Goal: Task Accomplishment & Management: Use online tool/utility

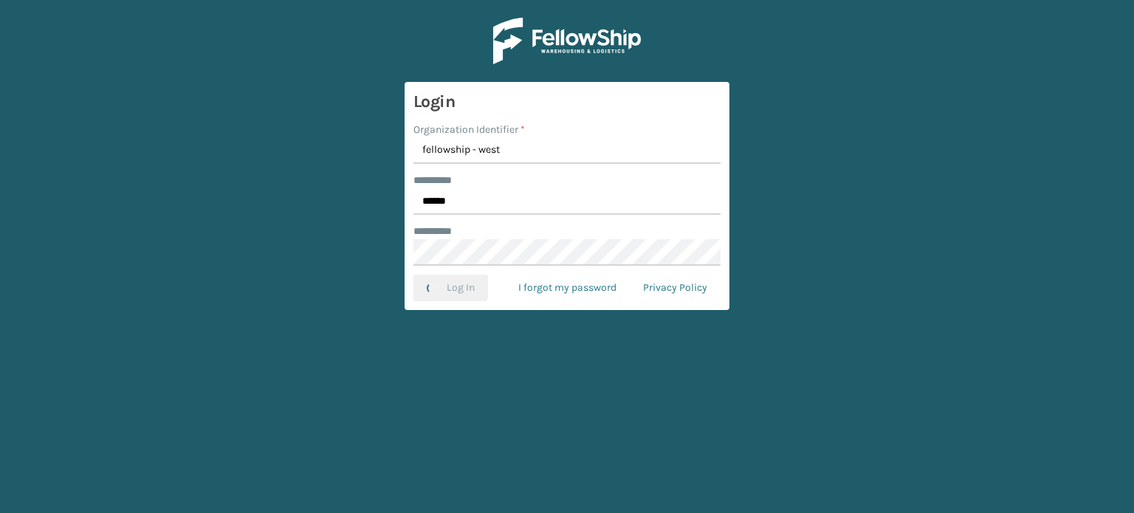
click at [413, 275] on button "Log In" at bounding box center [450, 288] width 75 height 27
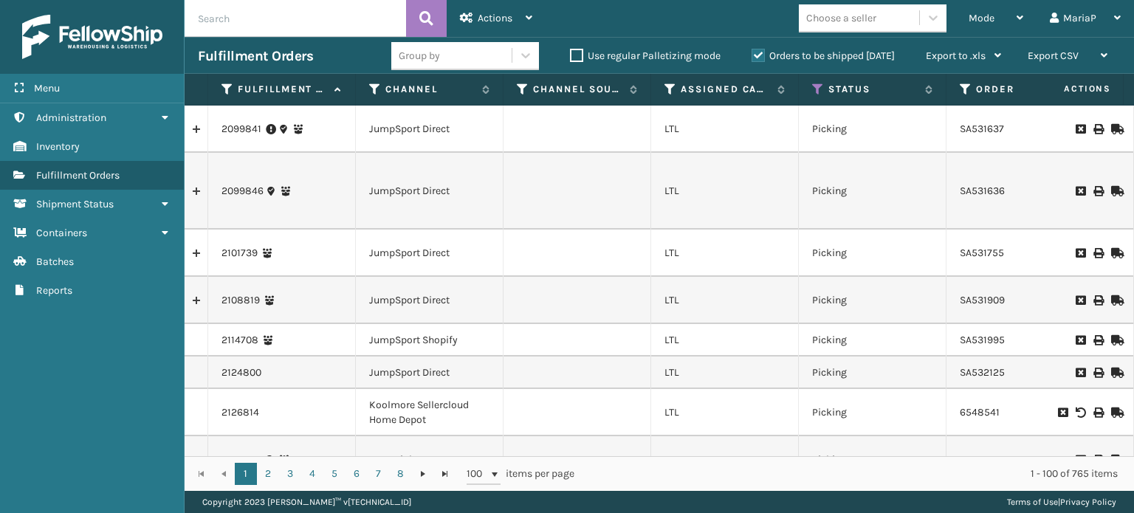
click at [368, 35] on input "text" at bounding box center [295, 18] width 221 height 37
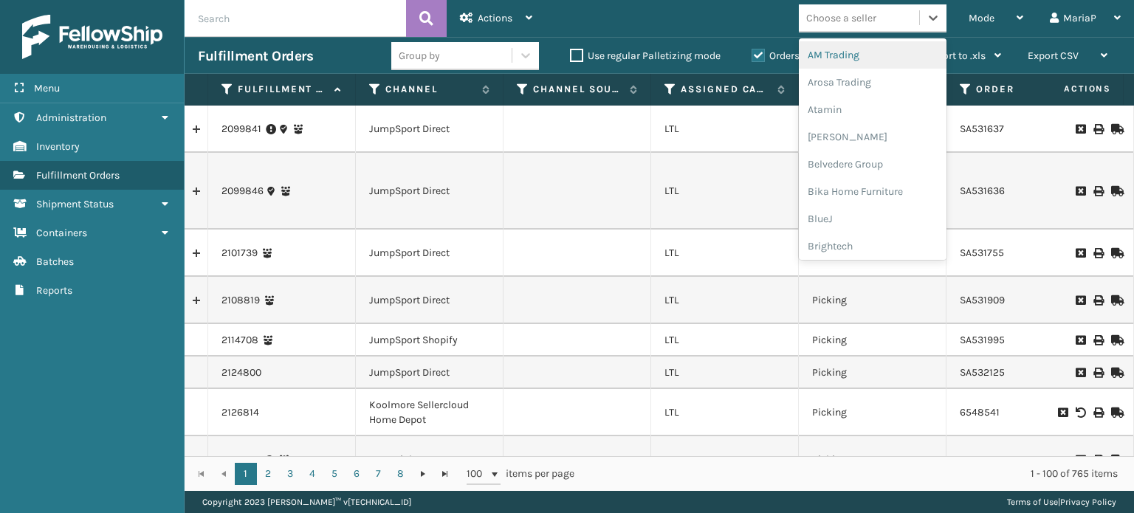
click at [883, 17] on div "Choose a seller" at bounding box center [859, 18] width 120 height 24
click at [828, 17] on div "Choose a seller" at bounding box center [841, 18] width 70 height 16
type input "life"
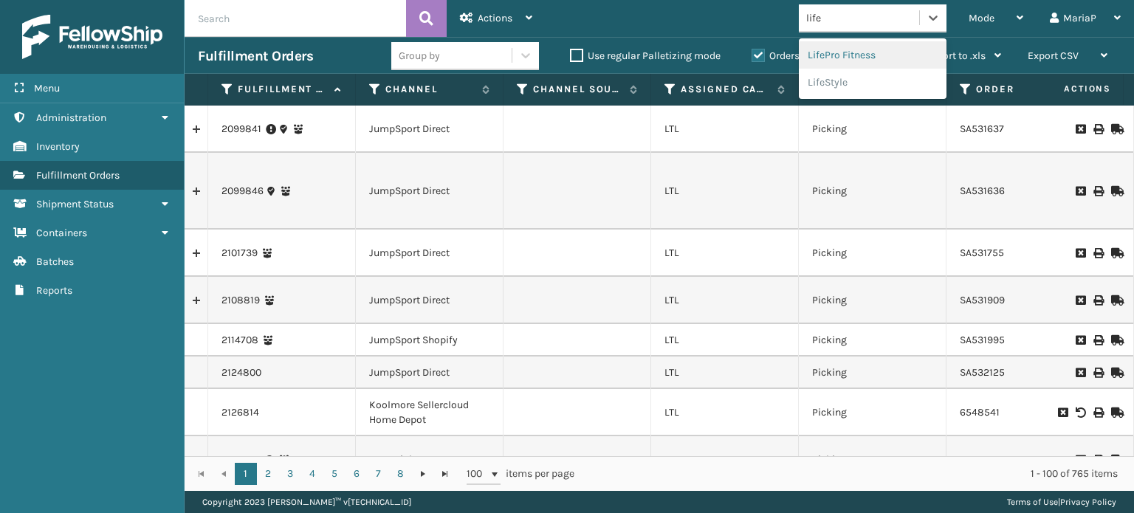
click at [889, 50] on div "LifePro Fitness" at bounding box center [873, 54] width 148 height 27
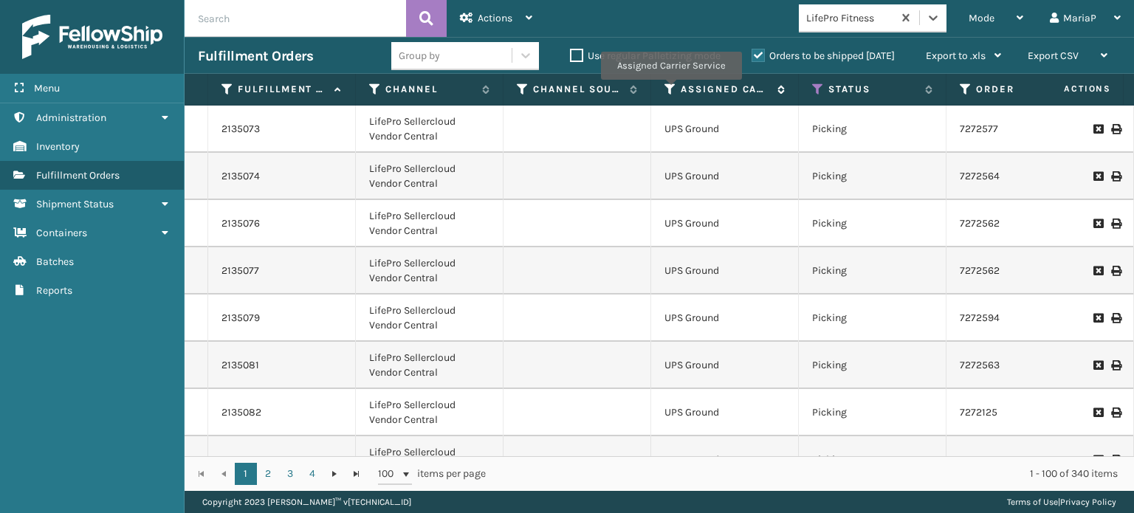
click at [670, 91] on icon at bounding box center [670, 89] width 12 height 13
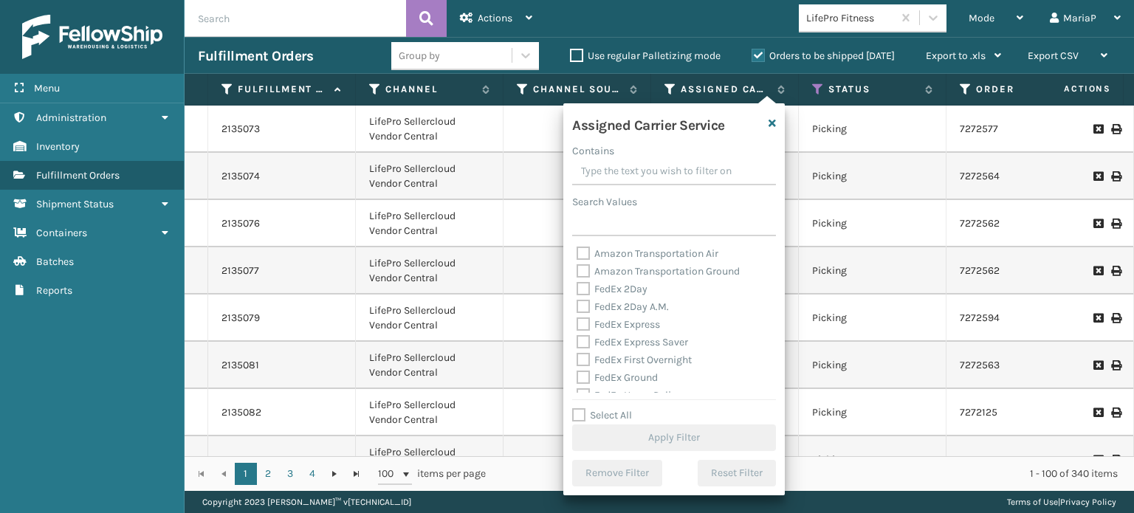
click at [579, 417] on label "Select All" at bounding box center [602, 415] width 60 height 13
click at [579, 408] on input "Select All" at bounding box center [682, 407] width 221 height 1
checkbox input "true"
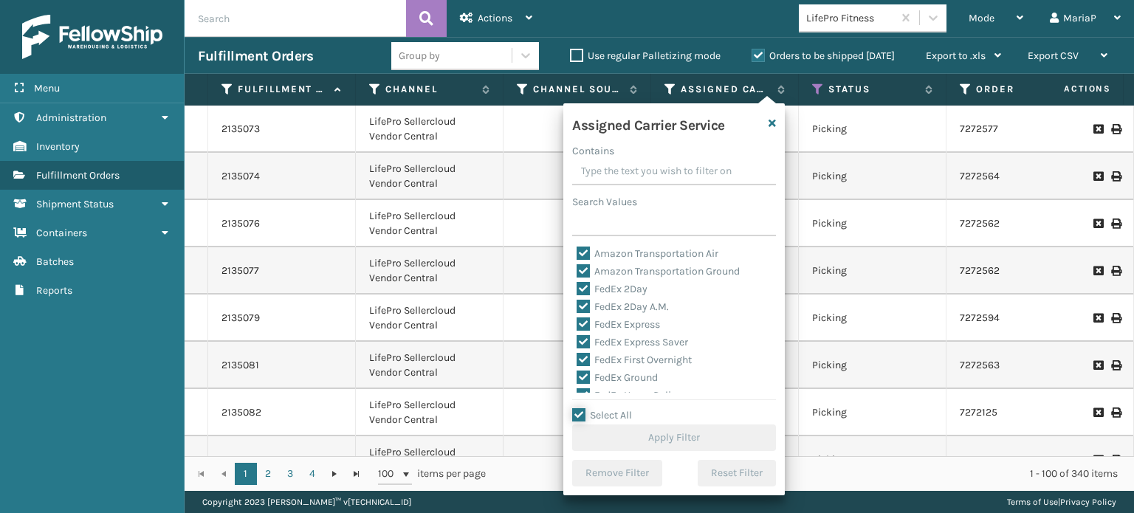
checkbox input "true"
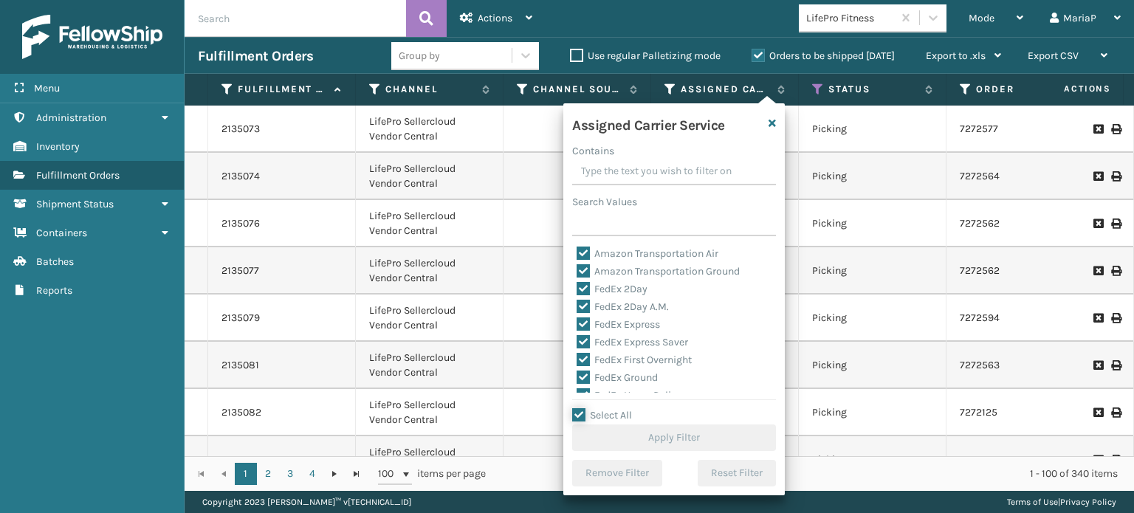
checkbox input "true"
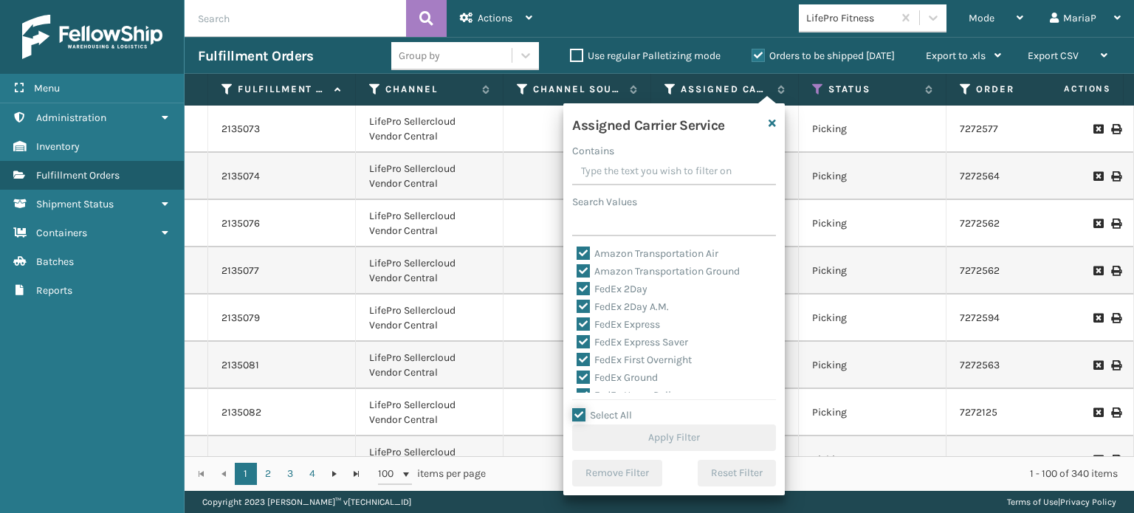
checkbox input "true"
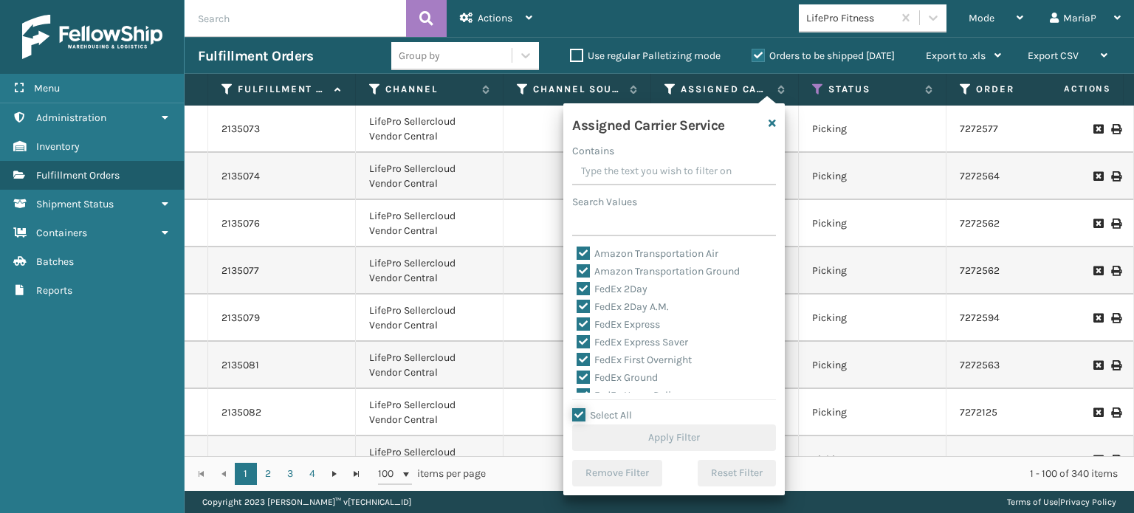
checkbox input "true"
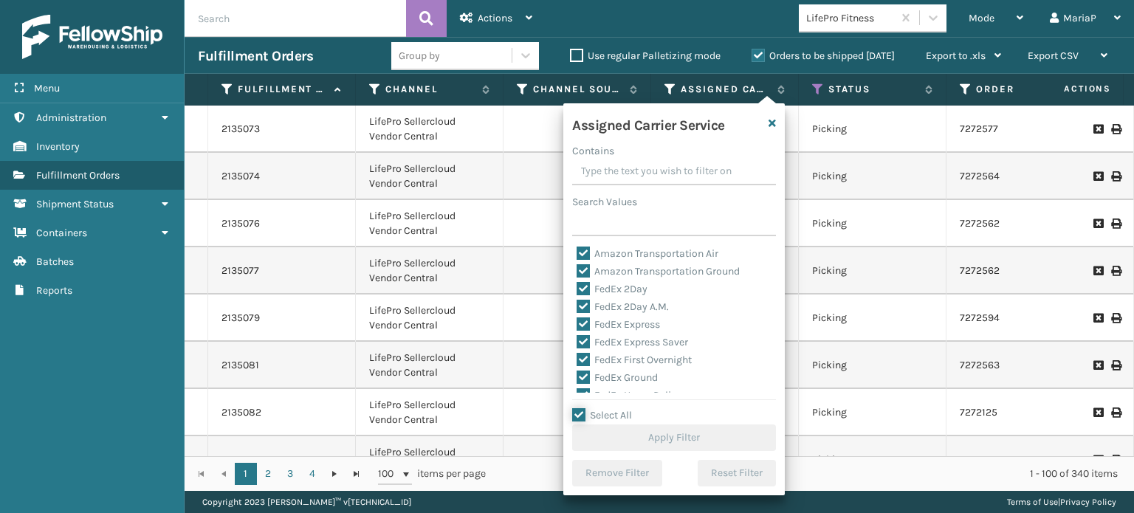
checkbox input "true"
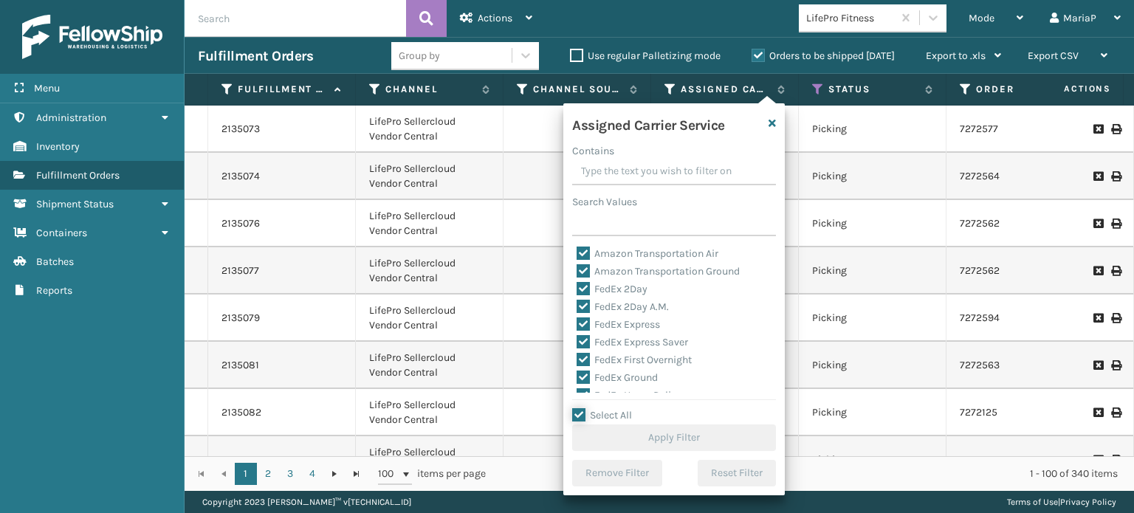
checkbox input "true"
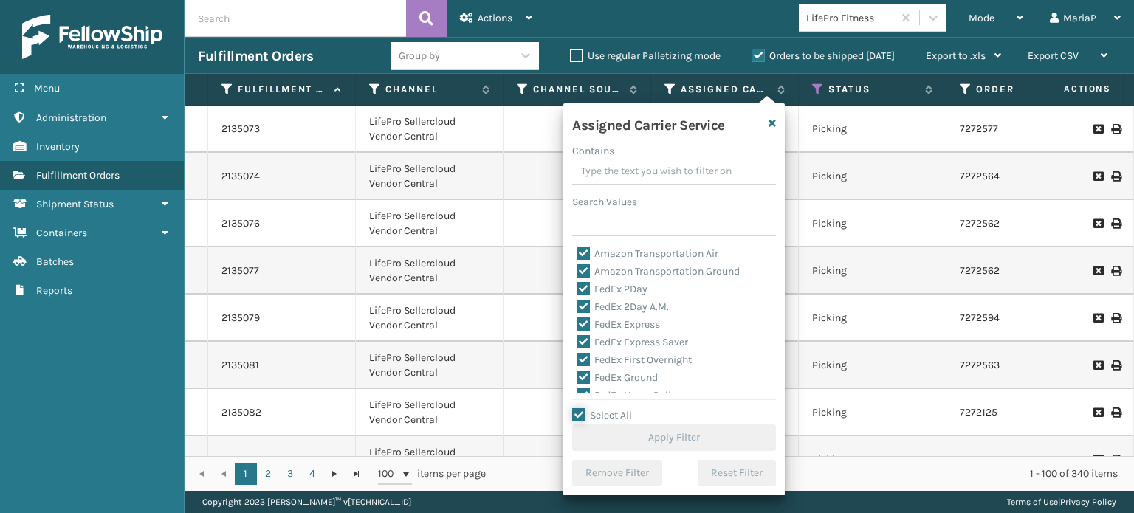
checkbox input "true"
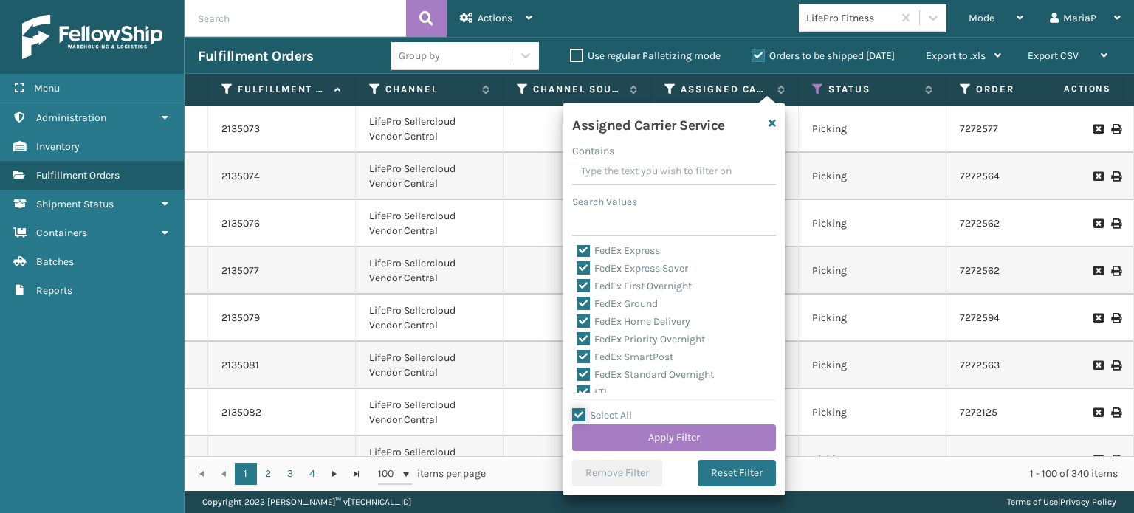
scroll to position [148, 0]
click at [577, 316] on label "LTL" at bounding box center [593, 318] width 32 height 13
click at [577, 316] on input "LTL" at bounding box center [577, 315] width 1 height 10
checkbox input "false"
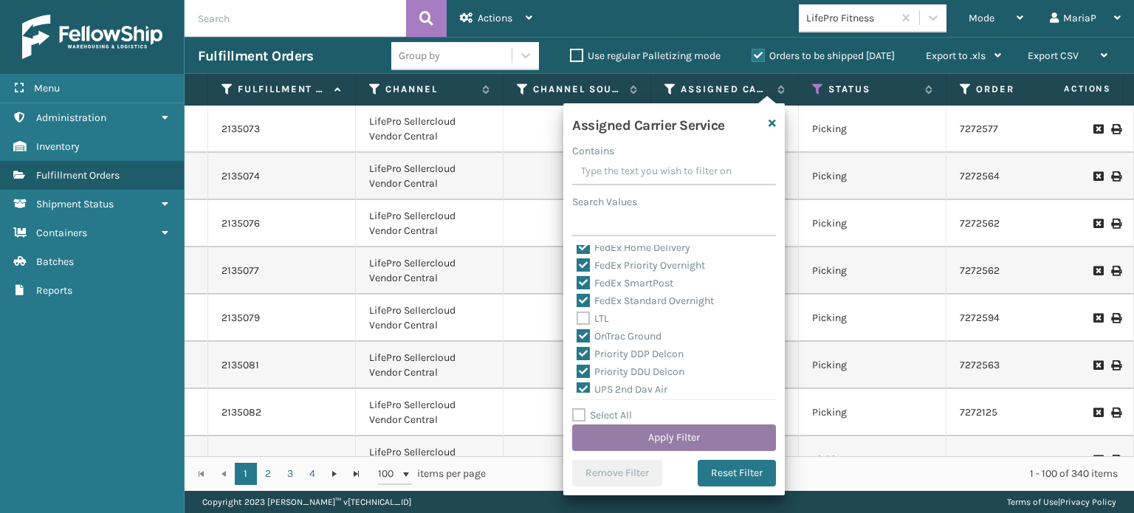
click at [698, 439] on button "Apply Filter" at bounding box center [674, 437] width 204 height 27
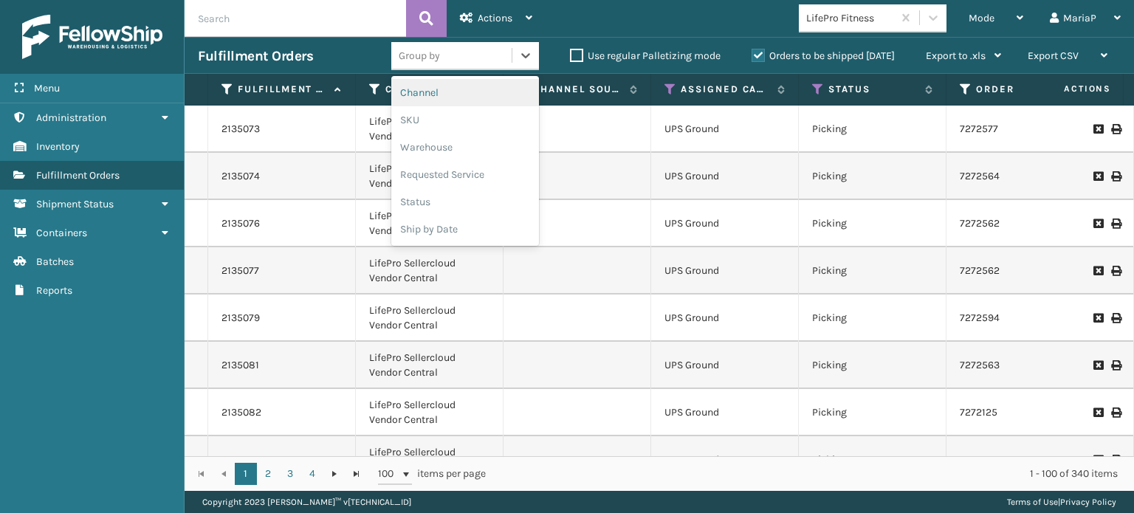
click at [465, 57] on div "Group by" at bounding box center [451, 56] width 120 height 24
click at [443, 120] on div "SKU" at bounding box center [465, 119] width 148 height 27
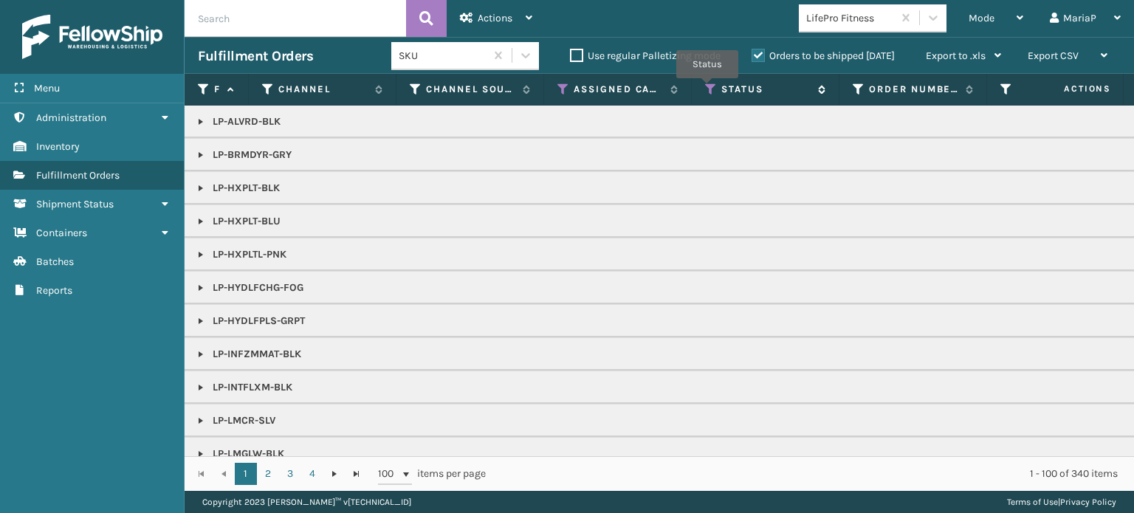
click at [707, 88] on icon at bounding box center [711, 89] width 12 height 13
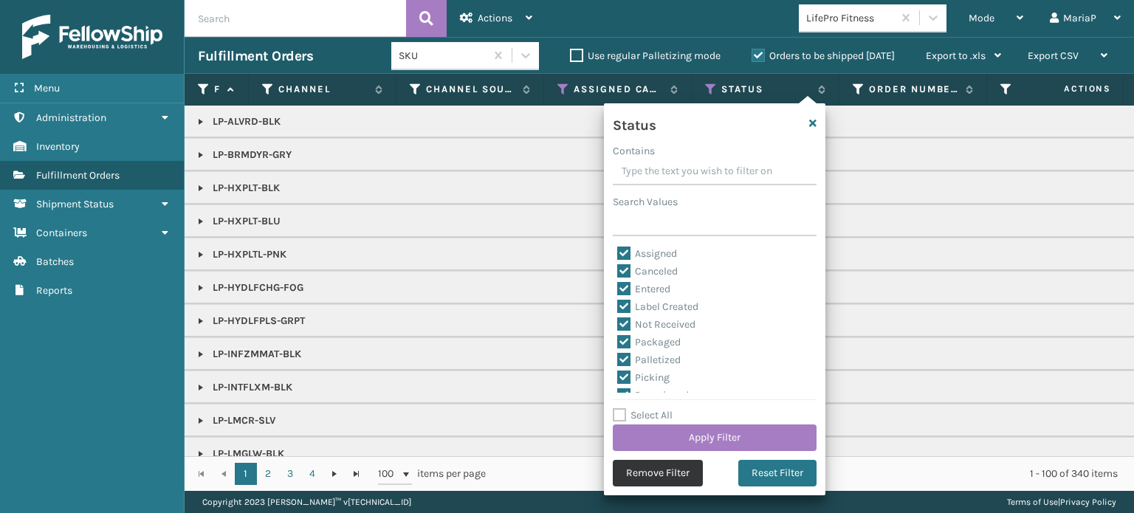
click at [658, 476] on button "Remove Filter" at bounding box center [658, 473] width 90 height 27
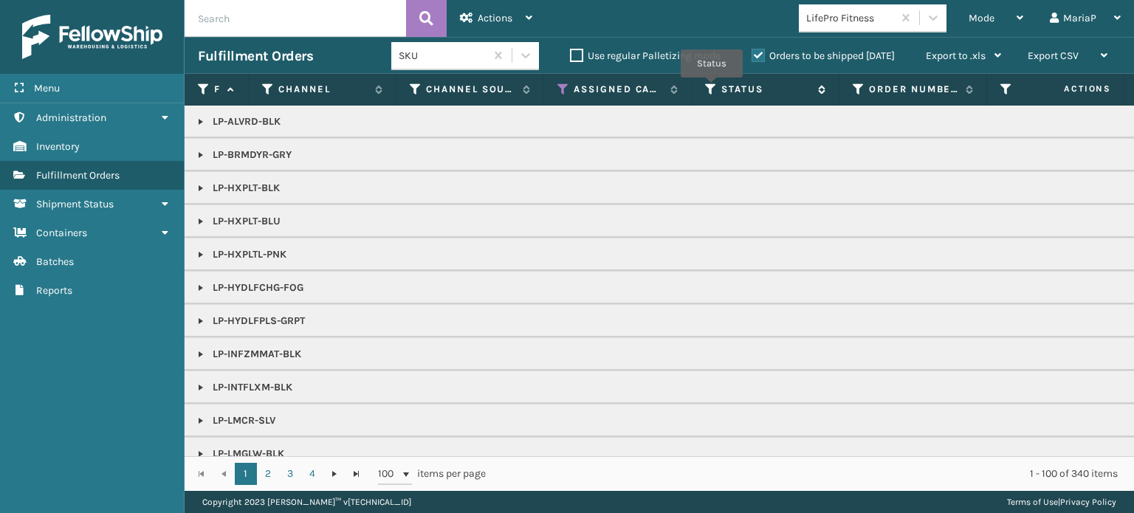
click at [712, 88] on icon at bounding box center [711, 89] width 12 height 13
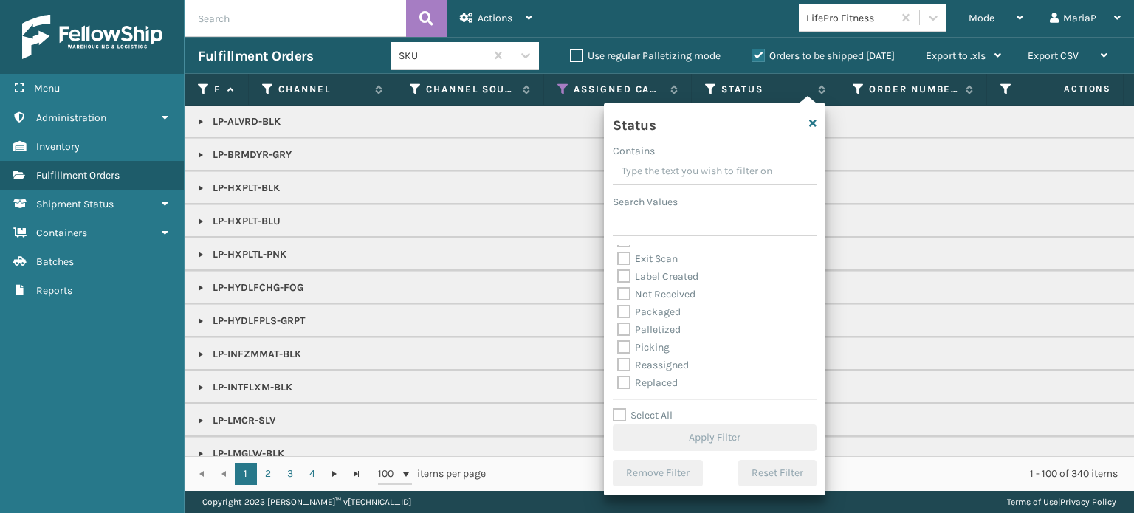
scroll to position [74, 0]
click at [621, 295] on div "Palletized" at bounding box center [714, 304] width 195 height 18
click at [621, 302] on label "Palletized" at bounding box center [648, 304] width 63 height 13
click at [618, 302] on input "Palletized" at bounding box center [617, 300] width 1 height 10
checkbox input "true"
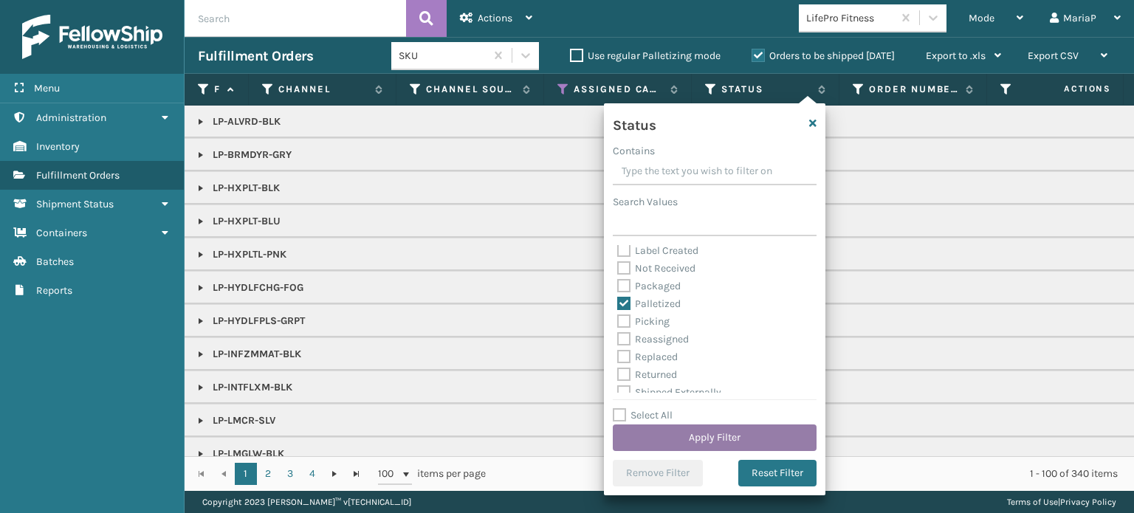
click at [743, 431] on button "Apply Filter" at bounding box center [715, 437] width 204 height 27
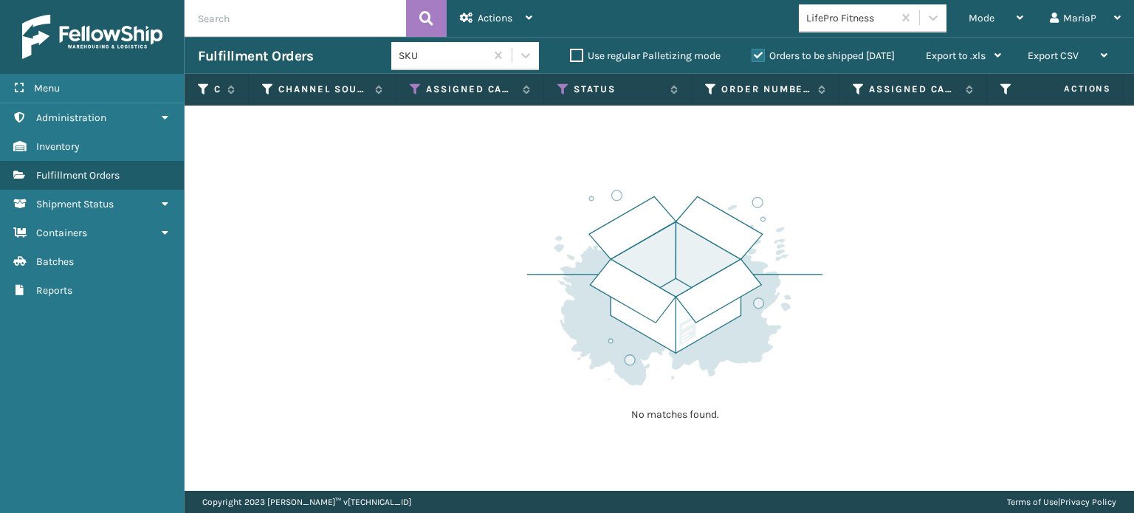
click at [759, 58] on label "Orders to be shipped [DATE]" at bounding box center [823, 55] width 143 height 13
click at [752, 57] on input "Orders to be shipped [DATE]" at bounding box center [752, 52] width 1 height 10
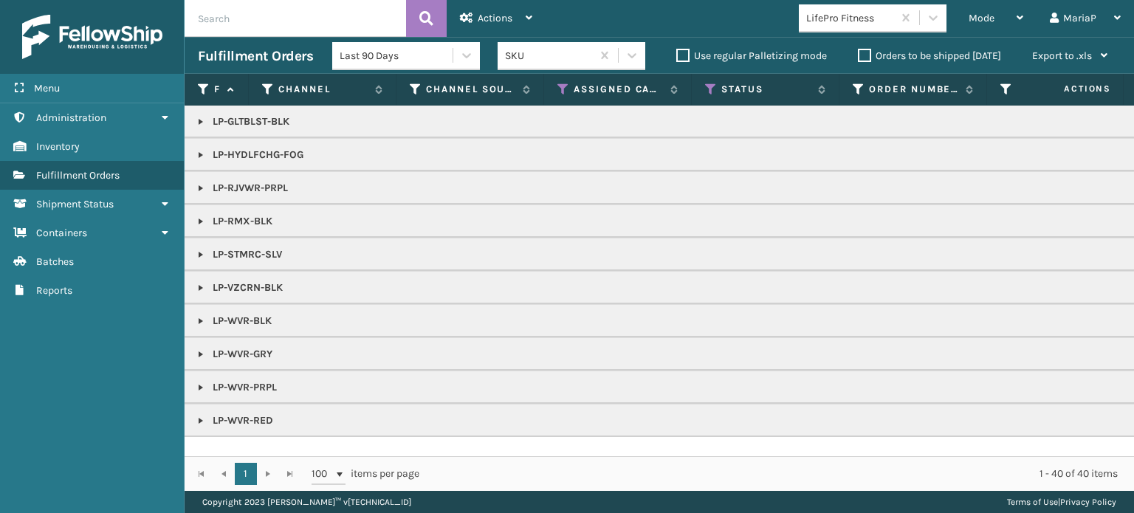
click at [200, 186] on link at bounding box center [201, 188] width 12 height 12
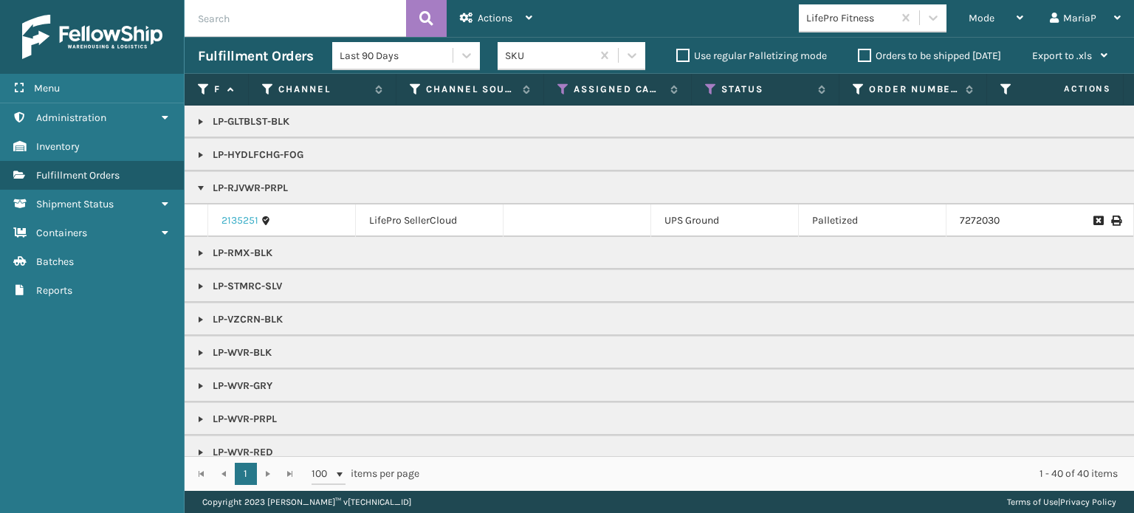
click at [221, 217] on link "2135251" at bounding box center [239, 220] width 37 height 15
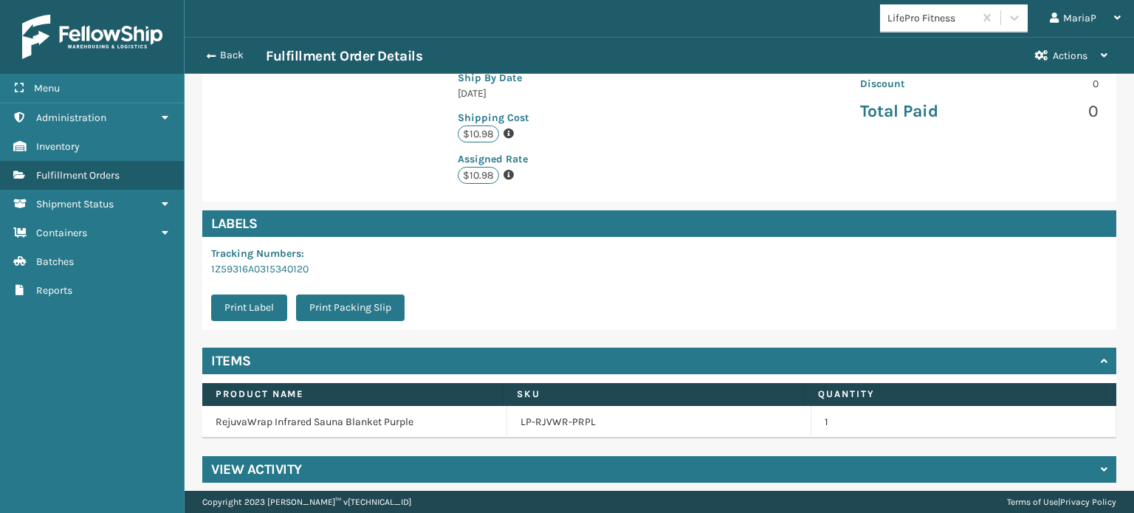
scroll to position [334, 0]
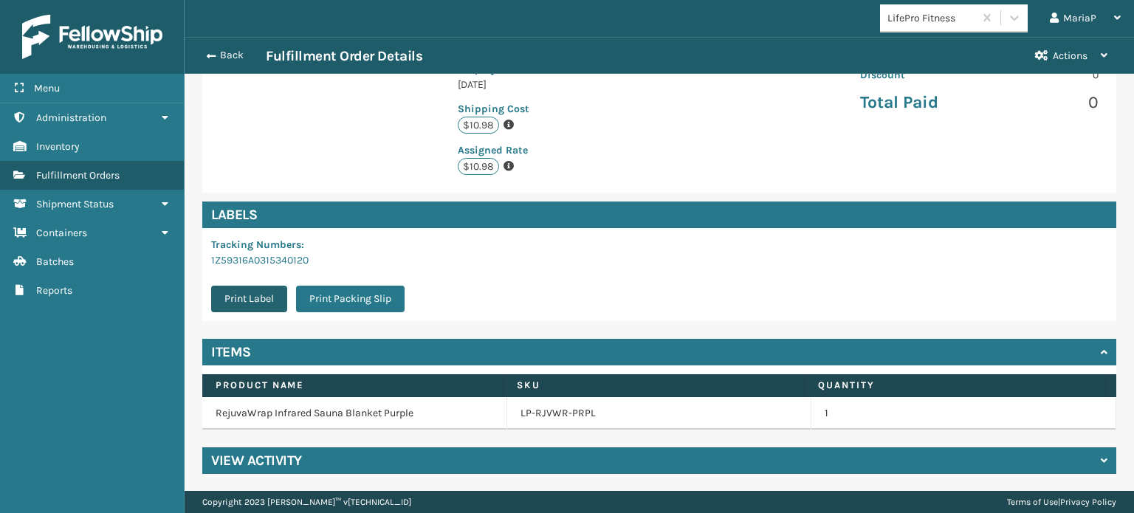
click at [255, 291] on button "Print Label" at bounding box center [249, 299] width 76 height 27
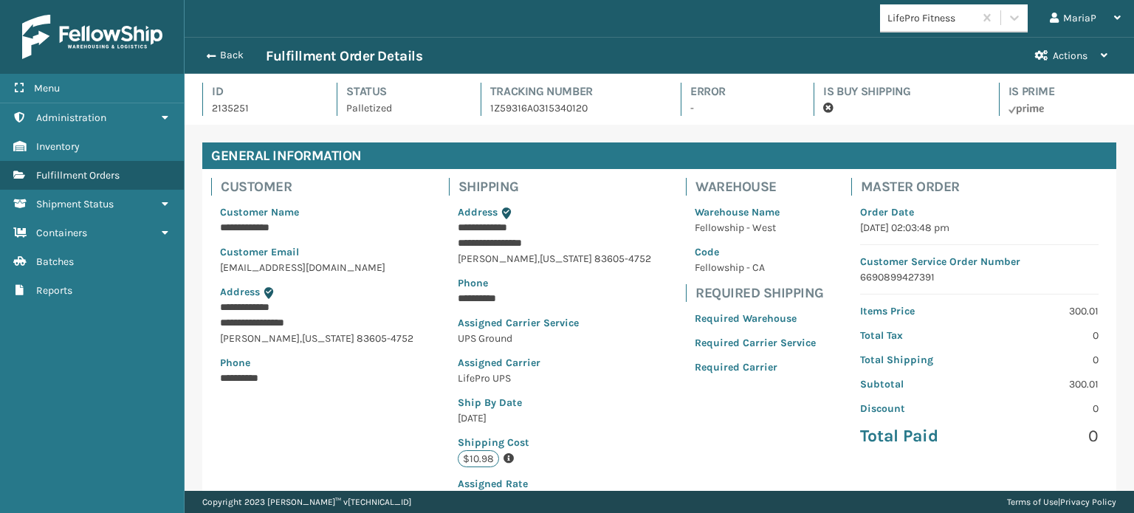
scroll to position [295, 0]
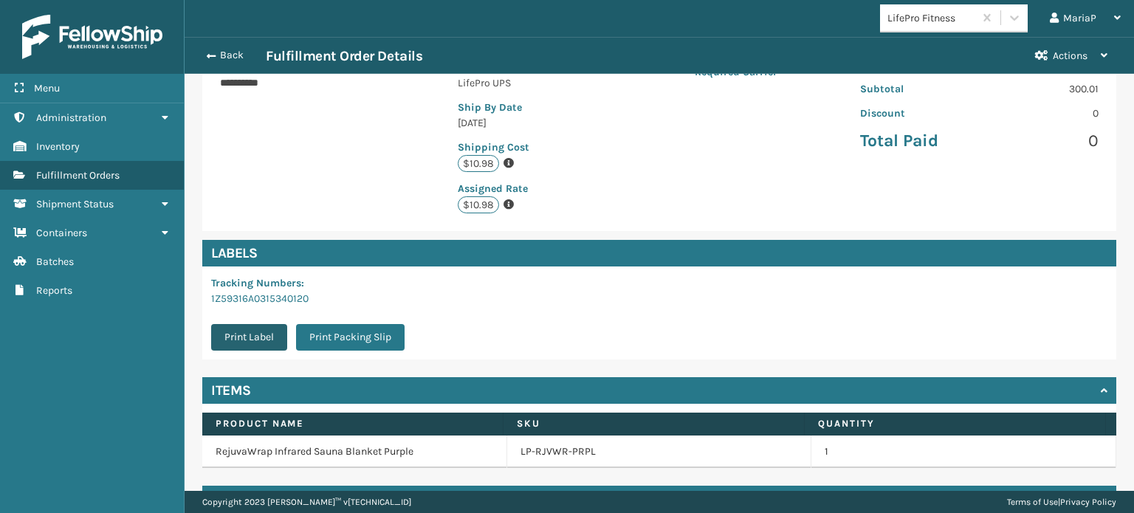
click at [267, 340] on button "Print Label" at bounding box center [249, 337] width 76 height 27
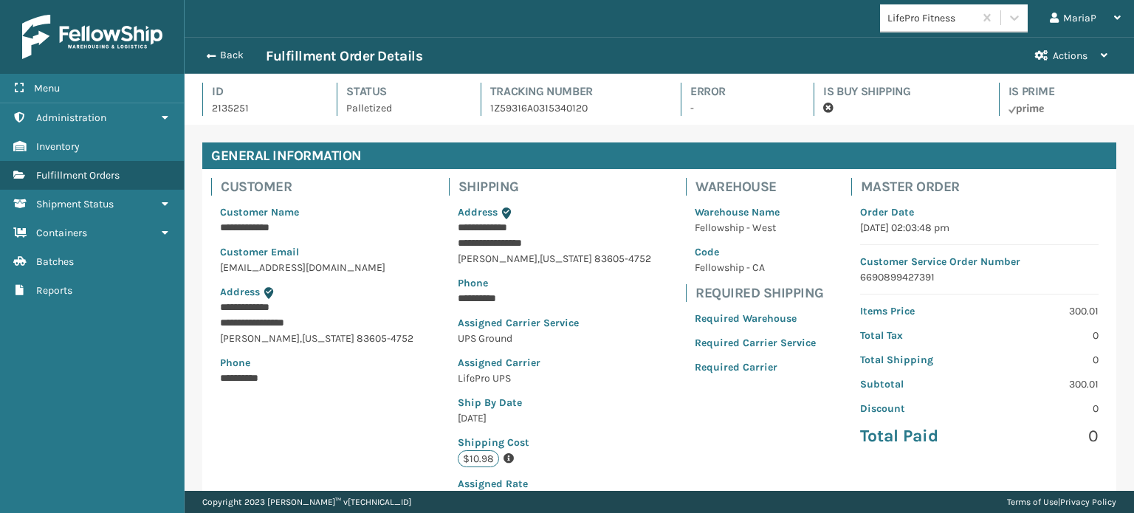
scroll to position [35, 949]
click at [203, 50] on button "Back" at bounding box center [232, 55] width 68 height 13
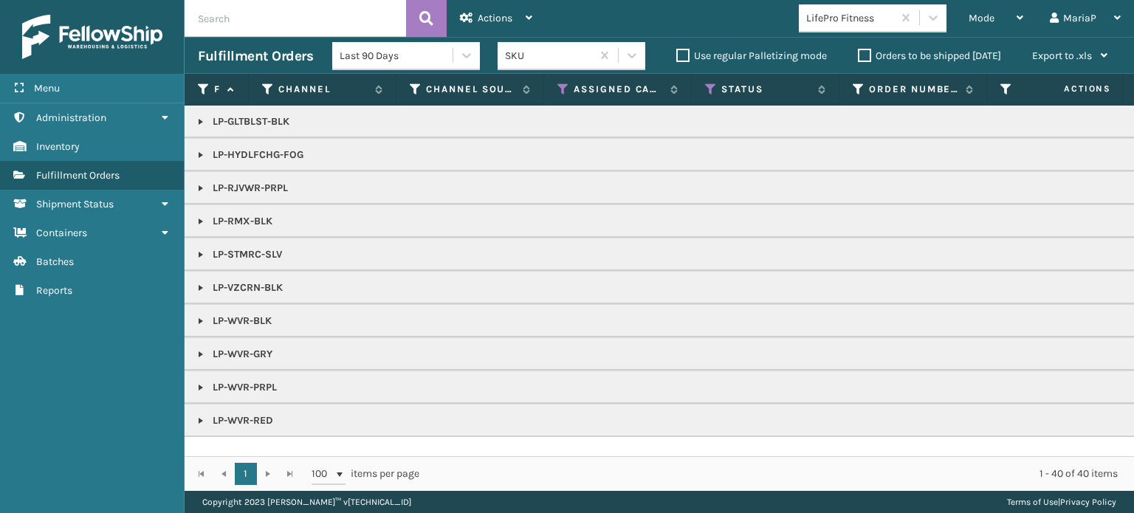
drag, startPoint x: 199, startPoint y: 189, endPoint x: 197, endPoint y: 203, distance: 14.2
click at [199, 189] on link at bounding box center [201, 188] width 12 height 12
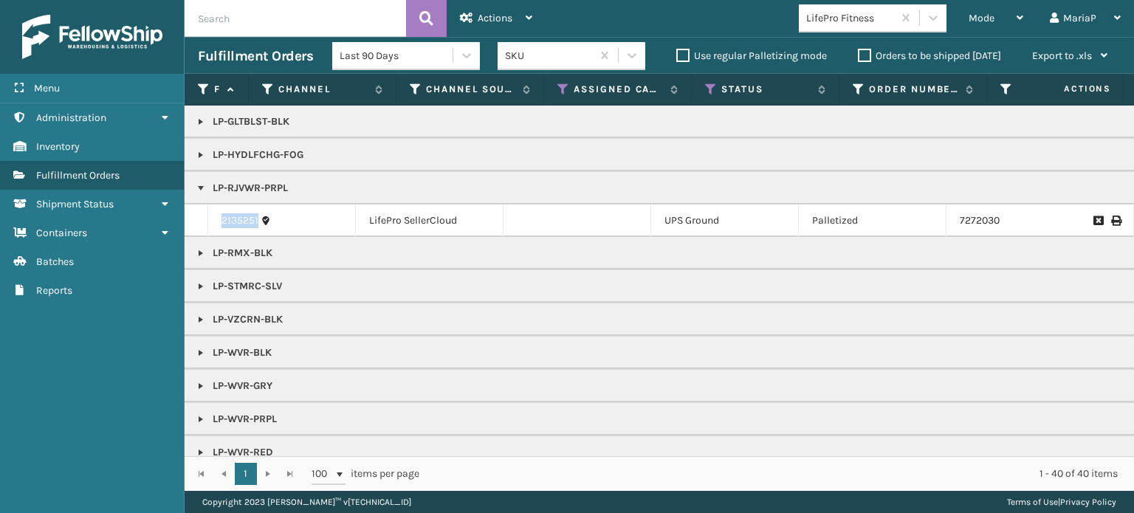
drag, startPoint x: 217, startPoint y: 218, endPoint x: 274, endPoint y: 224, distance: 57.2
click at [274, 224] on div "2135251" at bounding box center [281, 220] width 120 height 15
copy link "2135251"
click at [319, 16] on input "text" at bounding box center [295, 18] width 221 height 37
paste input "2135251"
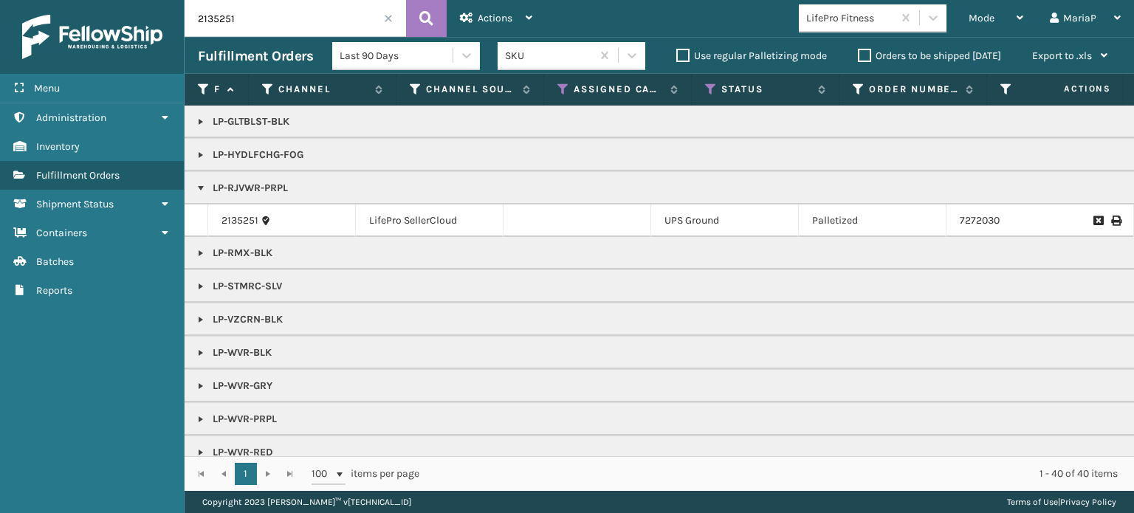
type input "2135251"
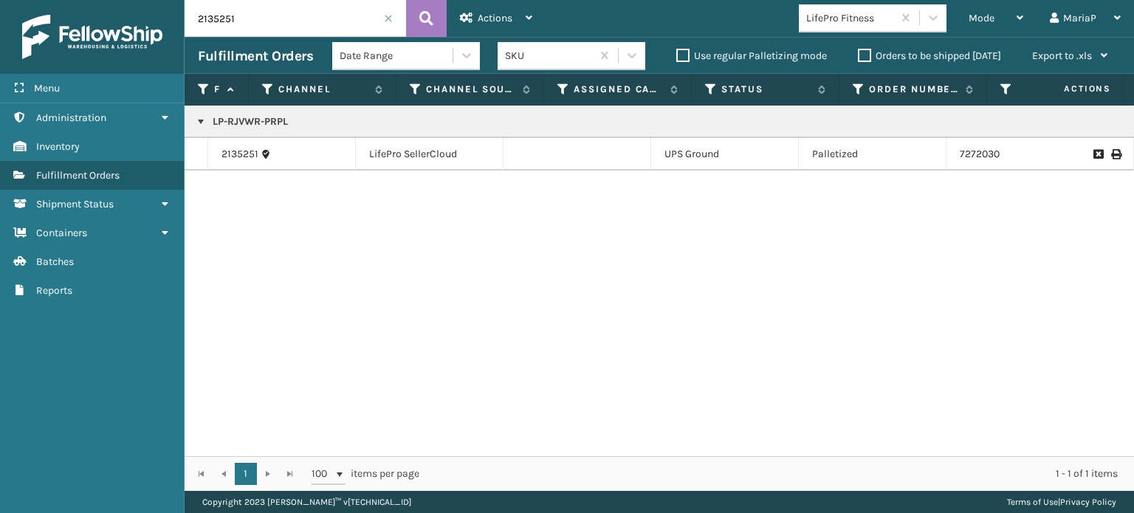
click at [1111, 154] on icon at bounding box center [1115, 154] width 9 height 10
click at [1111, 152] on icon at bounding box center [1115, 154] width 9 height 10
click at [1111, 156] on icon at bounding box center [1115, 154] width 9 height 10
click at [1018, 365] on div "LP-RJVWR-PRPL 2135251 LifePro SellerCloud UPS Ground Palletized 7272030 LifePro…" at bounding box center [659, 281] width 949 height 351
click at [996, 20] on div "Mode" at bounding box center [996, 18] width 55 height 37
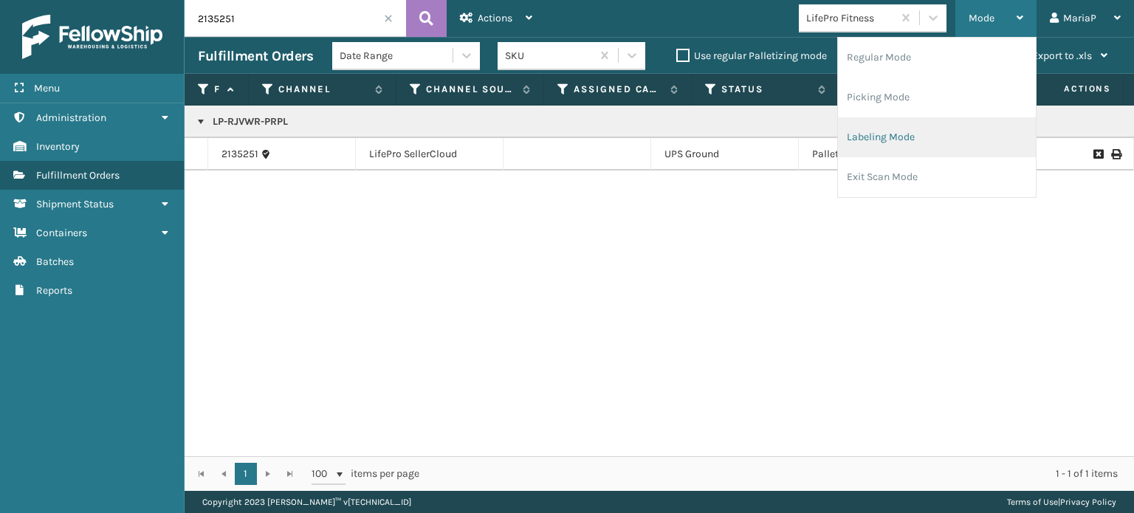
click at [902, 135] on li "Labeling Mode" at bounding box center [937, 137] width 198 height 40
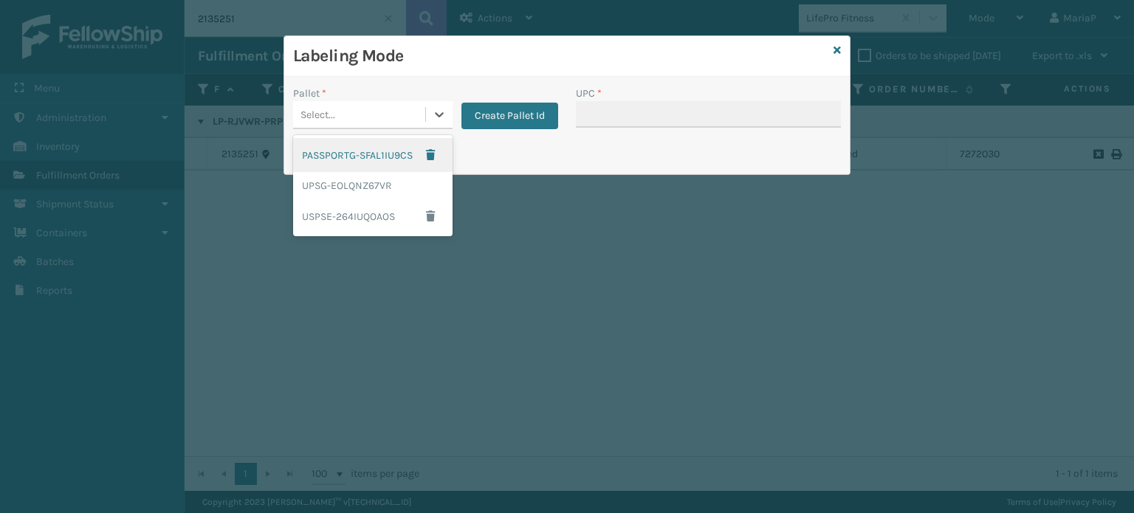
click at [363, 109] on div "Select..." at bounding box center [359, 115] width 132 height 24
click at [360, 193] on div "UPSG-EOLQNZ67VR" at bounding box center [372, 185] width 159 height 27
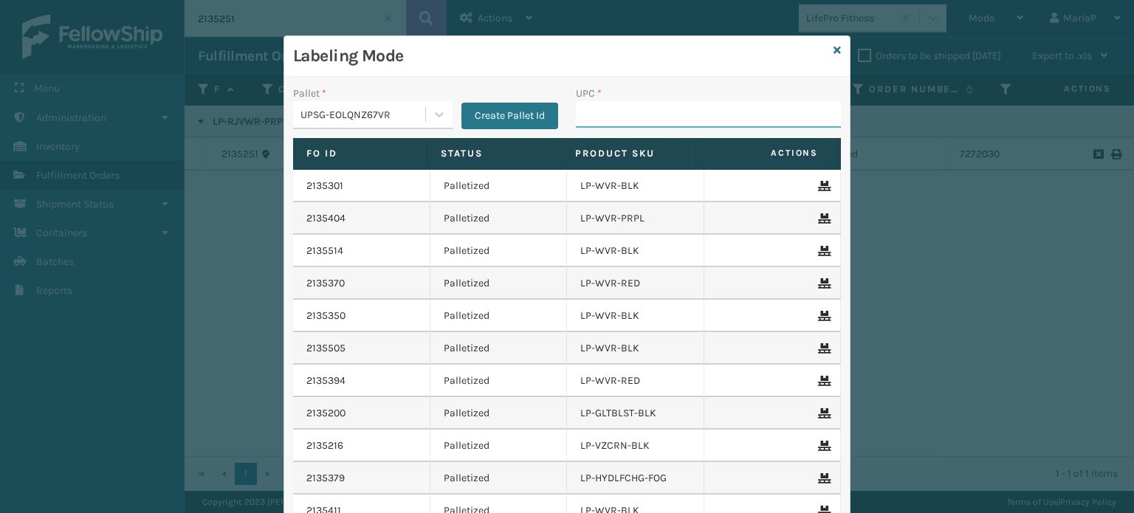
click at [619, 120] on input "UPC *" at bounding box center [708, 114] width 265 height 27
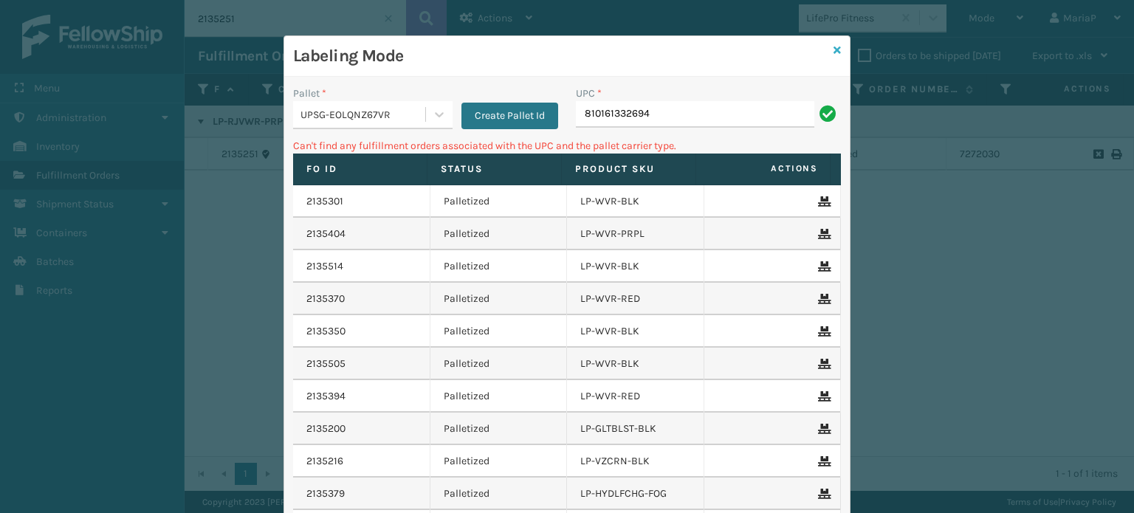
click at [834, 51] on icon at bounding box center [836, 50] width 7 height 10
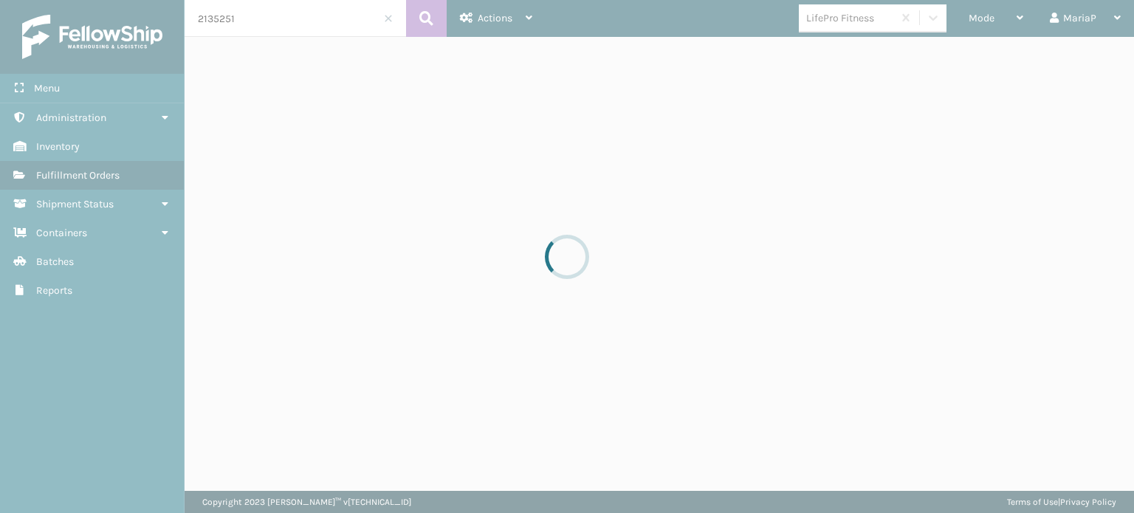
click at [830, 13] on div at bounding box center [567, 256] width 1134 height 513
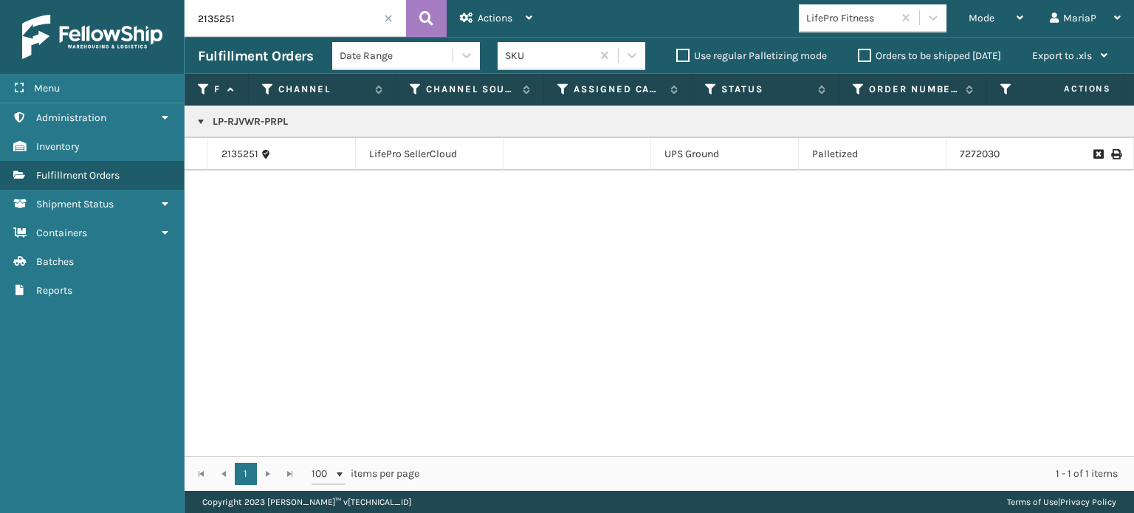
click at [390, 17] on span at bounding box center [388, 18] width 9 height 9
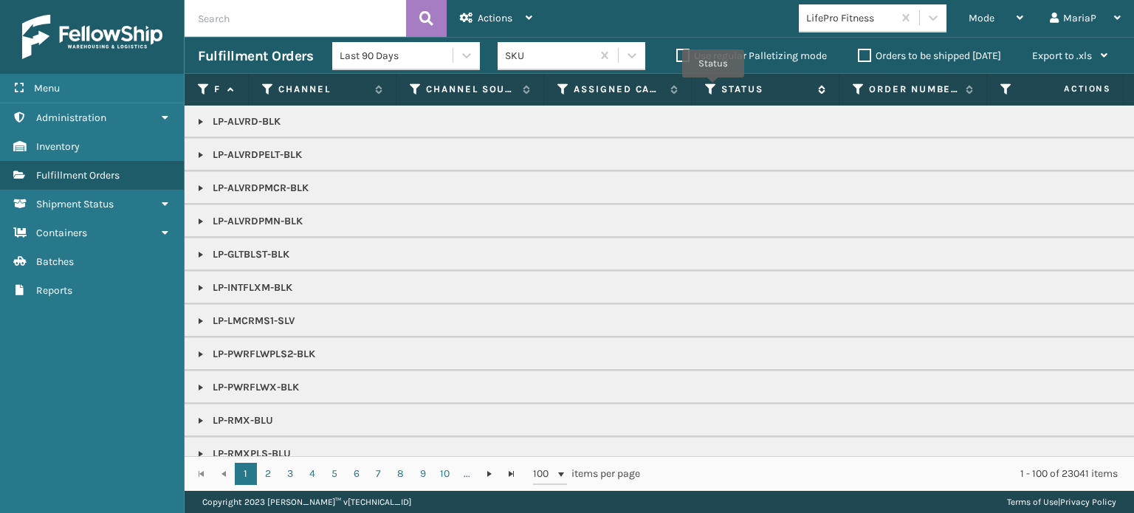
click at [712, 88] on icon at bounding box center [711, 89] width 12 height 13
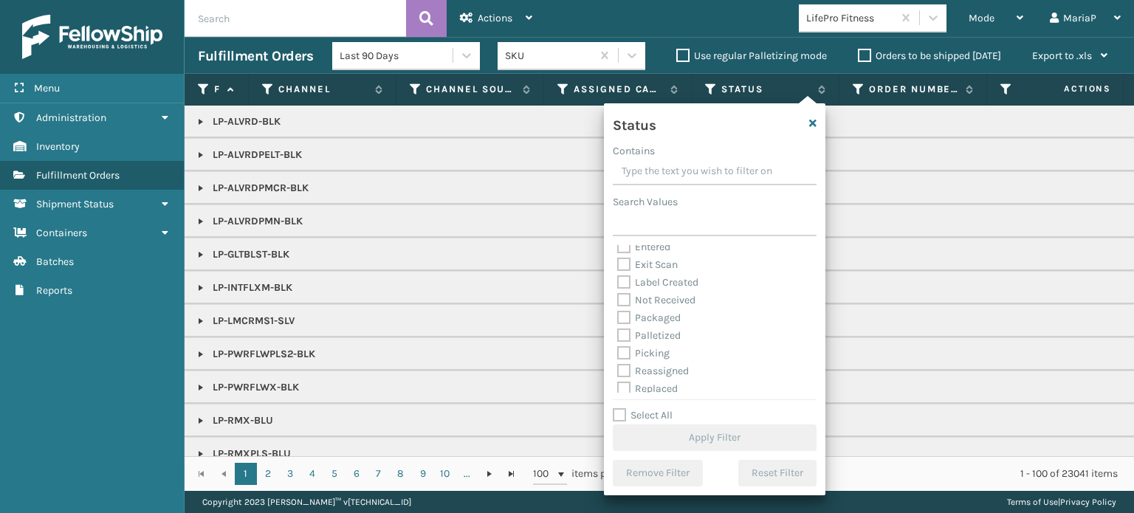
scroll to position [83, 0]
drag, startPoint x: 626, startPoint y: 310, endPoint x: 631, endPoint y: 321, distance: 12.2
click at [627, 310] on label "Picking" at bounding box center [643, 312] width 52 height 13
click at [618, 310] on input "Picking" at bounding box center [617, 309] width 1 height 10
checkbox input "true"
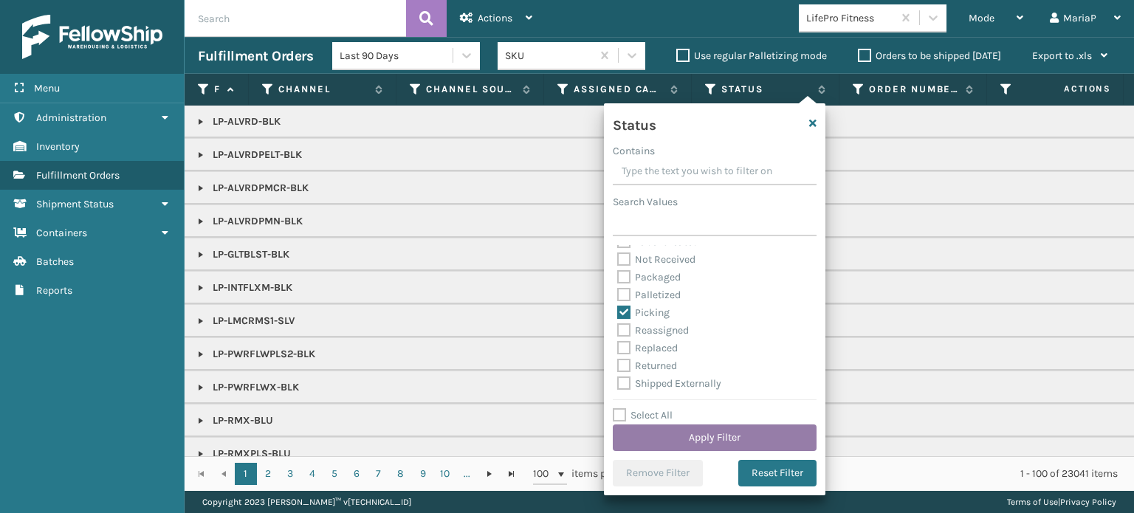
click at [785, 434] on button "Apply Filter" at bounding box center [715, 437] width 204 height 27
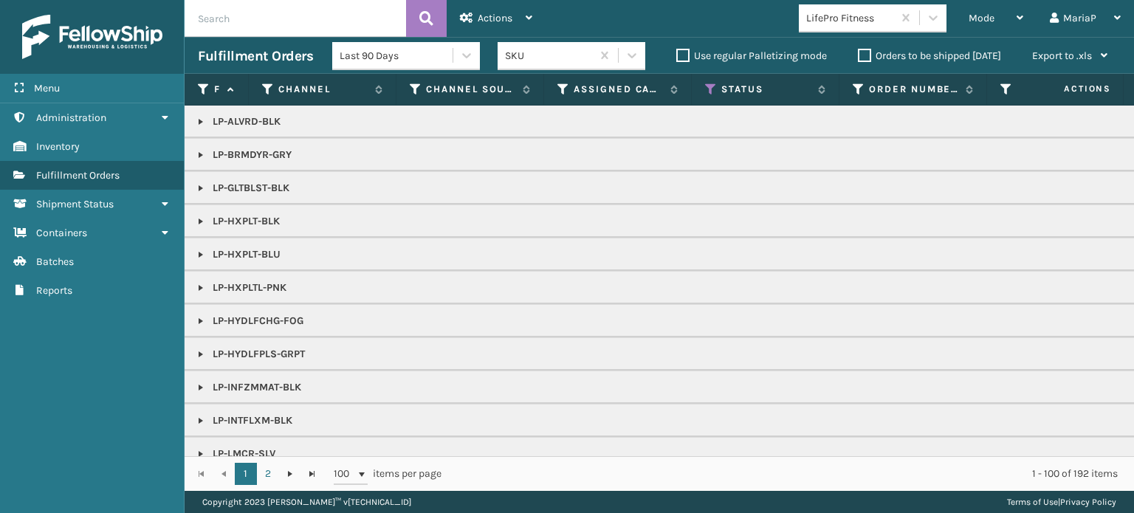
click at [200, 284] on link at bounding box center [201, 288] width 12 height 12
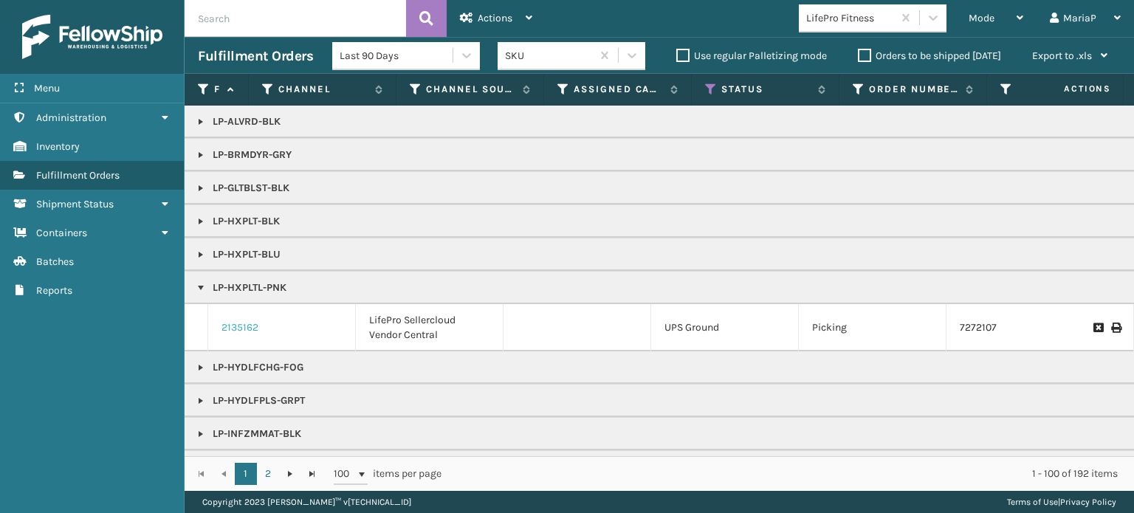
click at [221, 324] on link "2135162" at bounding box center [239, 327] width 37 height 15
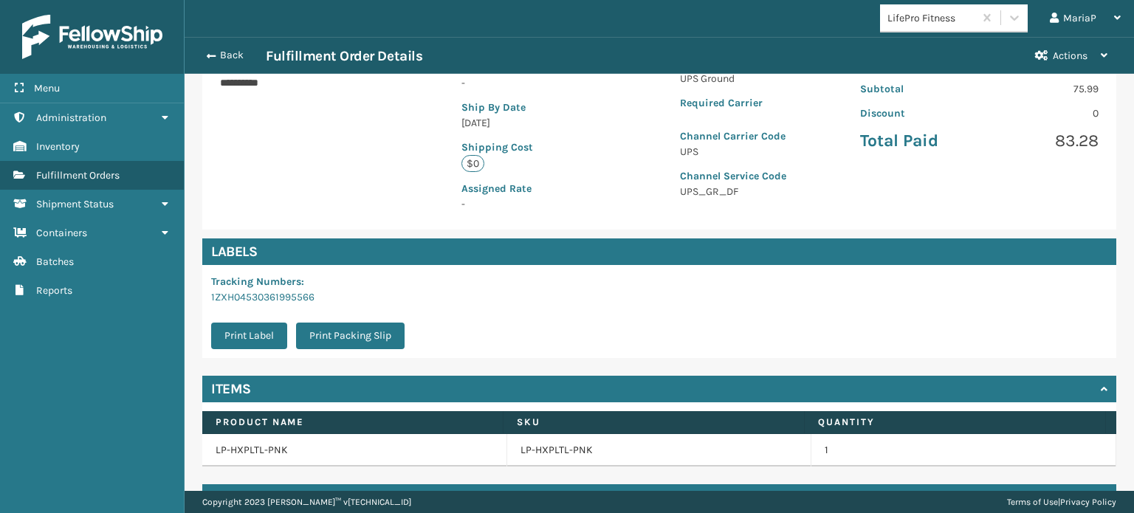
scroll to position [332, 0]
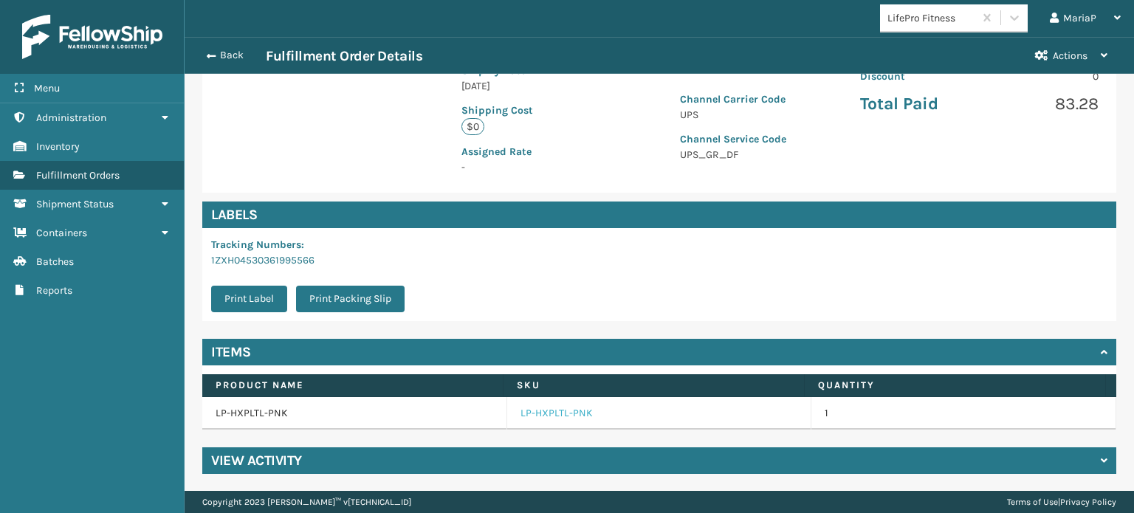
click at [560, 414] on link "LP-HXPLTL-PNK" at bounding box center [556, 413] width 72 height 15
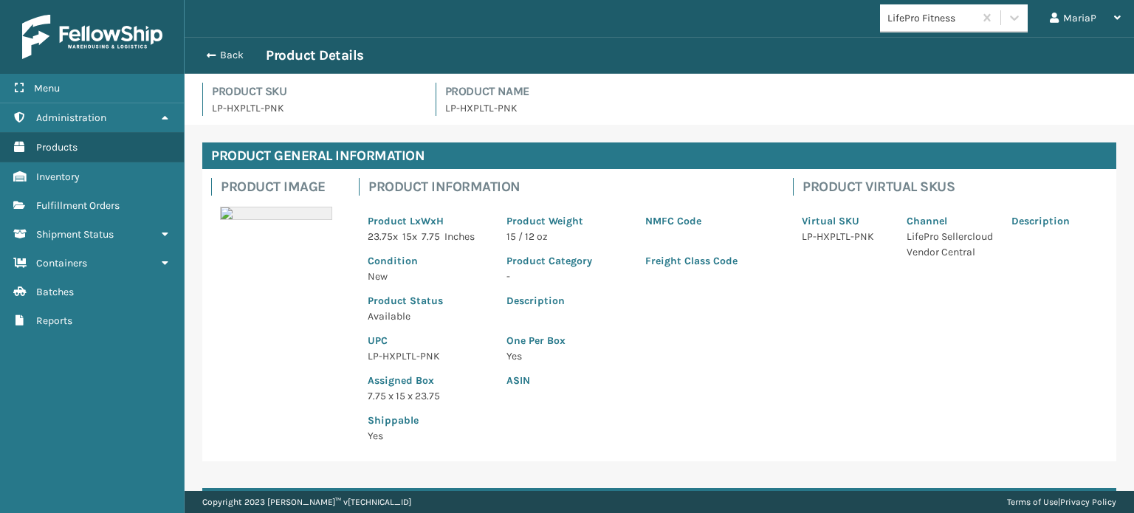
click at [398, 358] on p "LP-HXPLTL-PNK" at bounding box center [428, 356] width 121 height 16
copy p "LP-HXPLTL-PNK"
click at [223, 55] on button "Back" at bounding box center [232, 55] width 68 height 13
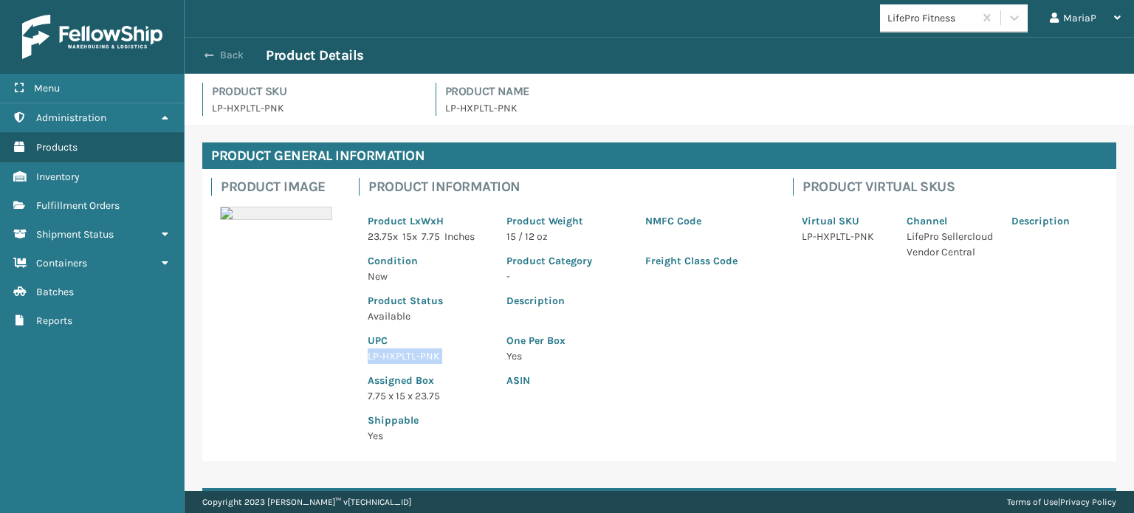
click at [223, 55] on button "Back" at bounding box center [232, 55] width 68 height 13
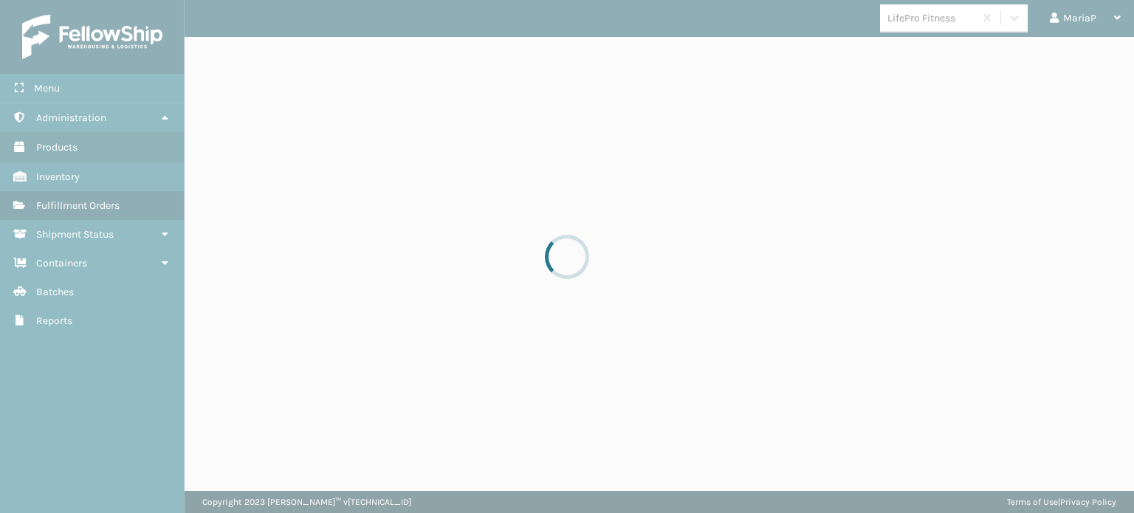
click at [223, 55] on div at bounding box center [567, 256] width 1134 height 513
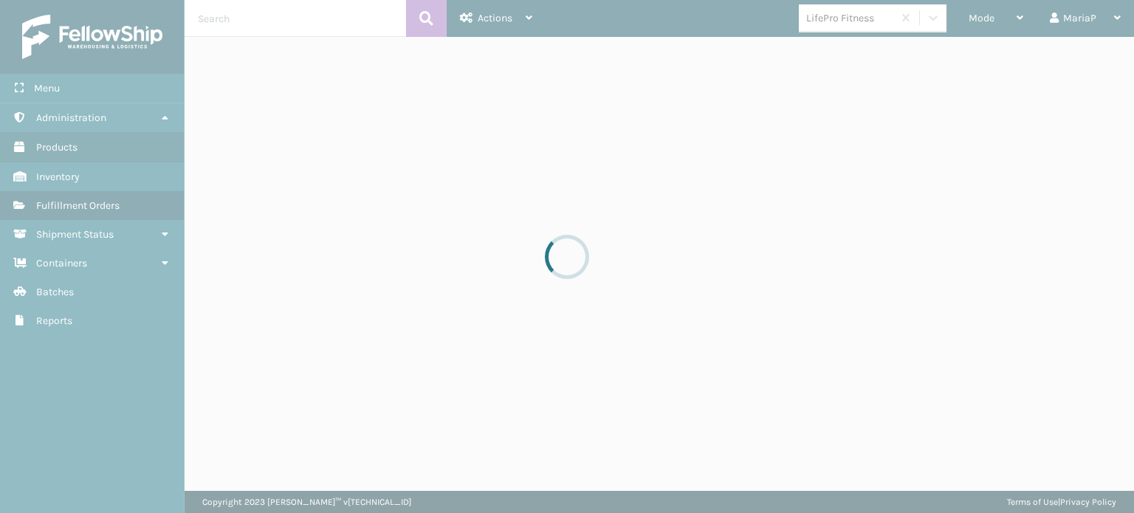
click at [989, 20] on div at bounding box center [567, 256] width 1134 height 513
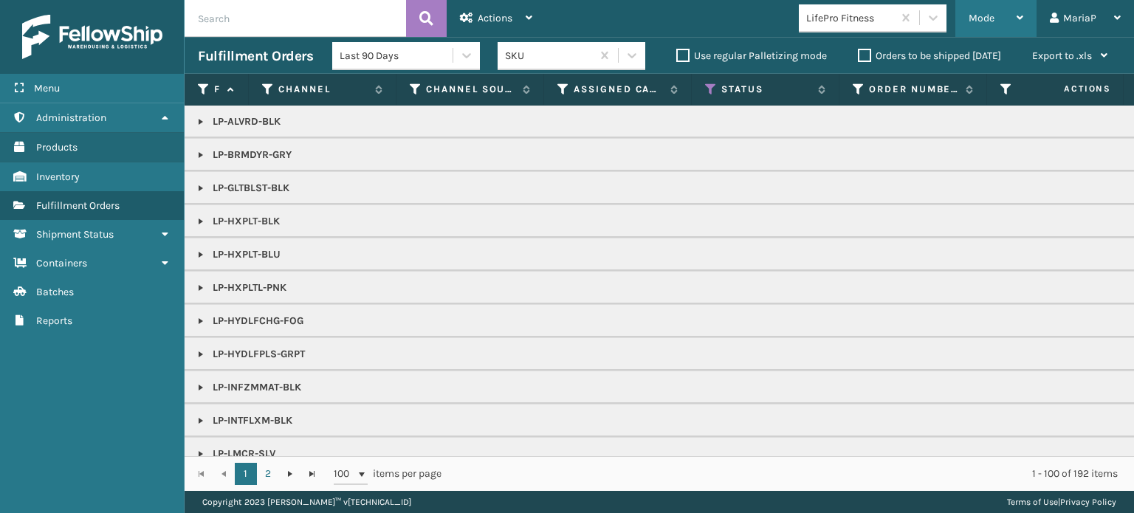
click at [976, 20] on span "Mode" at bounding box center [982, 18] width 26 height 13
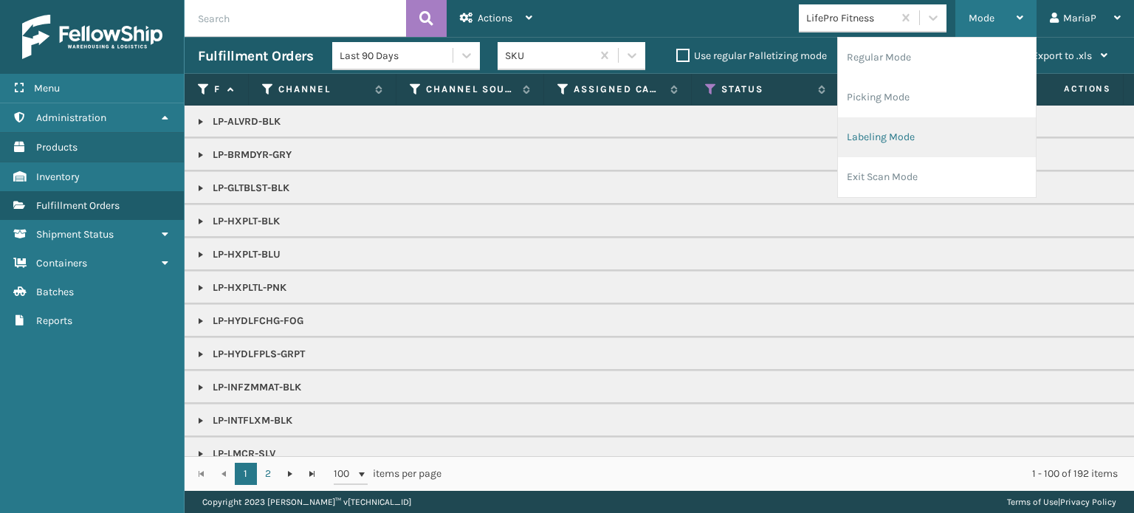
click at [907, 132] on li "Labeling Mode" at bounding box center [937, 137] width 198 height 40
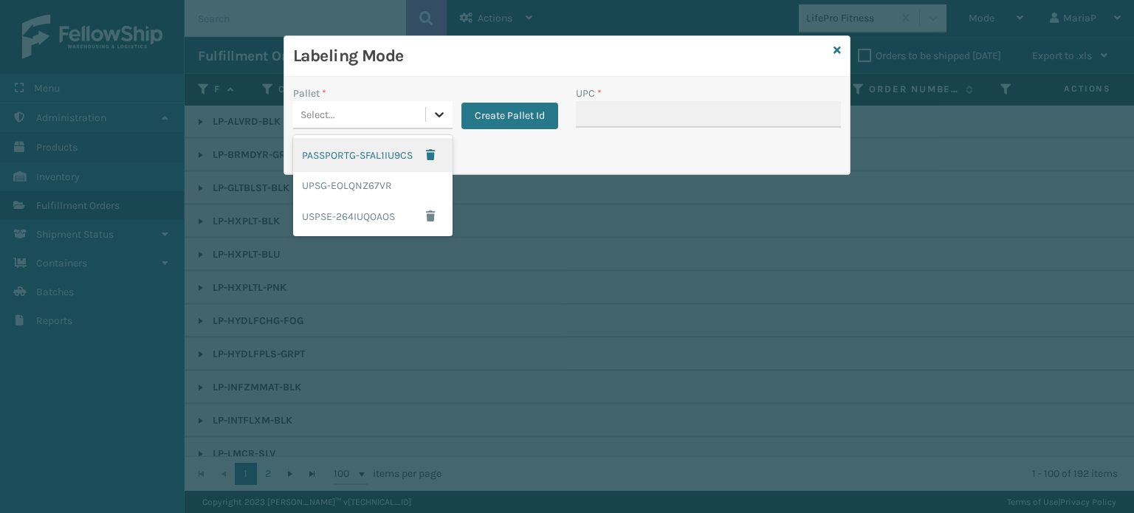
click at [431, 103] on div at bounding box center [439, 114] width 27 height 27
click at [387, 183] on div "UPSG-EOLQNZ67VR" at bounding box center [372, 185] width 159 height 27
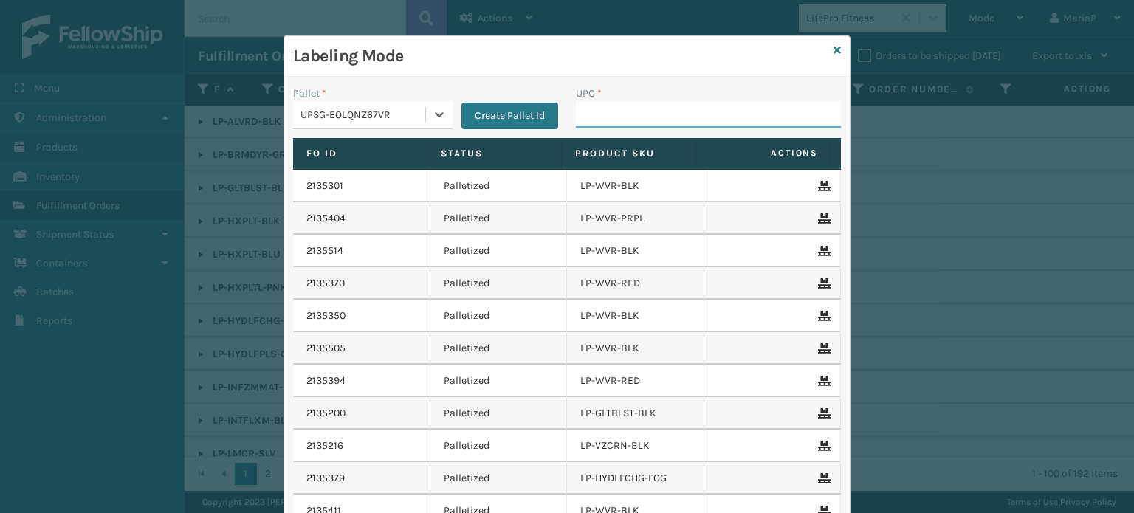
click at [640, 109] on input "UPC *" at bounding box center [708, 114] width 265 height 27
paste input "LP-HXPLTL-PNK"
type input "LP-HXPLTL-PNK"
type input "810090930923"
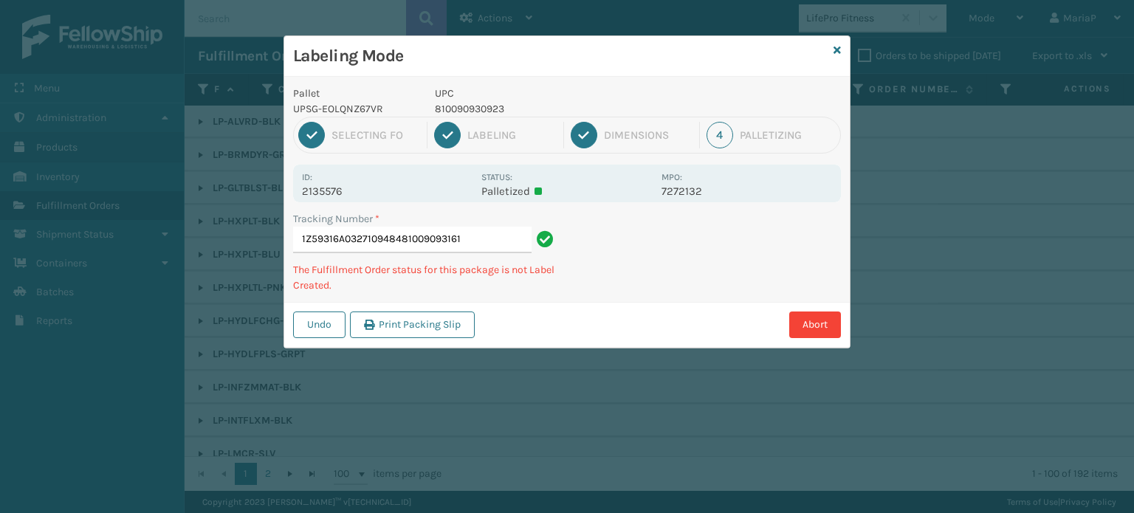
type input "1Z59316A0327109484810090931616"
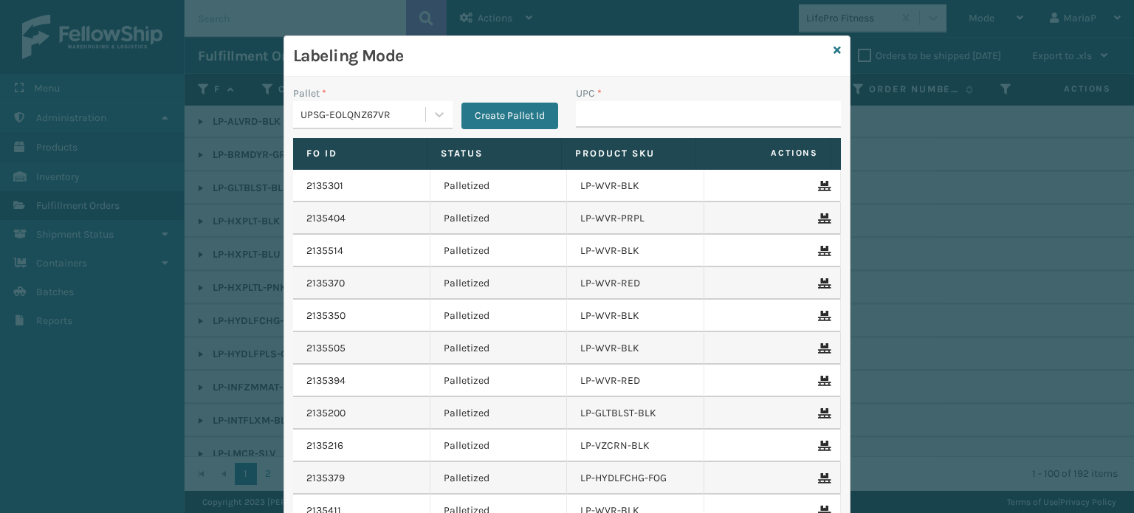
click at [644, 97] on div "UPC *" at bounding box center [708, 94] width 265 height 16
click at [634, 117] on input "UPC *" at bounding box center [708, 114] width 265 height 27
type input "8100909309"
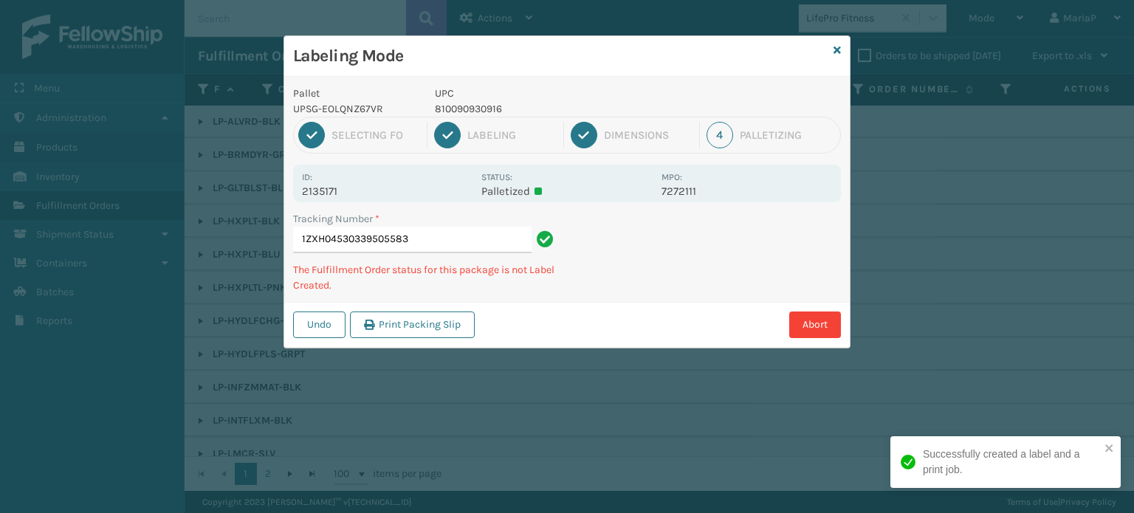
click at [481, 106] on p "810090930916" at bounding box center [544, 109] width 218 height 16
click at [479, 106] on p "810090930916" at bounding box center [544, 109] width 218 height 16
click at [467, 109] on p "810090930916" at bounding box center [544, 109] width 218 height 16
click at [469, 109] on p "810090930916" at bounding box center [544, 109] width 218 height 16
copy p "810090930916"
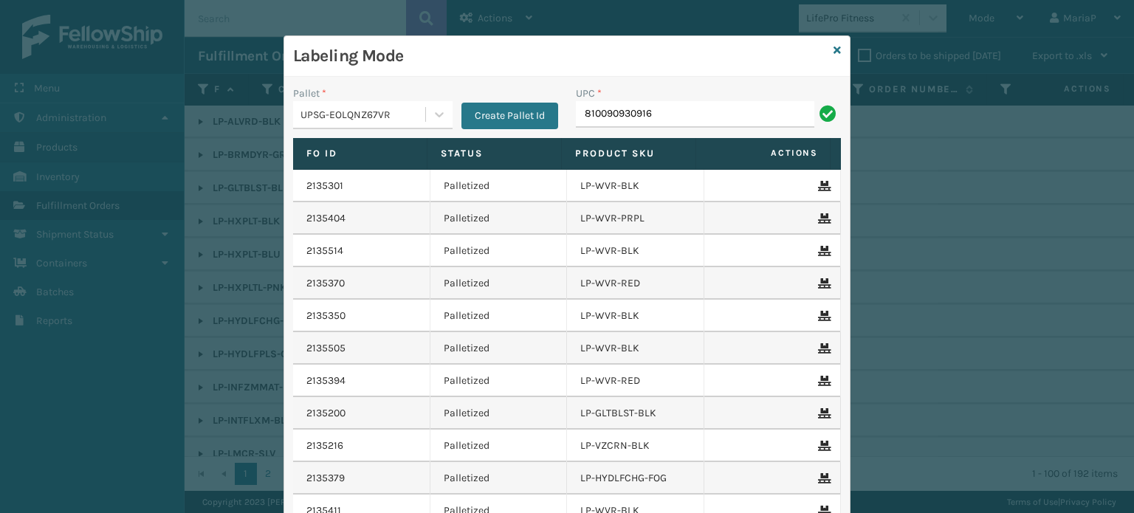
type input "810090930916"
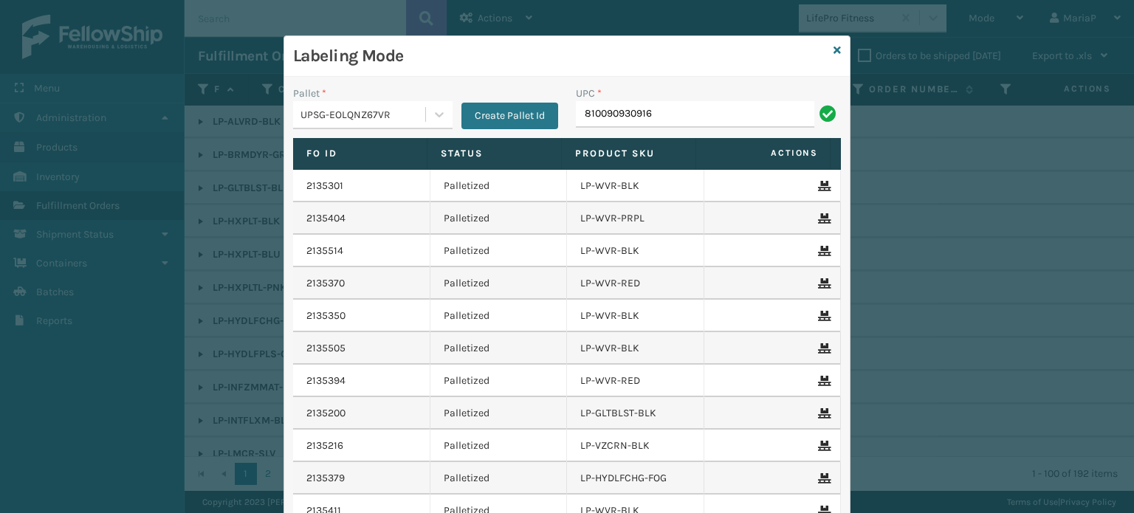
type input "810090930916"
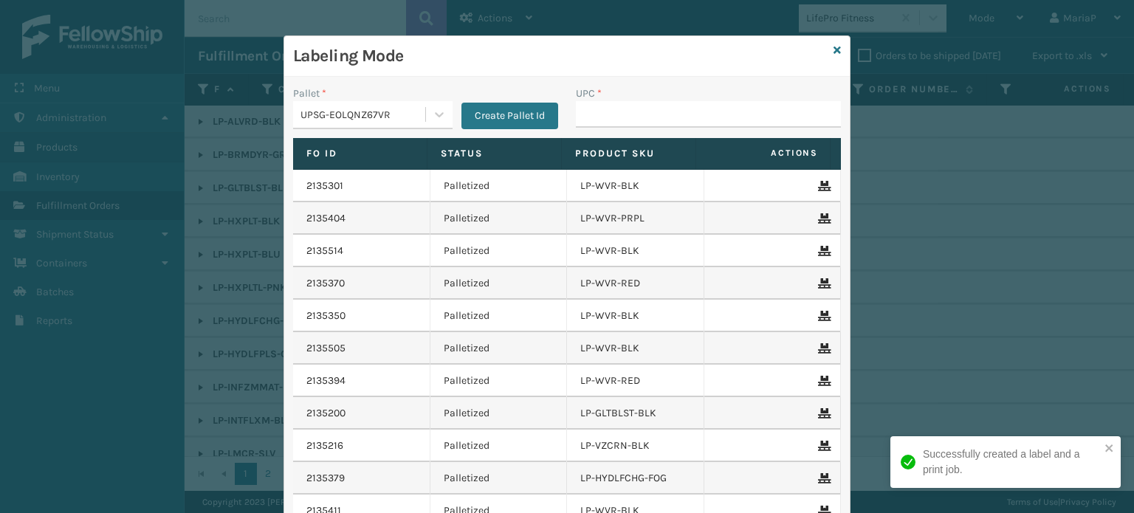
type input "810090930916"
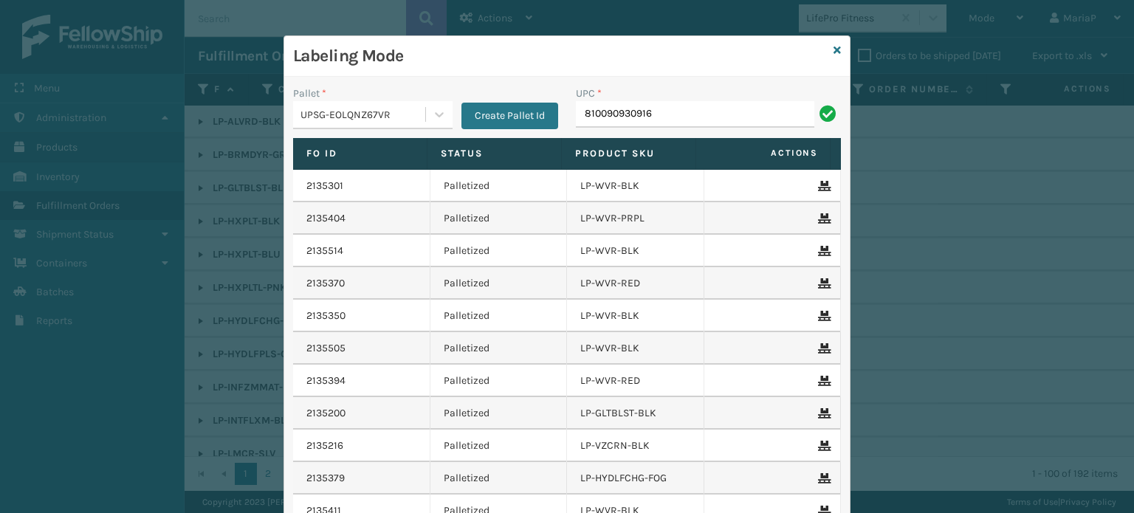
type input "810090930916"
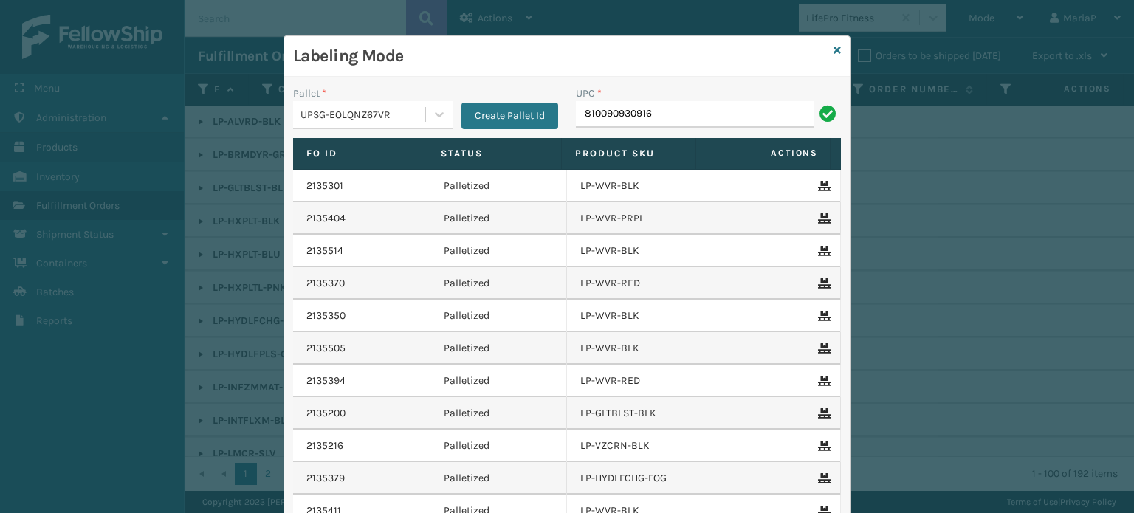
type input "810090930916"
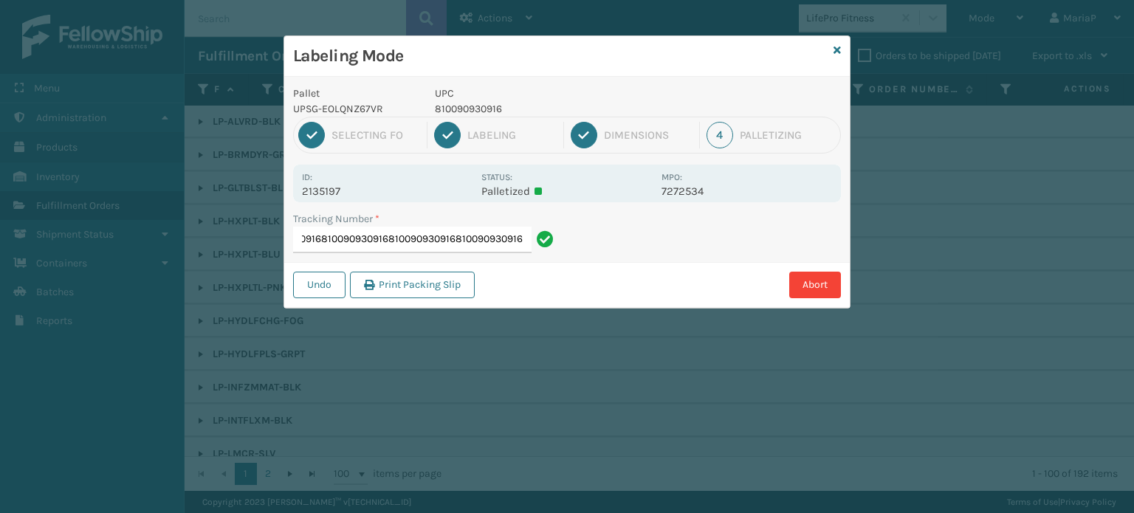
type input "1Z59316A0311514191810090930916810090930916810090930916810090930916810090930916"
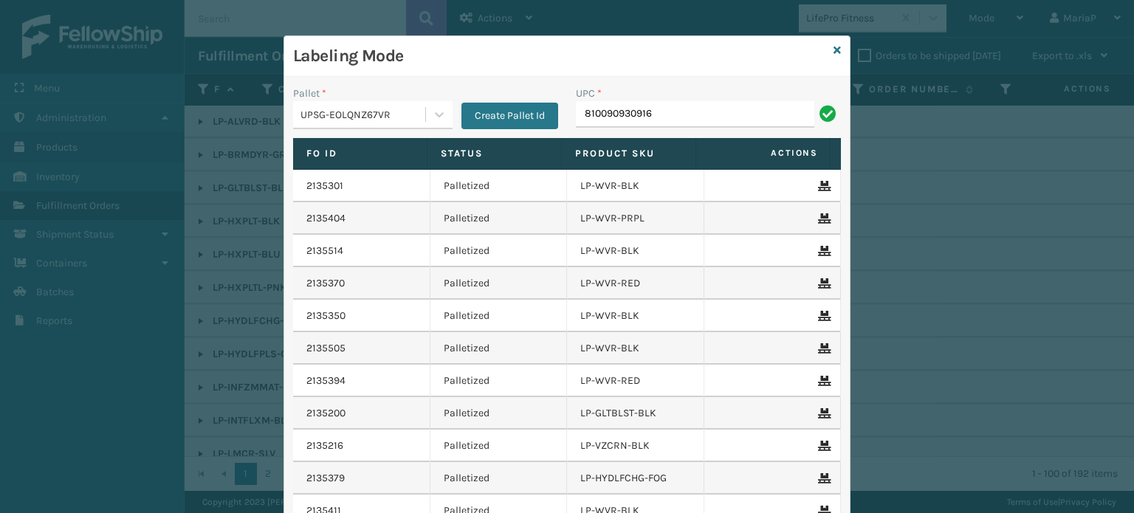
type input "810090930916"
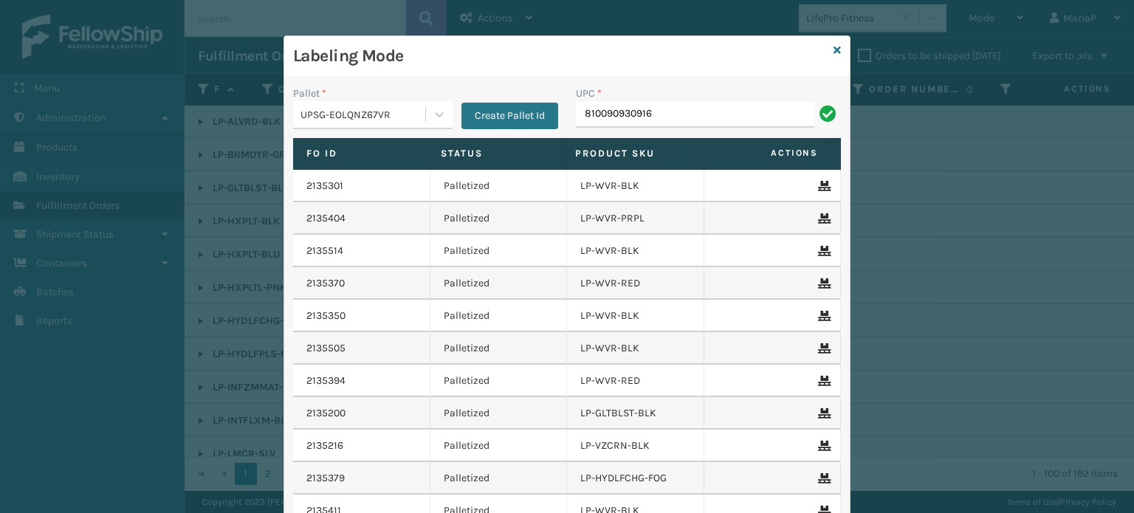
type input "810090930916"
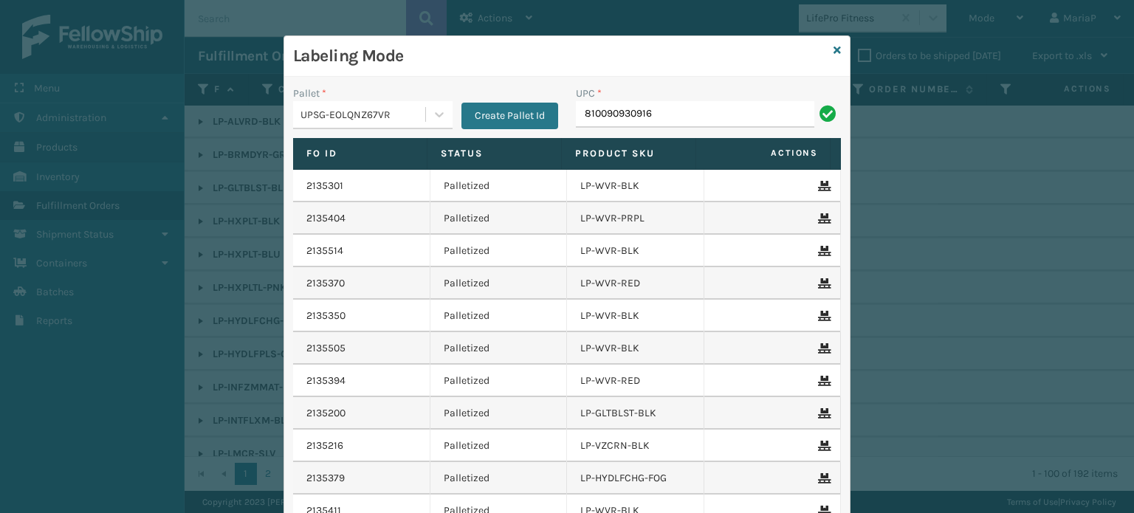
type input "810090930916"
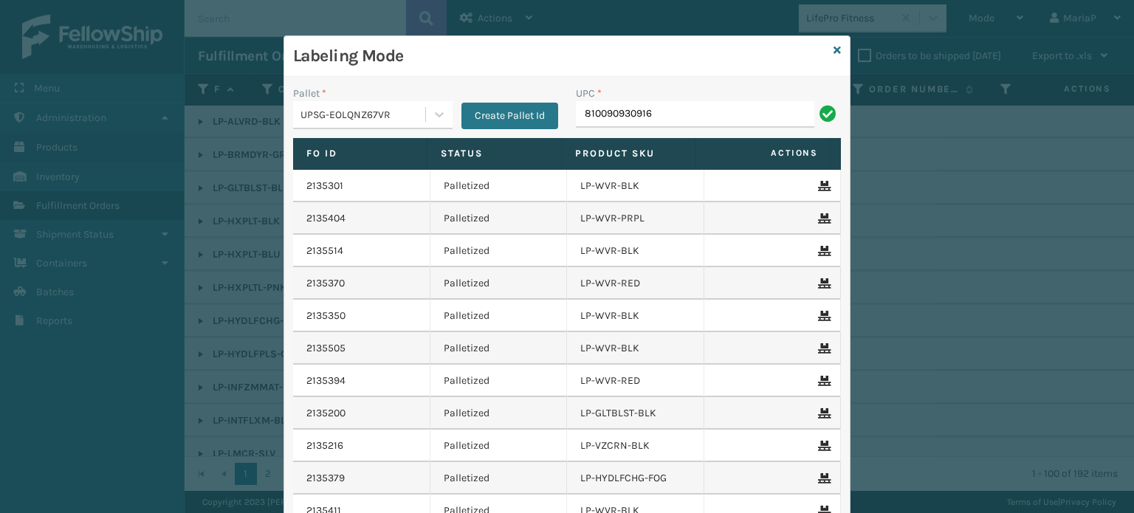
type input "810090930916"
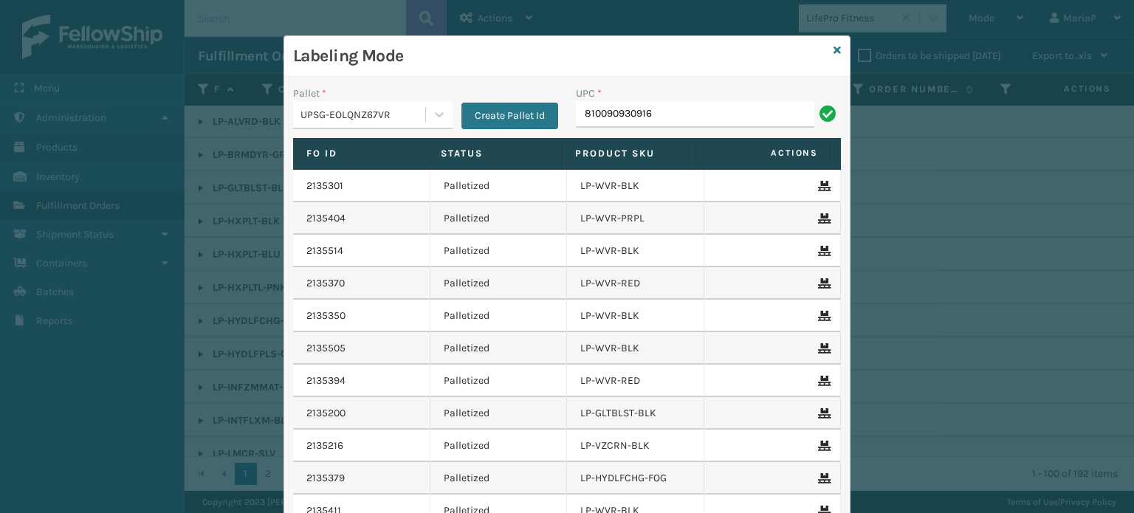
type input "810090930916"
type input "FL-OLVA-CRM"
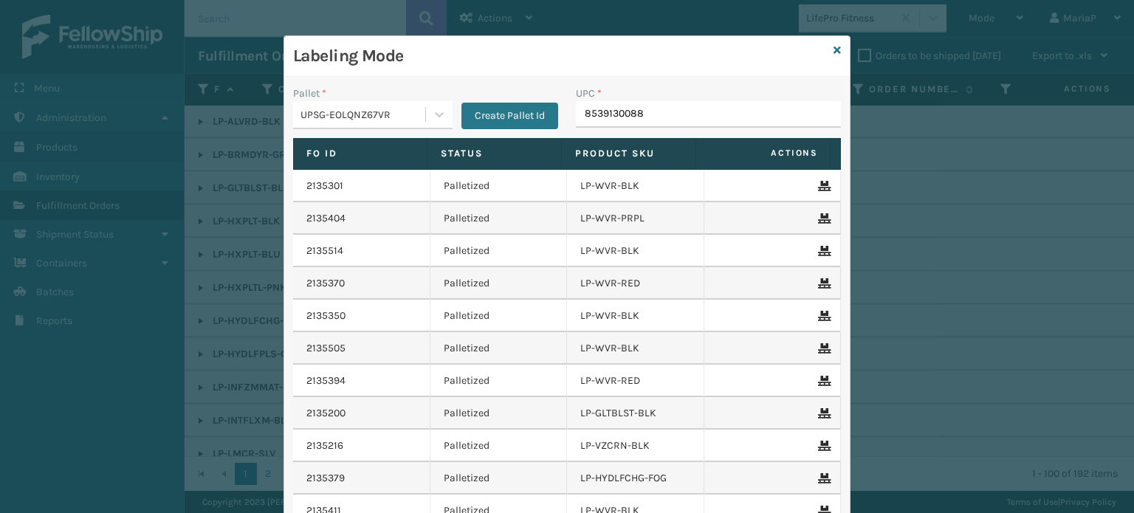
type input "85391300885"
type input "850040+667530"
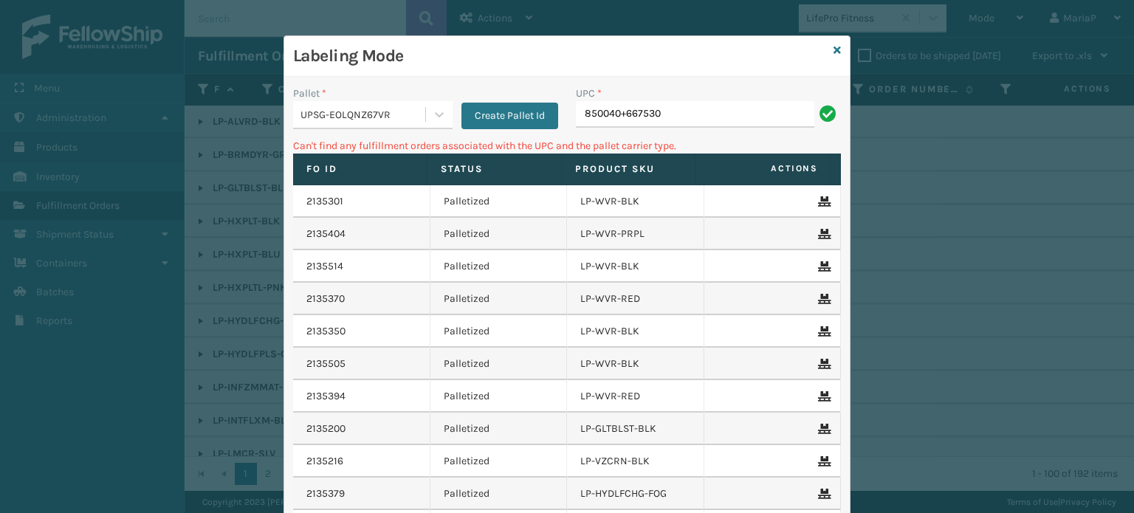
click at [619, 117] on input "850040+667530" at bounding box center [695, 114] width 238 height 27
type input "850040667530"
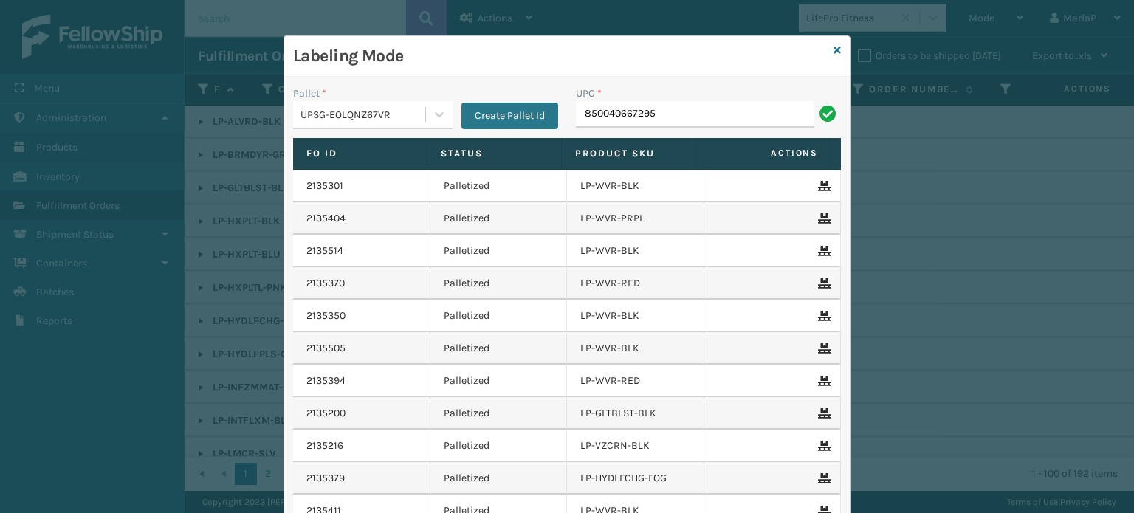
type input "850040667295"
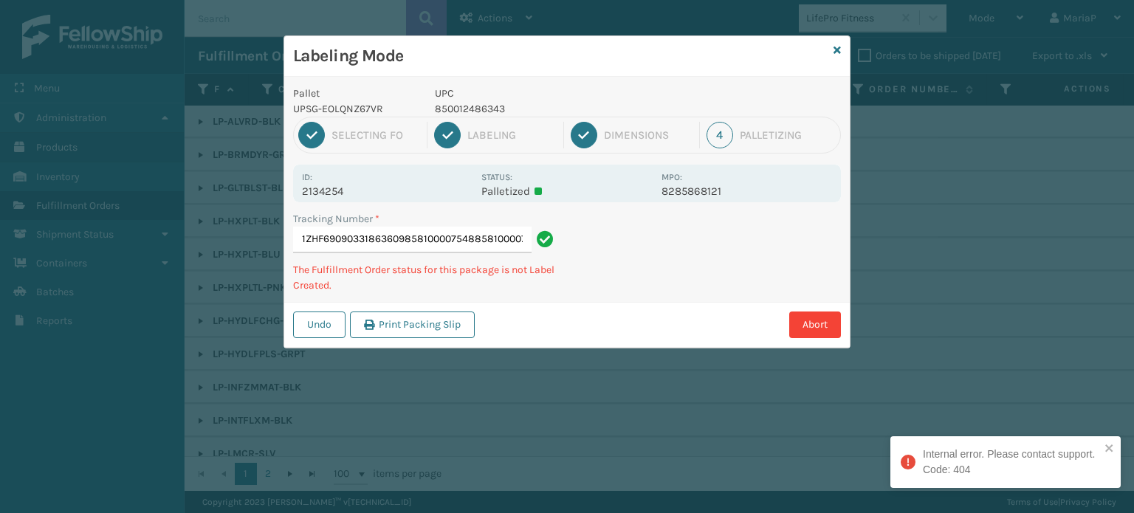
type input "1ZHF69090331863609858100007548858100007548"
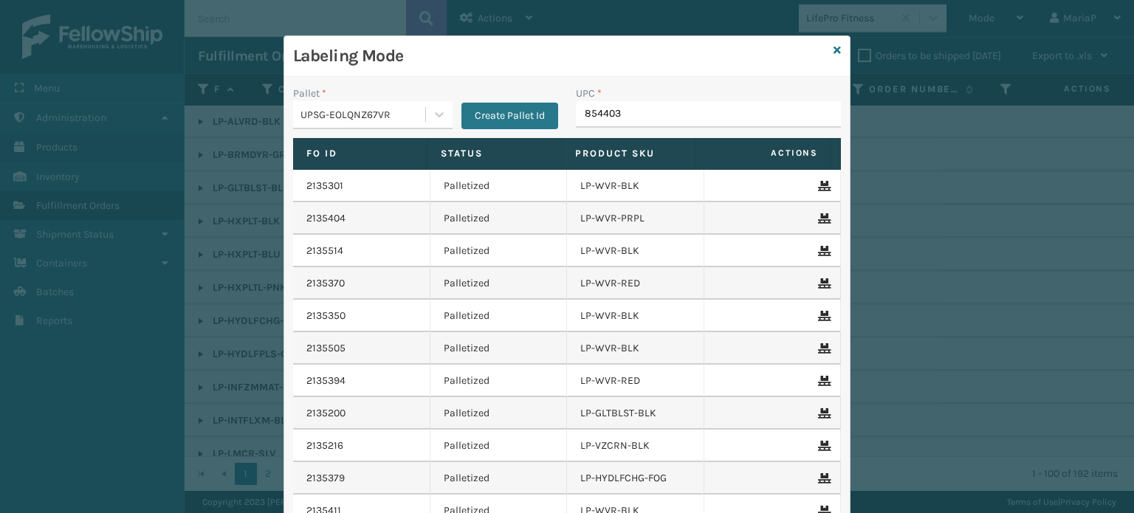
type input "8544030"
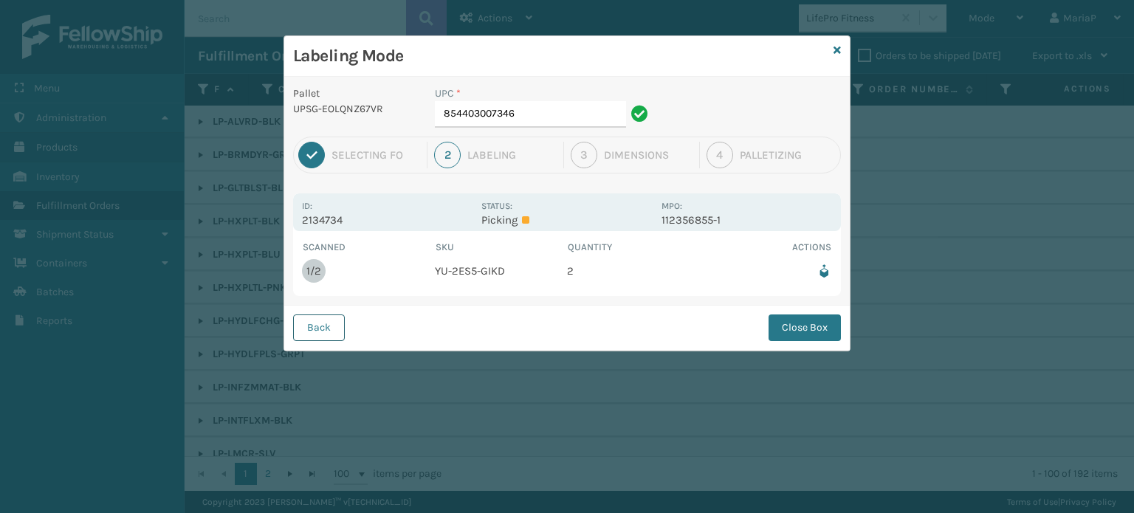
click at [318, 326] on button "Back" at bounding box center [319, 327] width 52 height 27
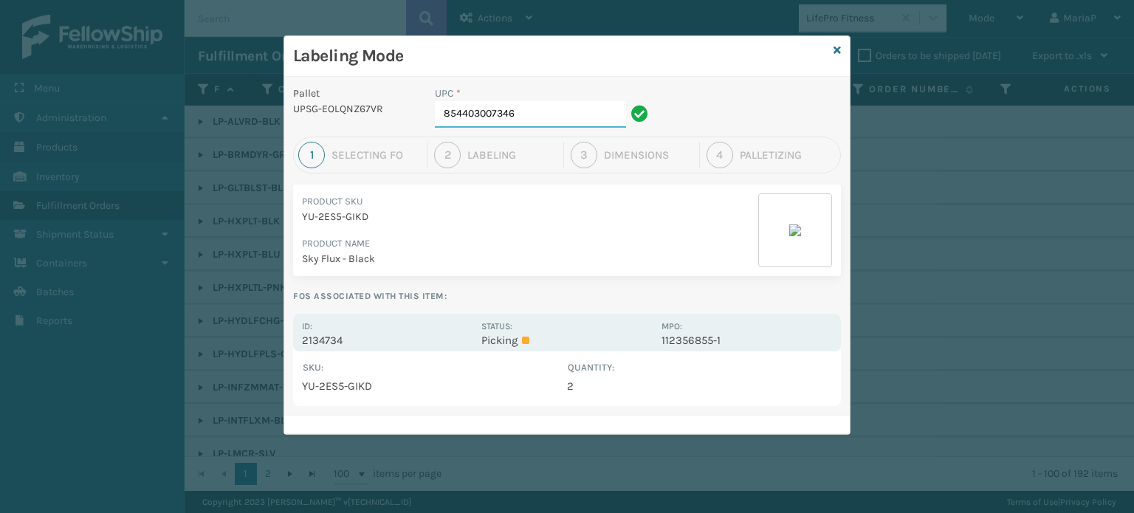
click at [544, 126] on input "854403007346" at bounding box center [530, 114] width 191 height 27
type input "854403007001"
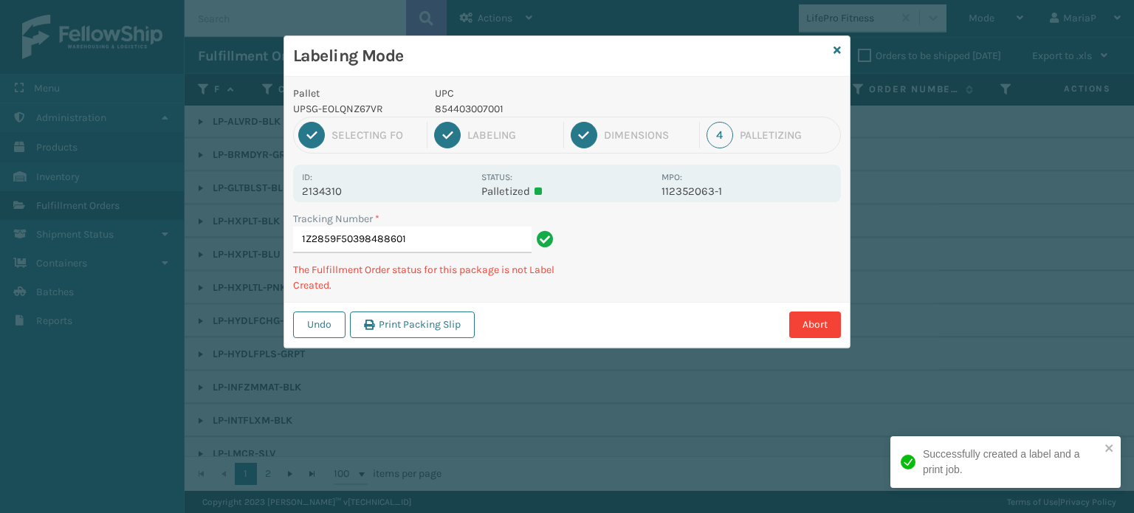
click at [488, 103] on p "854403007001" at bounding box center [544, 109] width 218 height 16
copy p "854403007001"
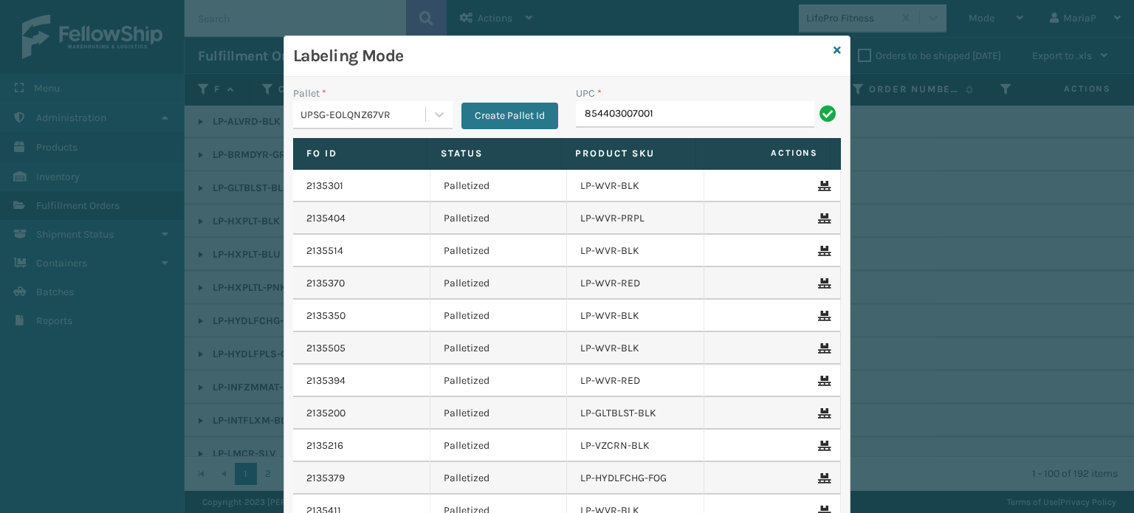
type input "854403007001"
type input "858100007555"
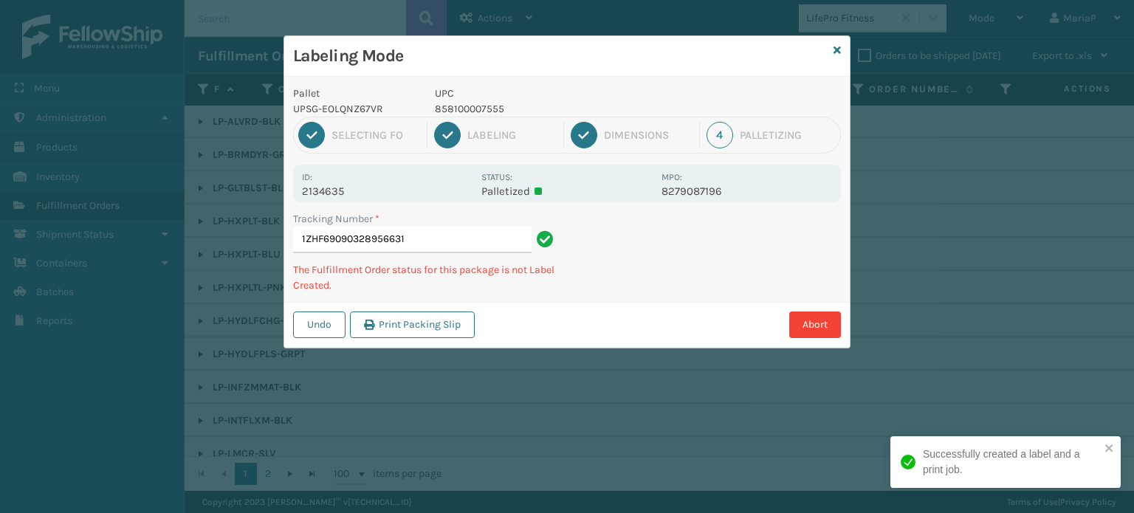
click at [467, 103] on p "858100007555" at bounding box center [544, 109] width 218 height 16
copy p "858100007555"
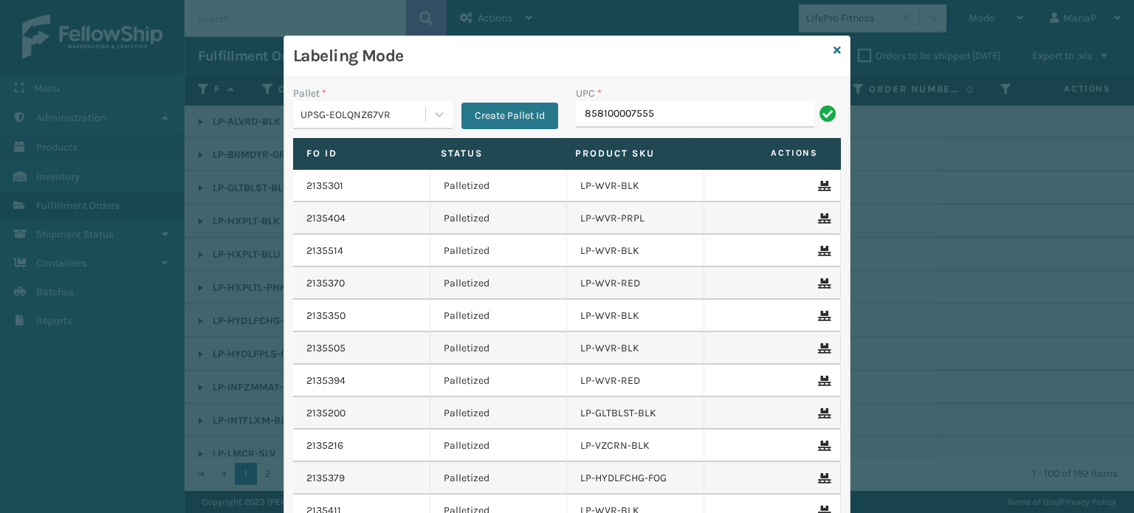
type input "858100007555"
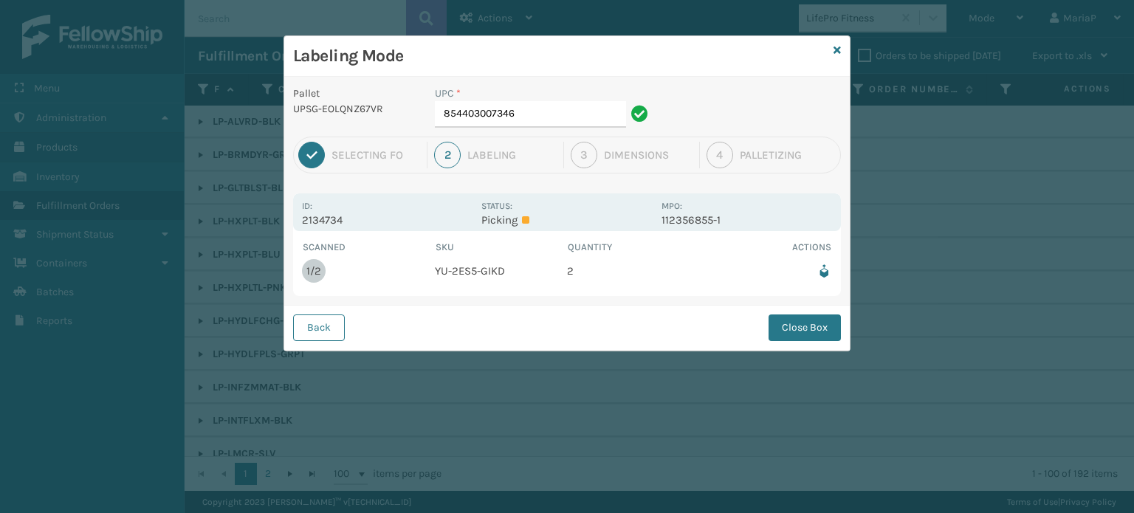
click at [498, 137] on div "1 Selecting FO 2 Labeling 3 Dimensions 4 Palletizing" at bounding box center [567, 155] width 548 height 37
click at [496, 121] on input "854403007346" at bounding box center [530, 114] width 191 height 27
click at [827, 315] on button "Close Box" at bounding box center [804, 327] width 72 height 27
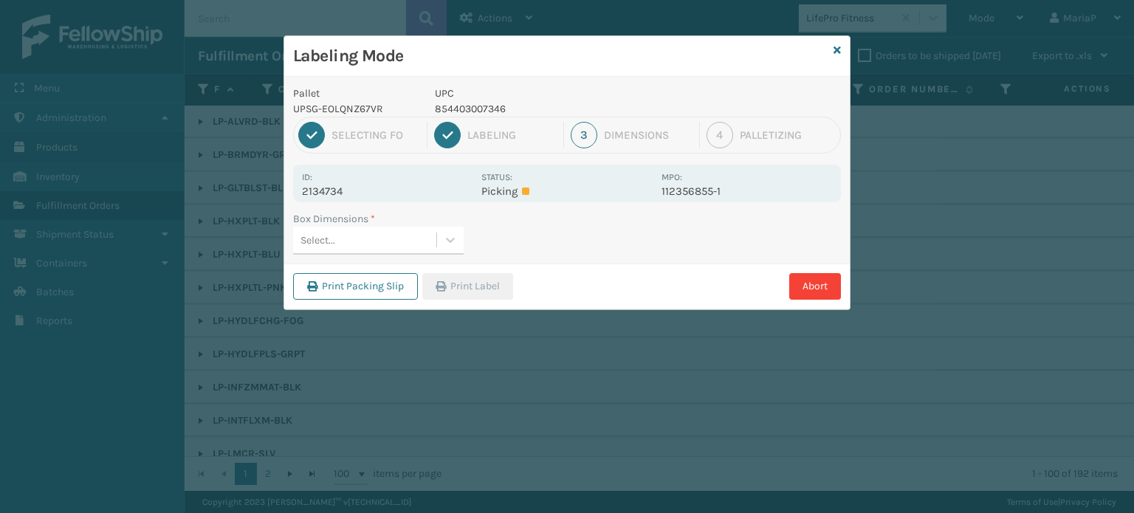
click at [422, 255] on div "Box Dimensions * Select..." at bounding box center [566, 237] width 565 height 52
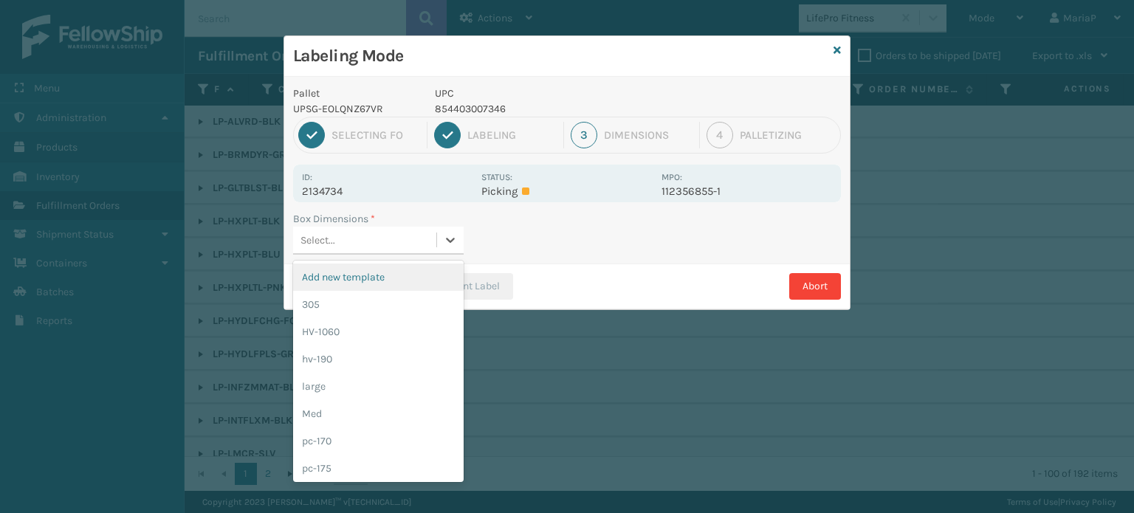
click at [422, 248] on div "Select..." at bounding box center [364, 240] width 143 height 24
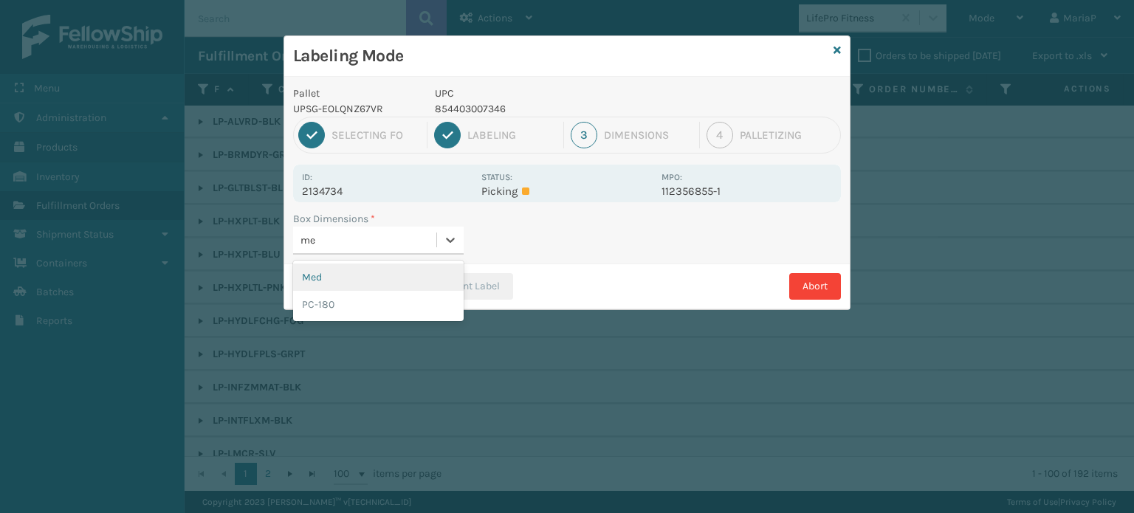
type input "med"
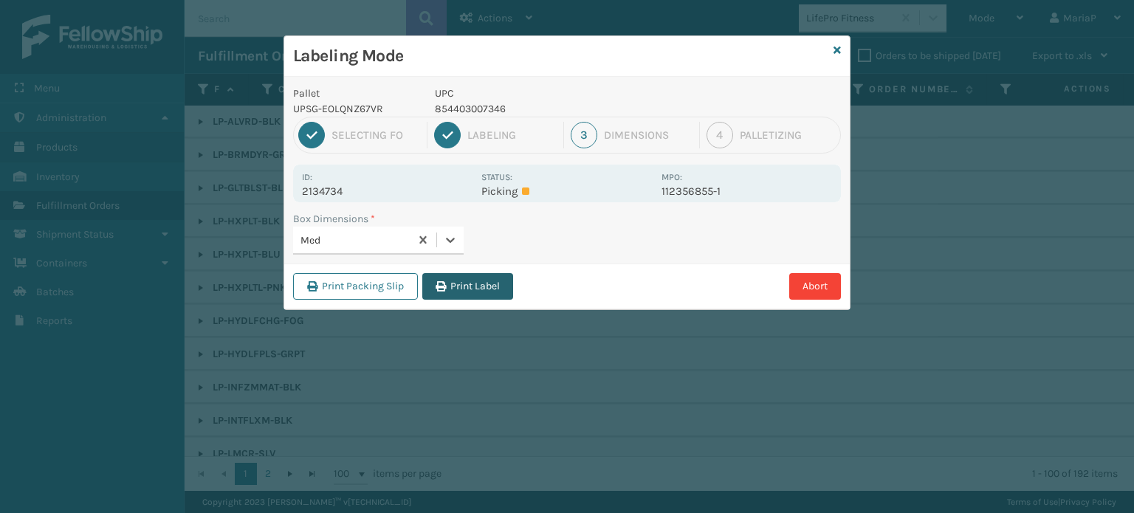
click at [501, 292] on button "Print Label" at bounding box center [467, 286] width 91 height 27
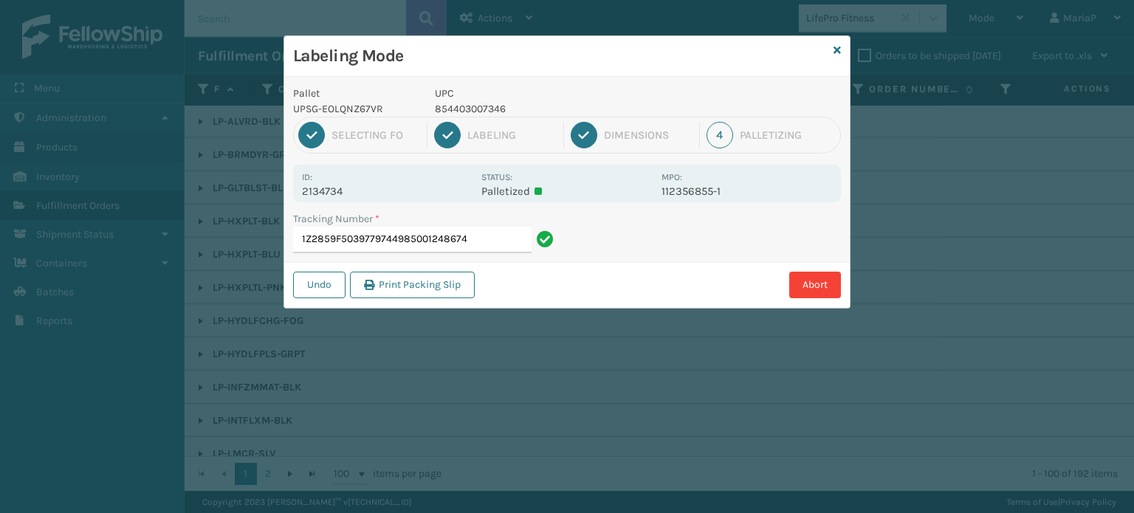
type input "1Z2859F50397797449850012486749"
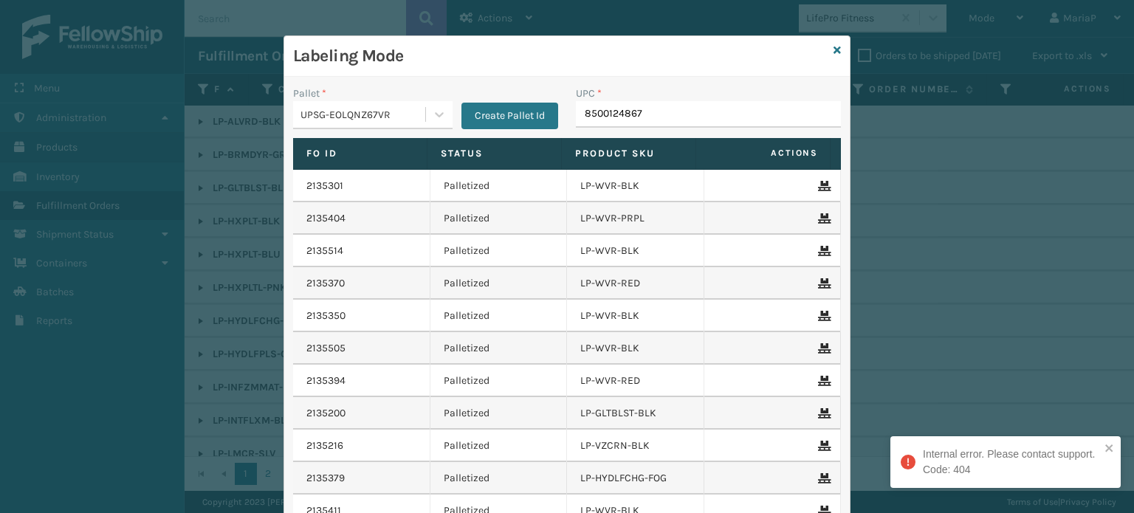
type input "85001248674"
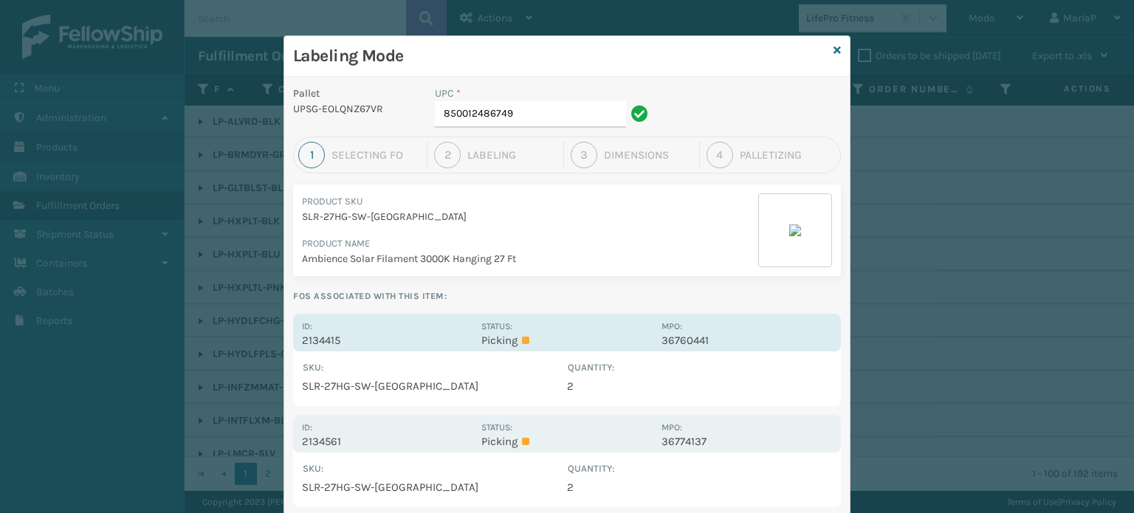
click at [339, 327] on div "Id: 2134415" at bounding box center [387, 332] width 171 height 29
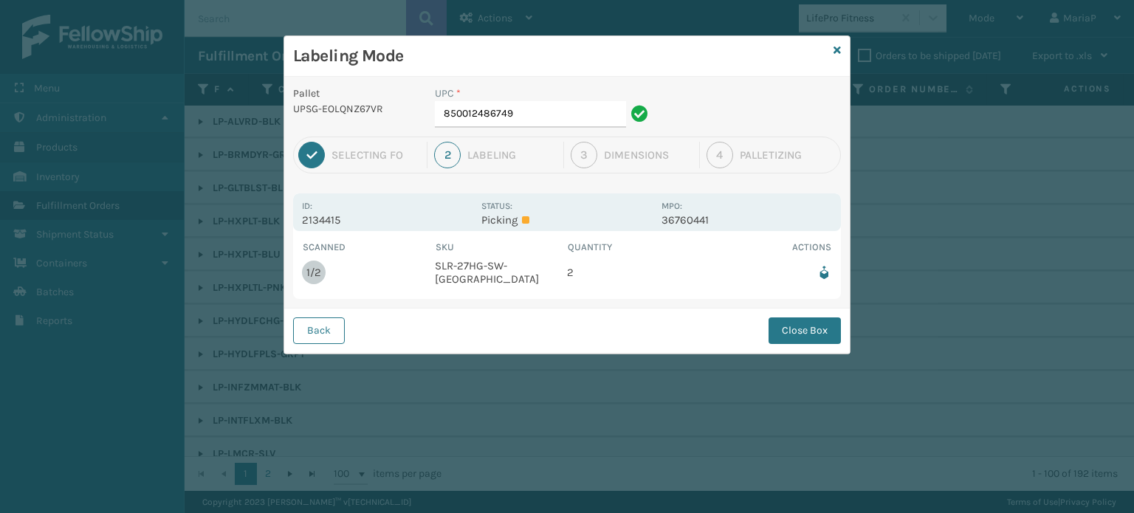
click at [319, 337] on button "Back" at bounding box center [319, 330] width 52 height 27
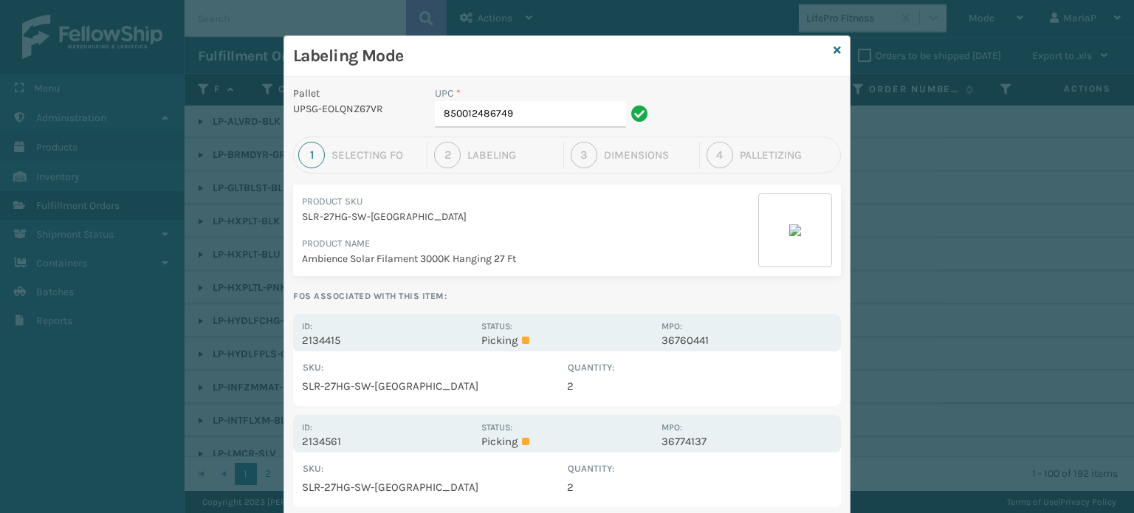
drag, startPoint x: 323, startPoint y: 342, endPoint x: 366, endPoint y: 303, distance: 58.0
click at [323, 341] on p "2134415" at bounding box center [387, 340] width 171 height 13
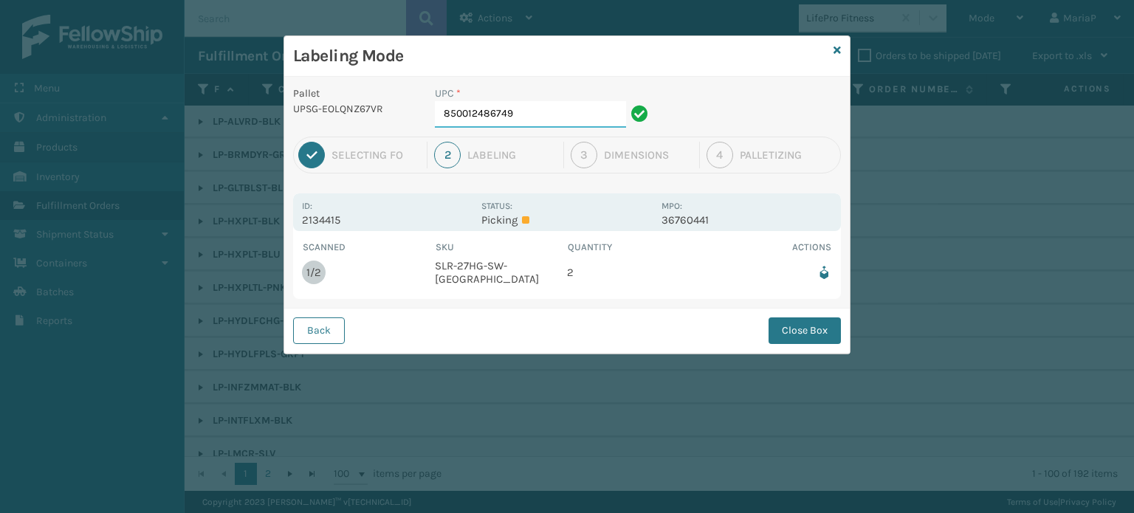
click at [509, 120] on input "850012486749" at bounding box center [530, 114] width 191 height 27
click at [830, 333] on button "Close Box" at bounding box center [804, 330] width 72 height 27
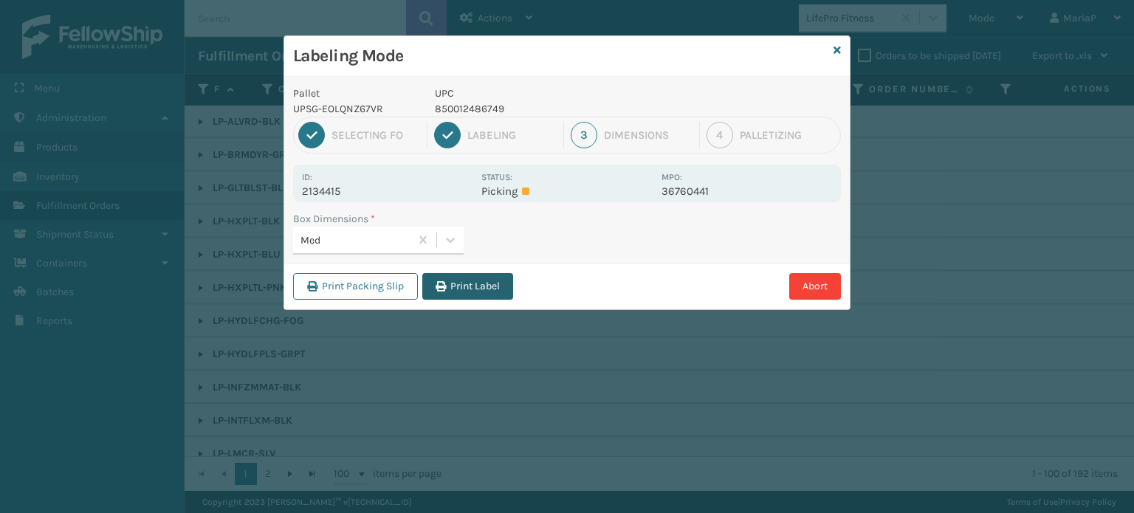
click at [455, 283] on button "Print Label" at bounding box center [467, 286] width 91 height 27
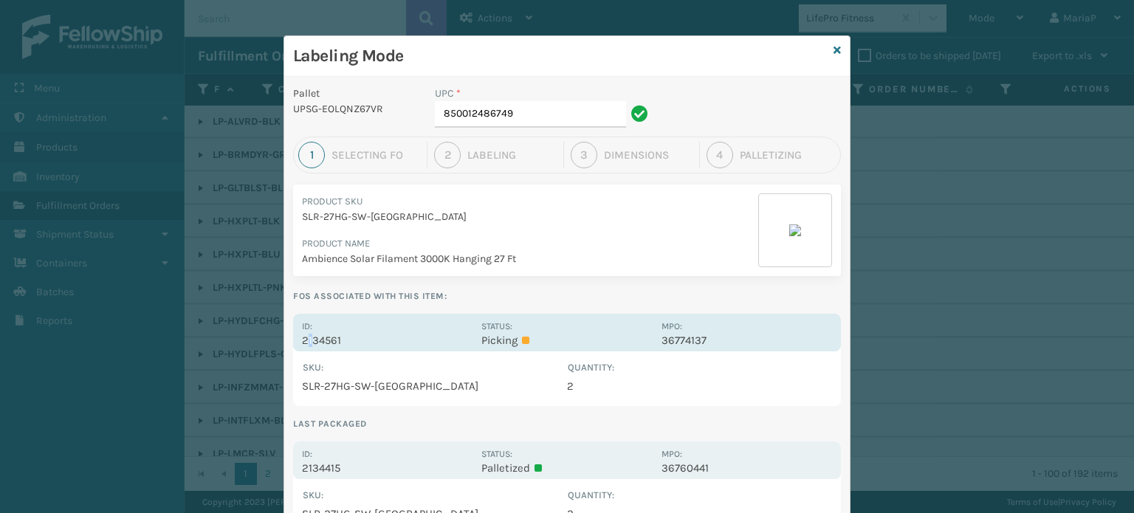
click at [305, 342] on p "2134561" at bounding box center [387, 340] width 171 height 13
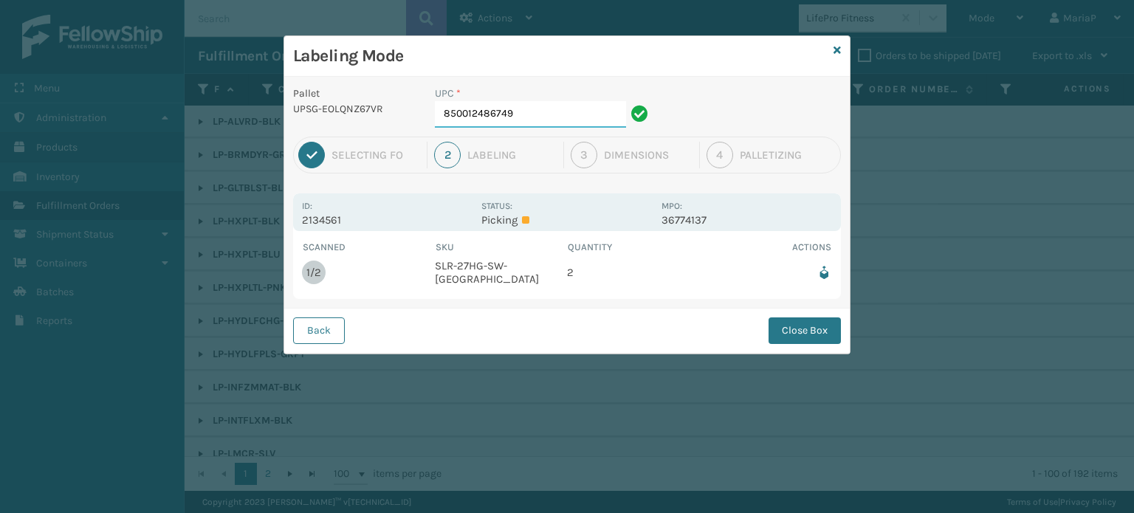
click at [549, 108] on input "850012486749" at bounding box center [530, 114] width 191 height 27
click at [801, 328] on button "Close Box" at bounding box center [804, 330] width 72 height 27
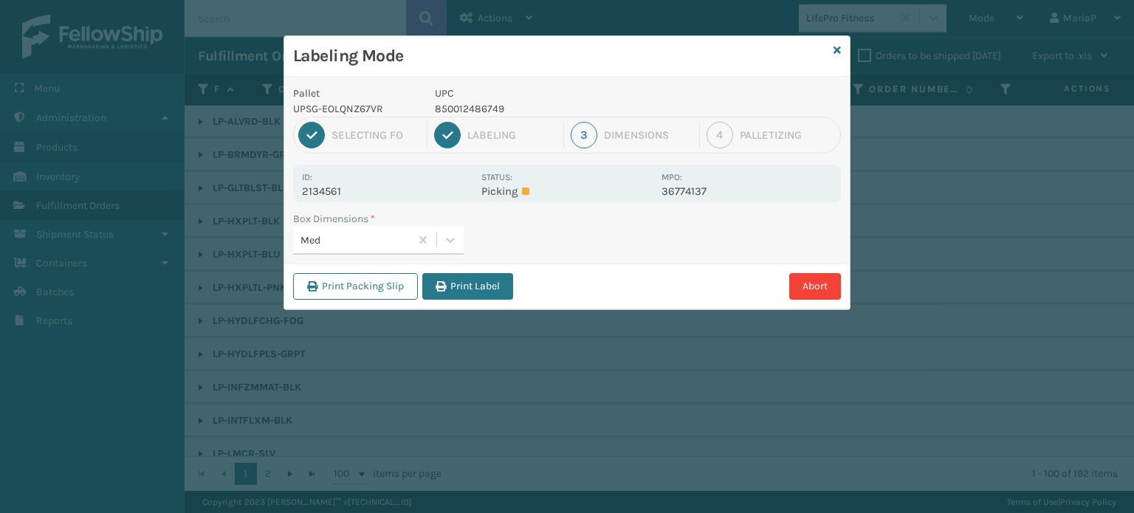
click at [467, 292] on button "Print Label" at bounding box center [467, 286] width 91 height 27
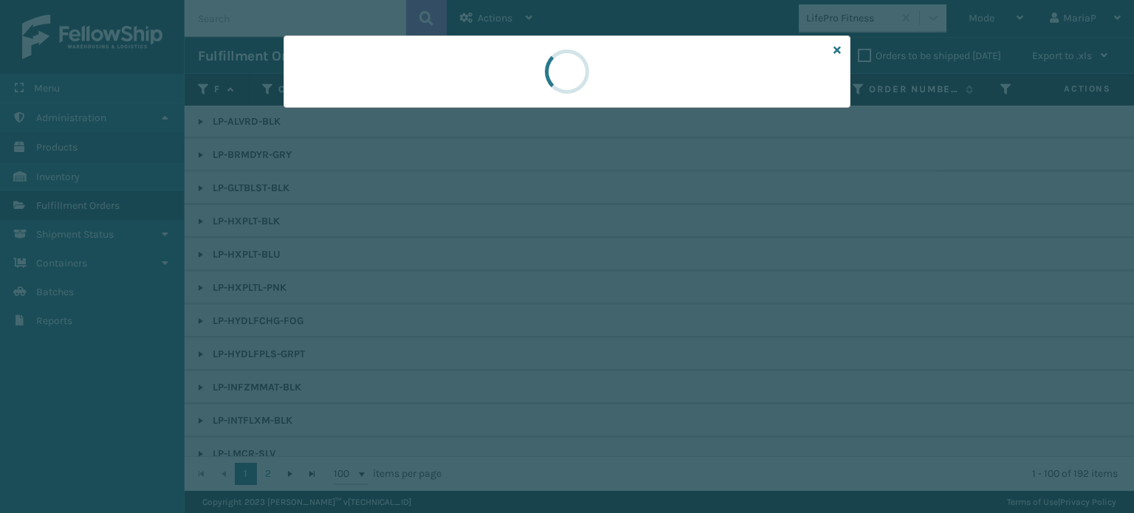
click at [467, 292] on div at bounding box center [567, 256] width 1134 height 513
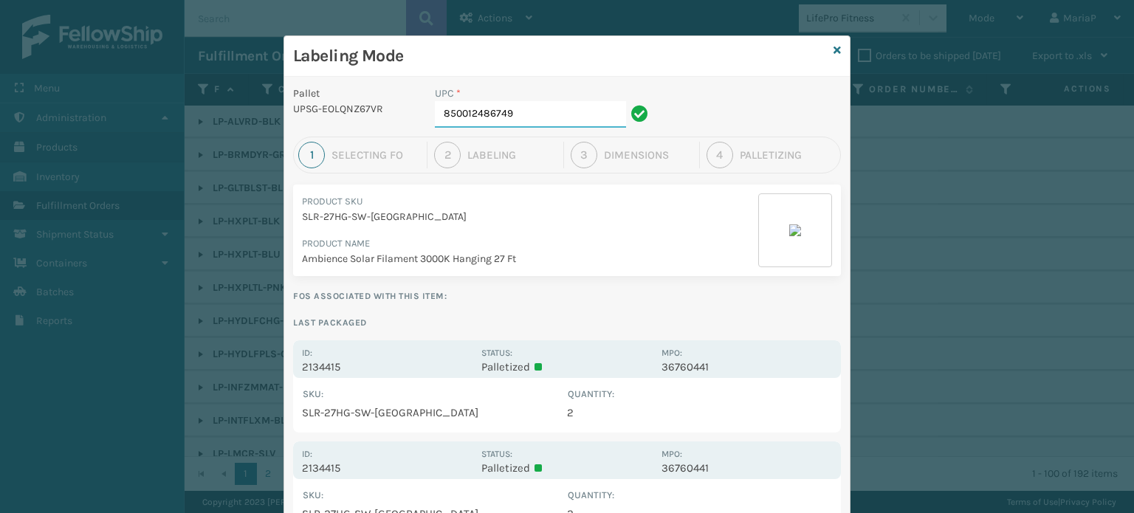
click at [534, 115] on input "850012486749" at bounding box center [530, 114] width 191 height 27
click at [533, 115] on input "850012486749" at bounding box center [530, 114] width 191 height 27
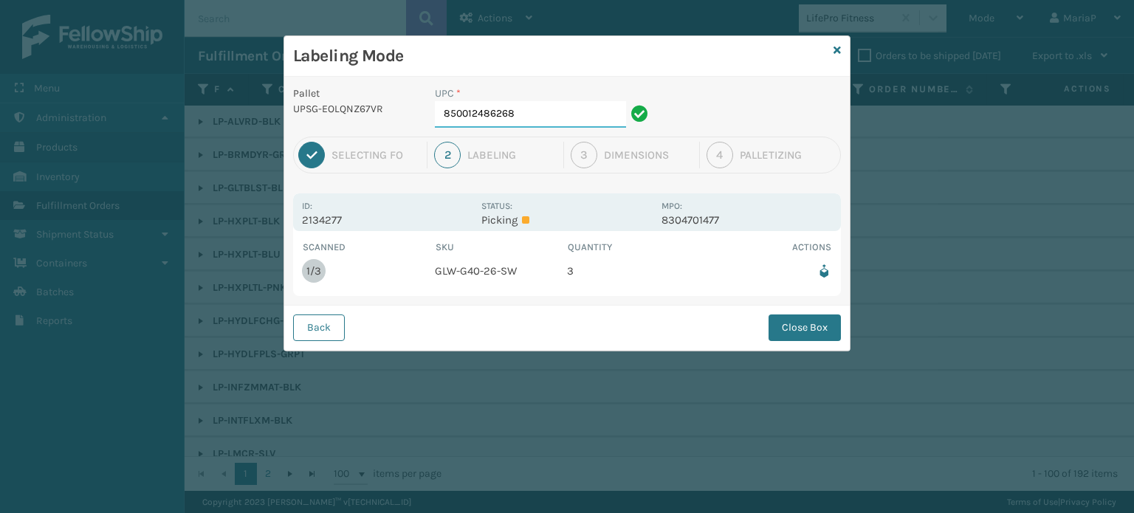
click at [519, 109] on input "850012486268" at bounding box center [530, 114] width 191 height 27
click at [797, 326] on button "Close Box" at bounding box center [804, 327] width 72 height 27
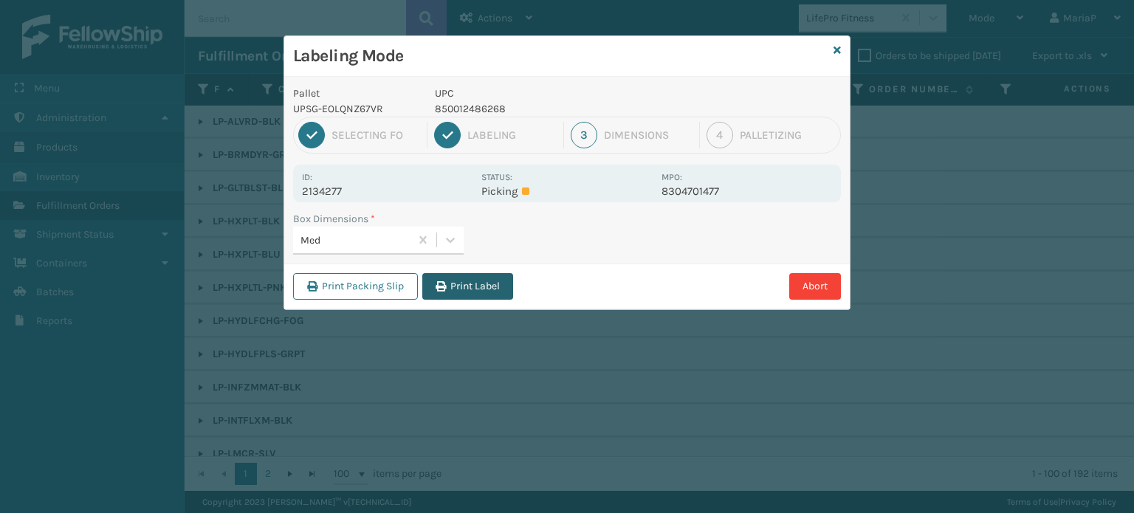
click at [477, 278] on button "Print Label" at bounding box center [467, 286] width 91 height 27
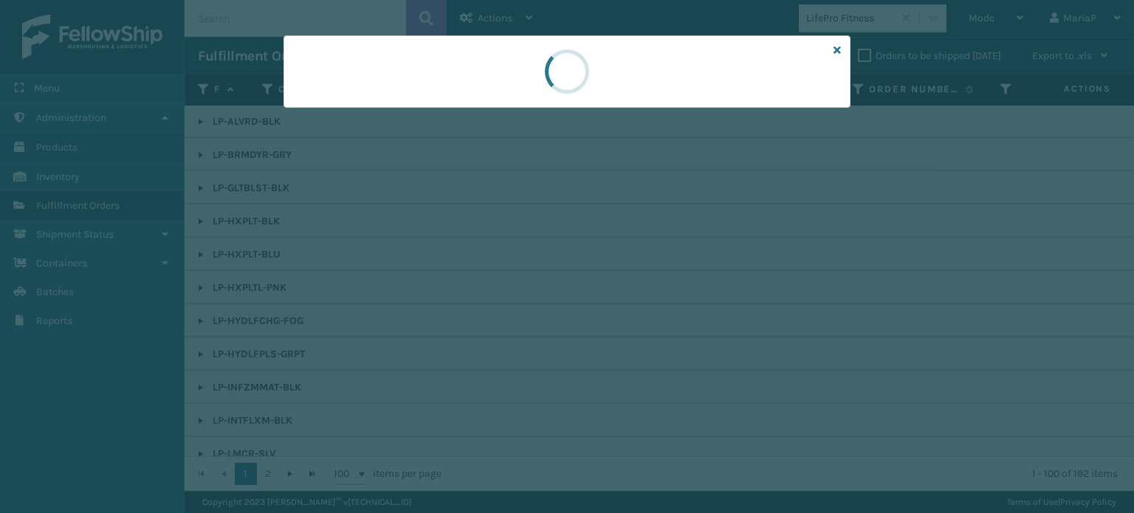
click at [478, 278] on div at bounding box center [567, 256] width 1134 height 513
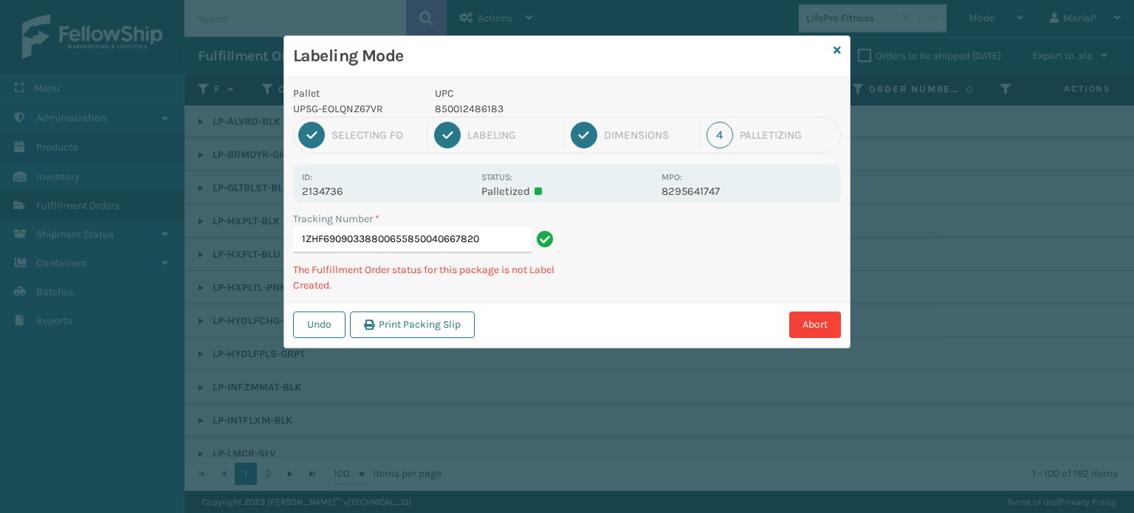
type input "1ZHF69090338800655850040667820"
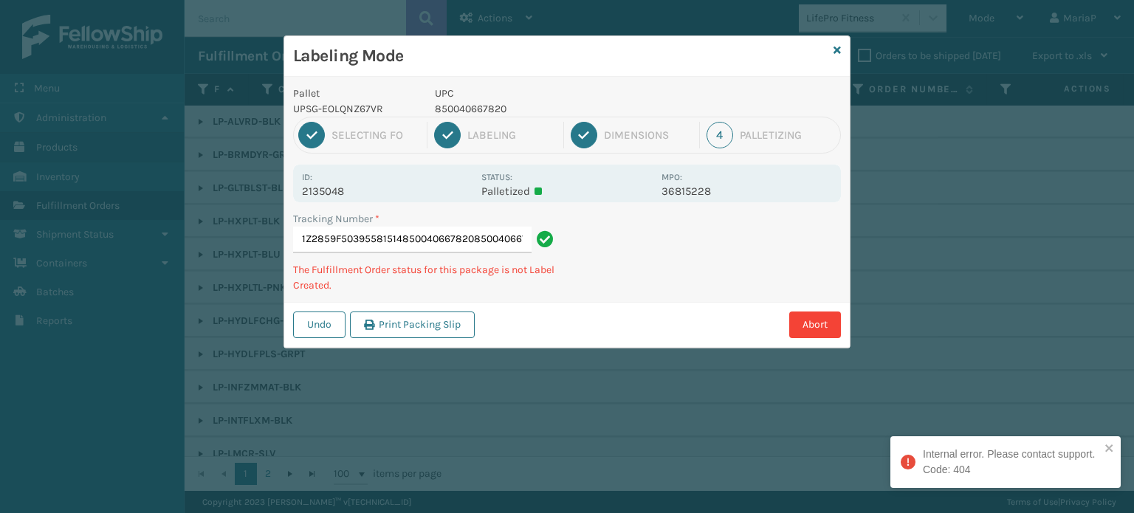
type input "1Z2859F50395581514850040667820850040667820"
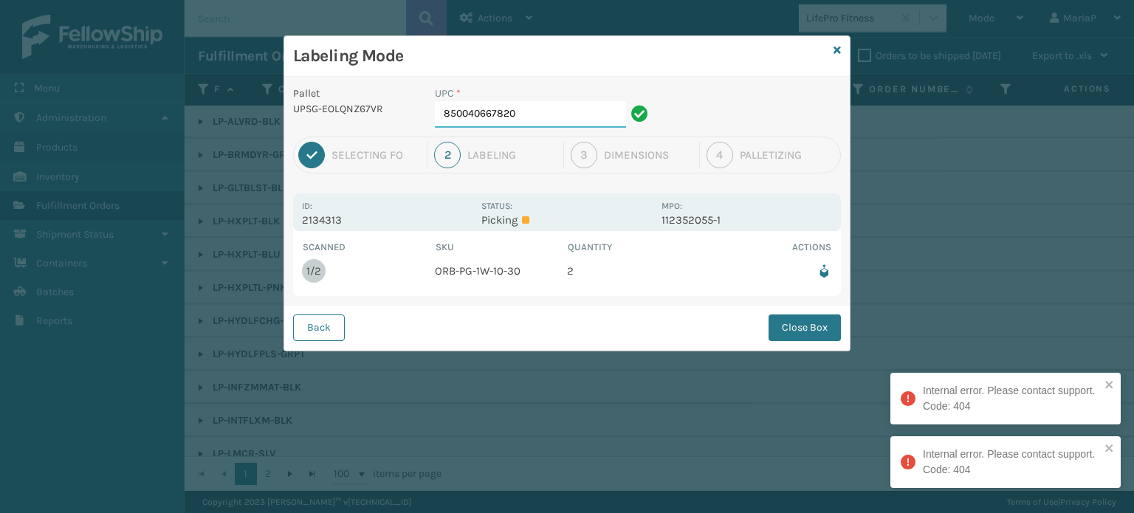
click at [534, 117] on input "850040667820" at bounding box center [530, 114] width 191 height 27
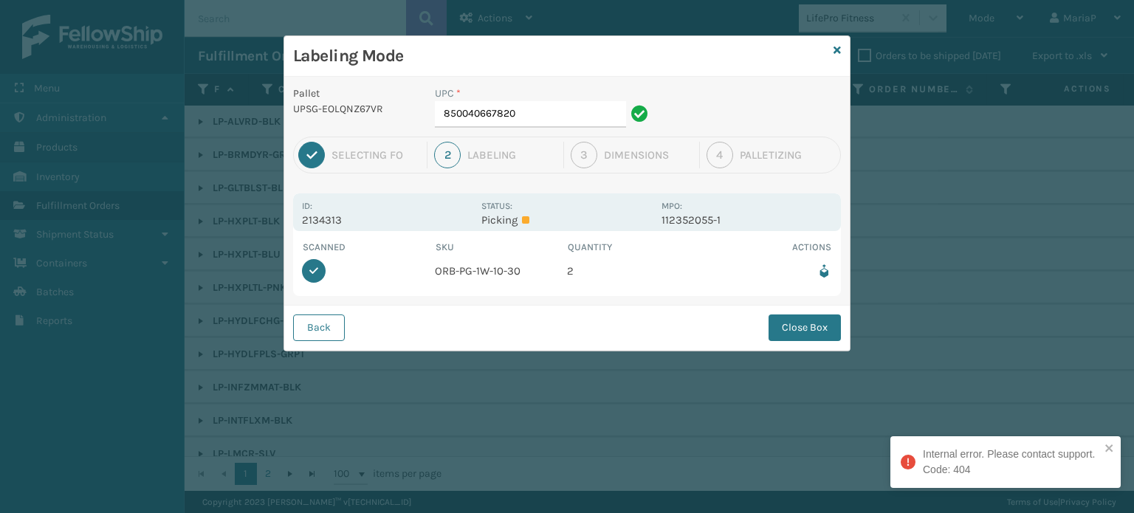
click at [777, 325] on button "Close Box" at bounding box center [804, 327] width 72 height 27
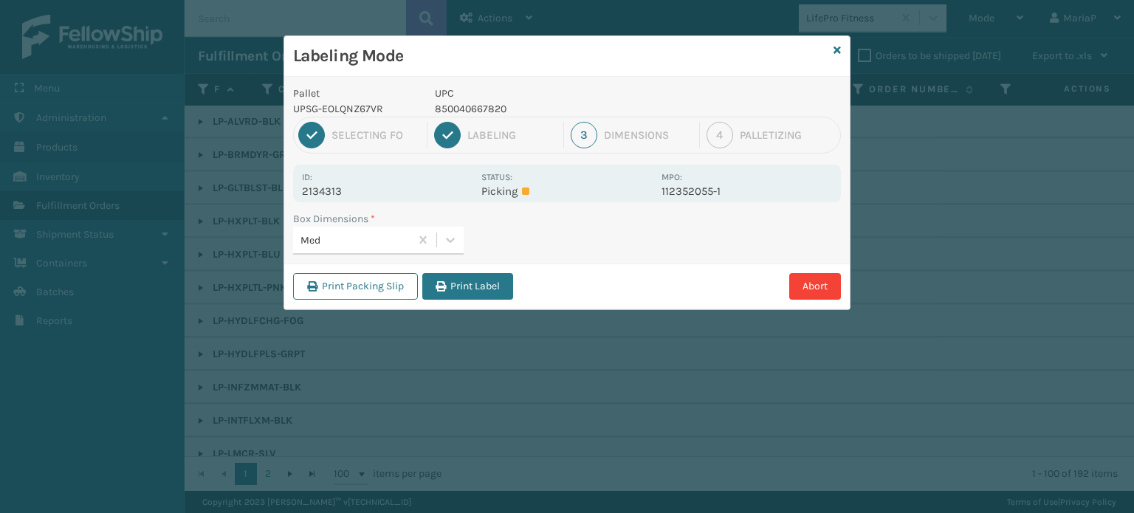
click at [475, 274] on button "Print Label" at bounding box center [467, 286] width 91 height 27
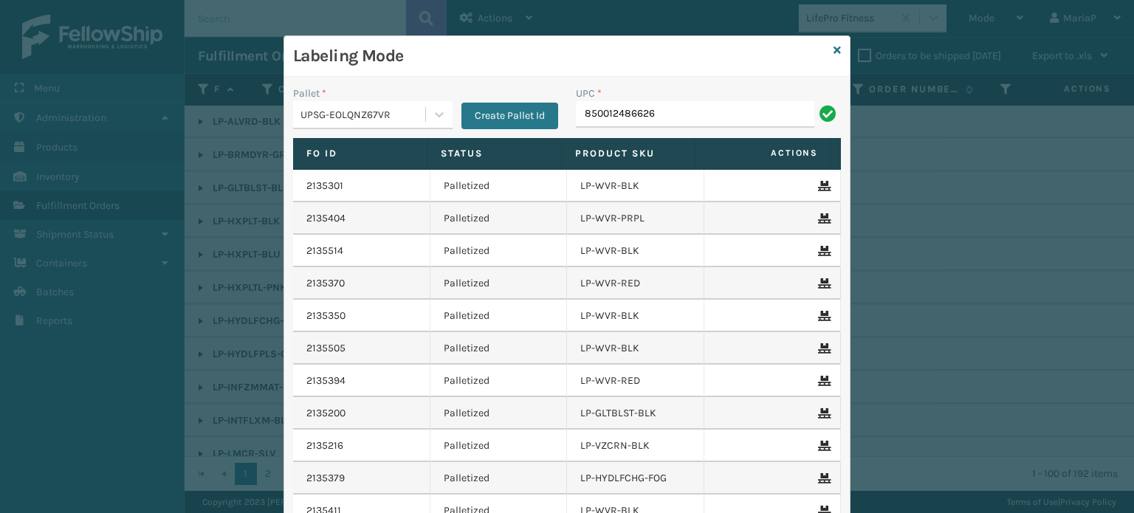
type input "850012486626"
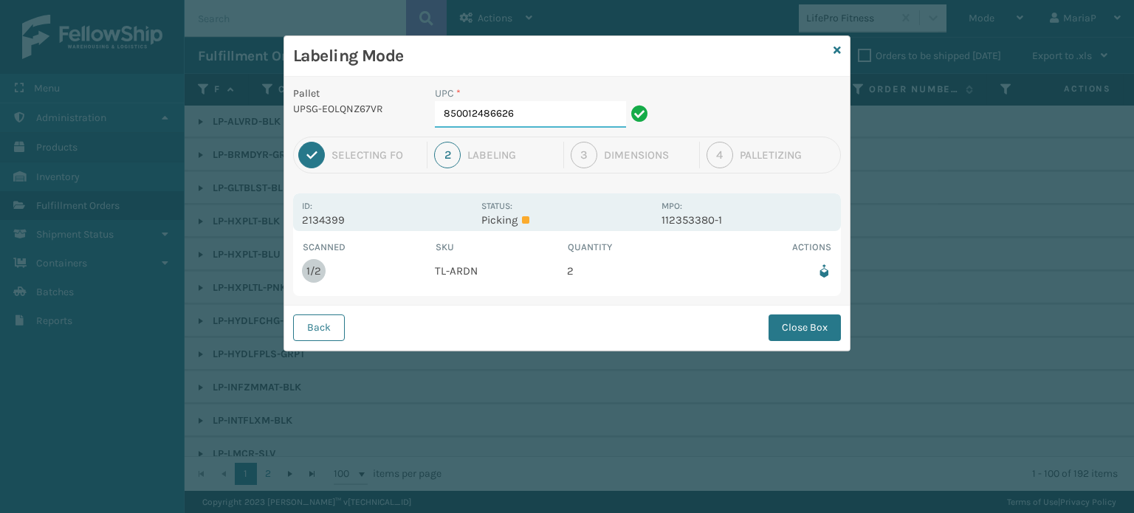
click at [546, 108] on input "850012486626" at bounding box center [530, 114] width 191 height 27
drag, startPoint x: 823, startPoint y: 330, endPoint x: 805, endPoint y: 330, distance: 17.7
click at [824, 330] on button "Close Box" at bounding box center [804, 327] width 72 height 27
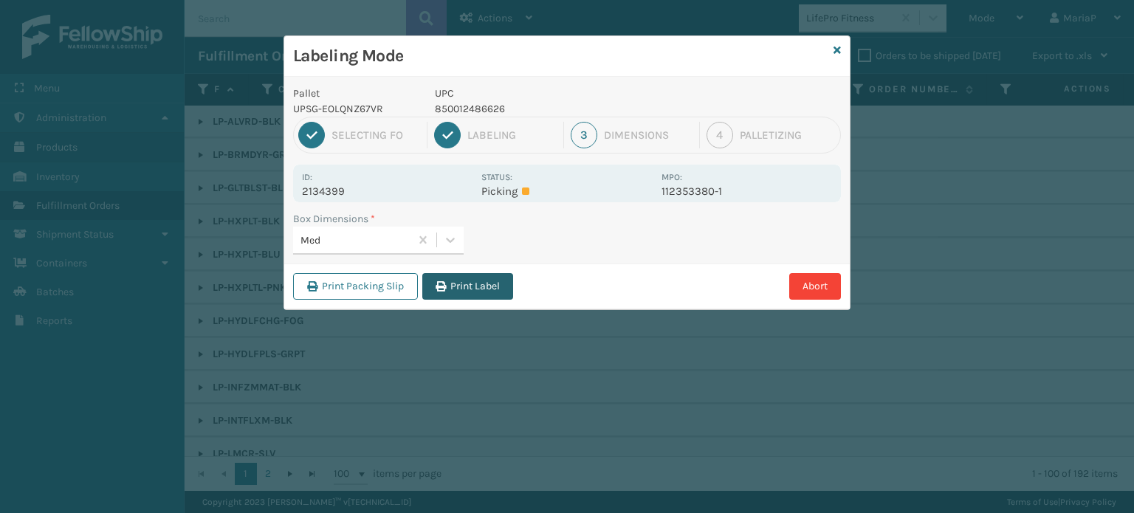
click at [490, 283] on button "Print Label" at bounding box center [467, 286] width 91 height 27
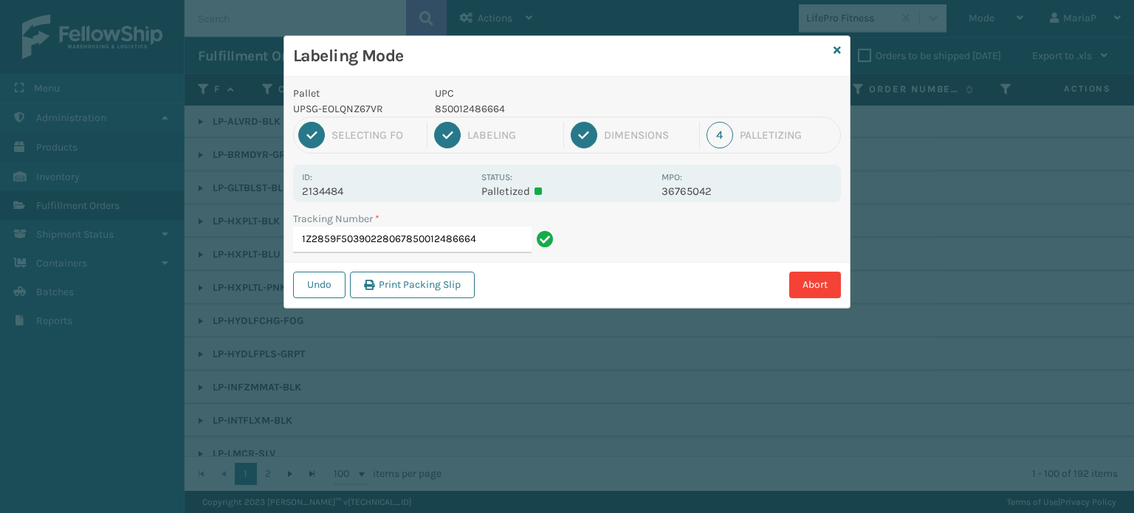
type input "1Z2859F50390228067850012486664"
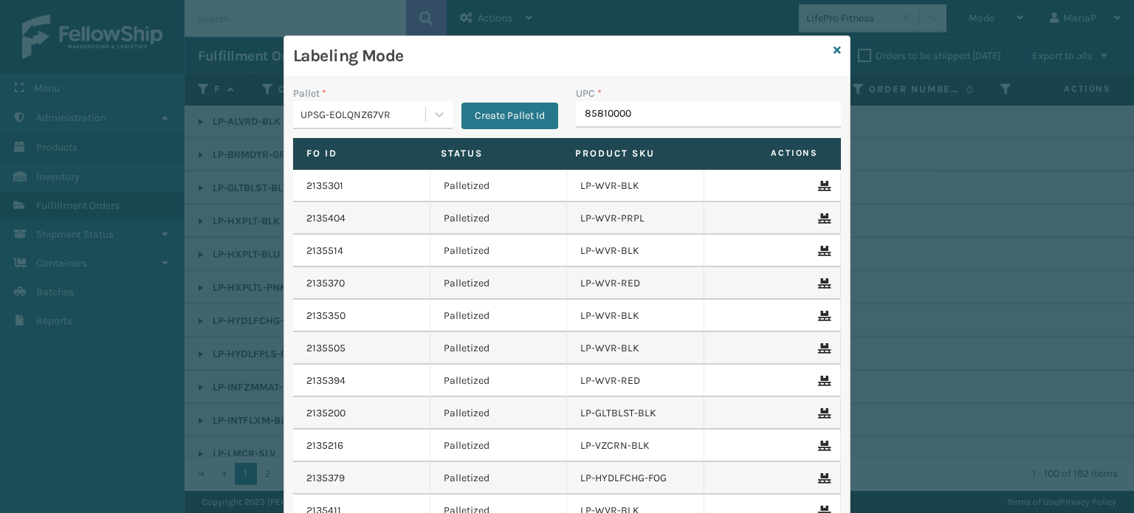
type input "858100007"
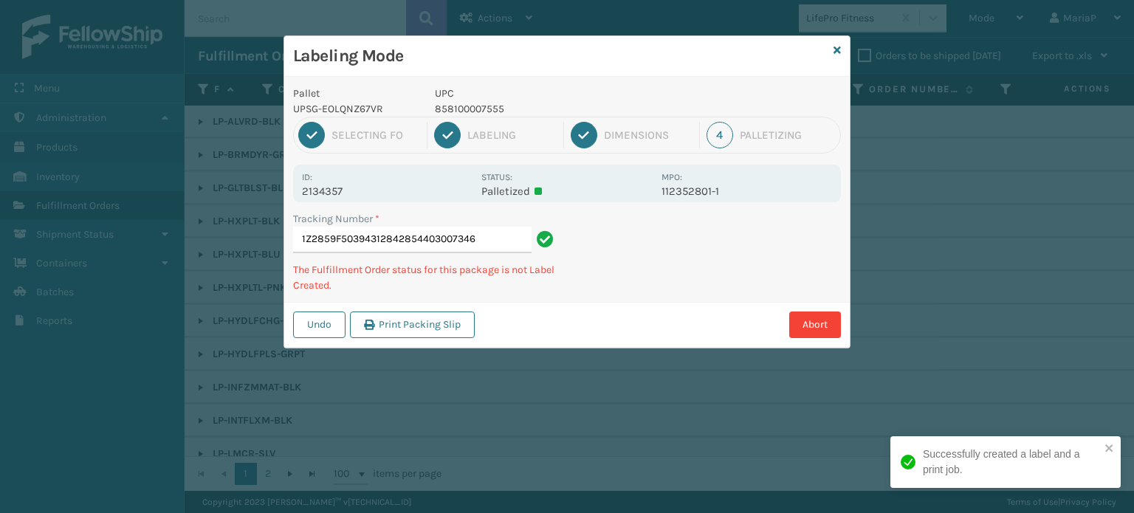
type input "1Z2859F50394312842854403007346"
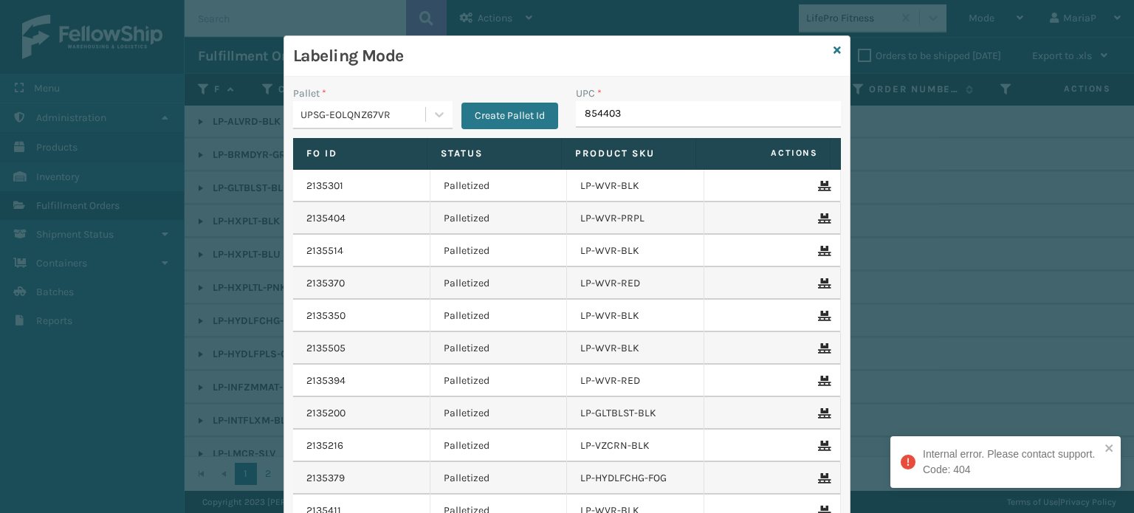
type input "8544030"
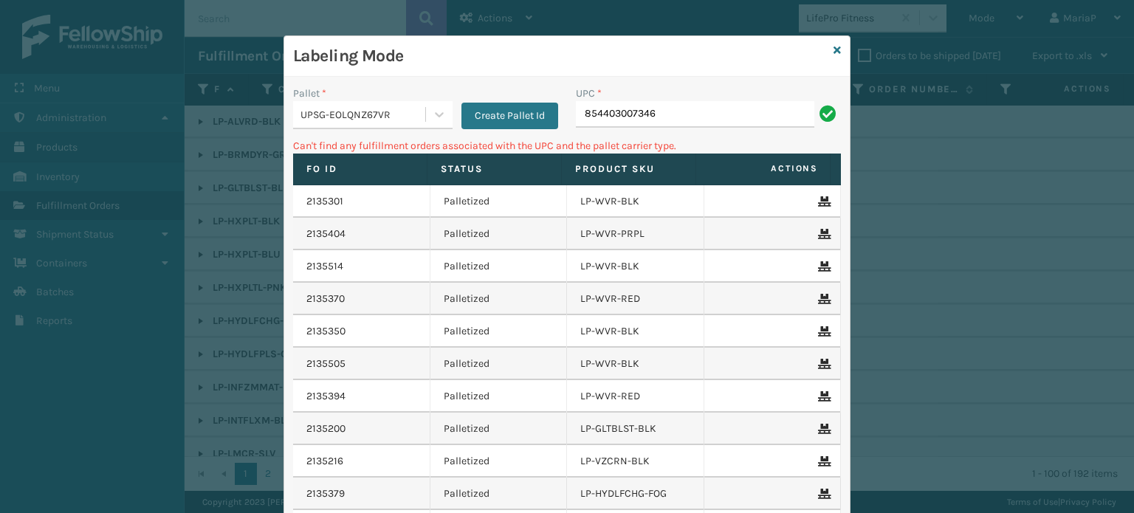
click at [826, 49] on div "Labeling Mode" at bounding box center [566, 56] width 565 height 41
click at [833, 49] on icon at bounding box center [836, 50] width 7 height 10
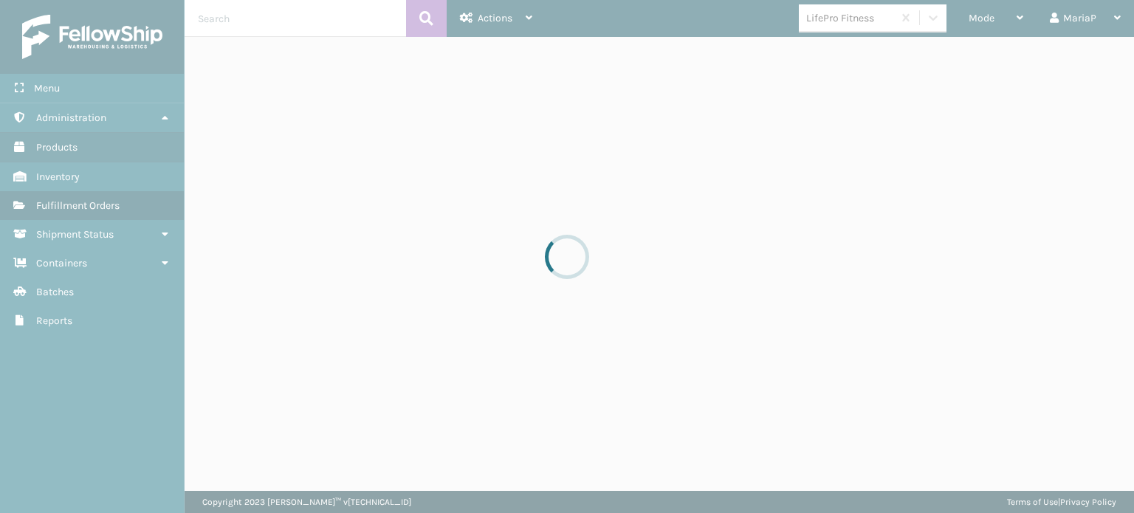
click at [836, 28] on div at bounding box center [567, 256] width 1134 height 513
click at [834, 20] on div at bounding box center [567, 256] width 1134 height 513
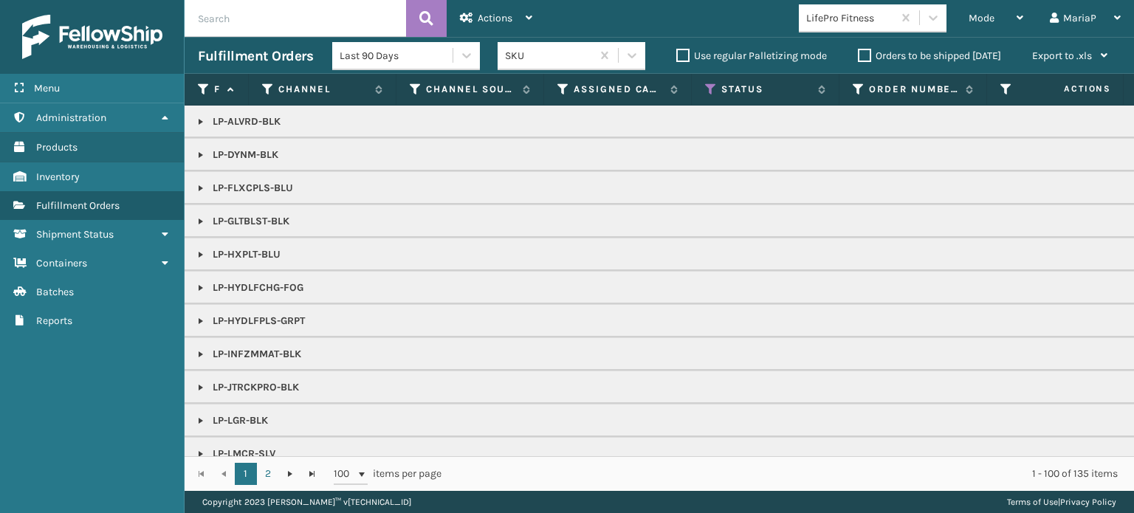
click at [834, 20] on div "LifePro Fitness" at bounding box center [850, 18] width 88 height 16
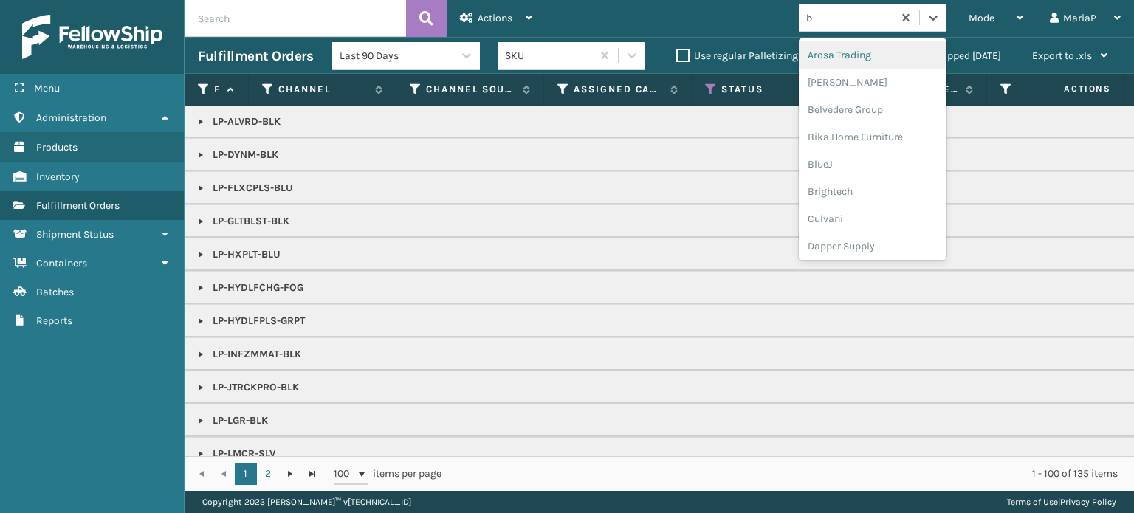
type input "br"
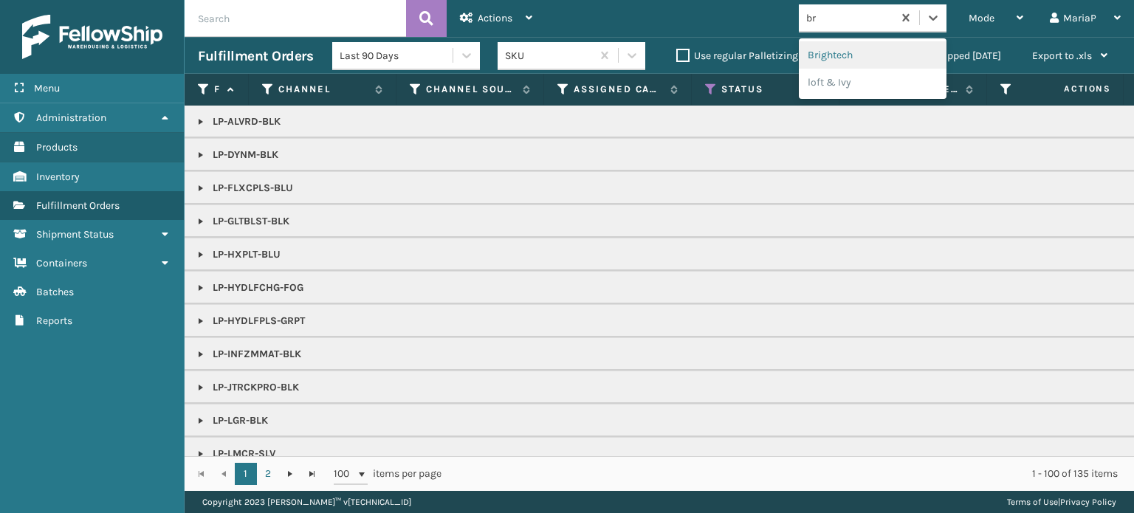
click at [836, 55] on div "Brightech" at bounding box center [873, 54] width 148 height 27
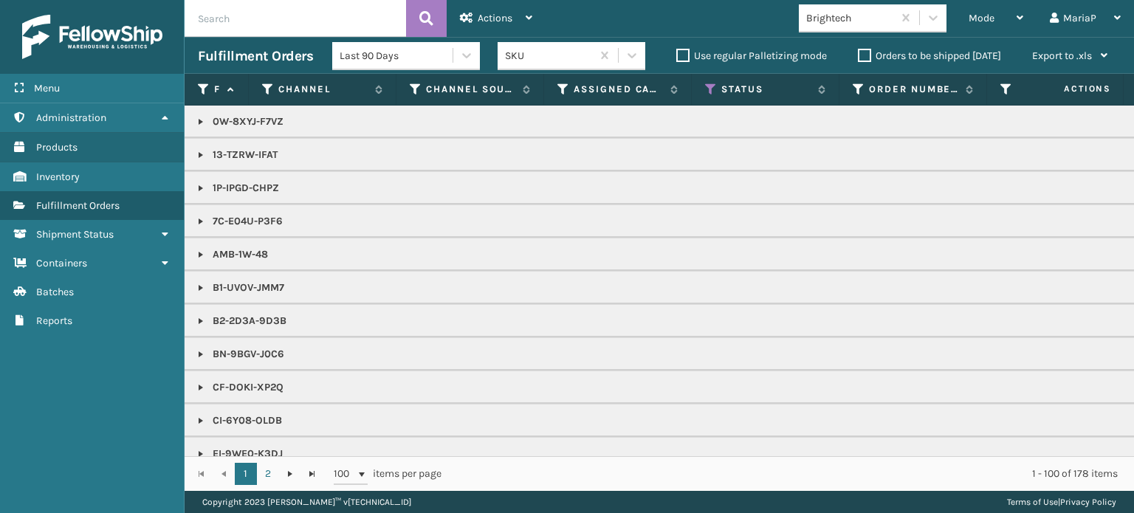
click at [206, 126] on link at bounding box center [201, 122] width 12 height 12
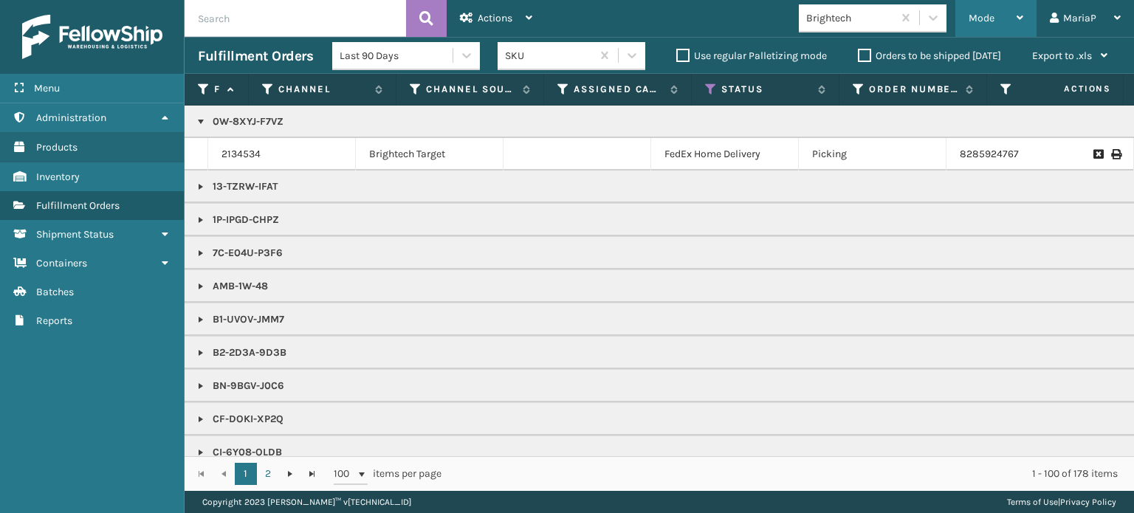
click at [994, 17] on span "Mode" at bounding box center [982, 18] width 26 height 13
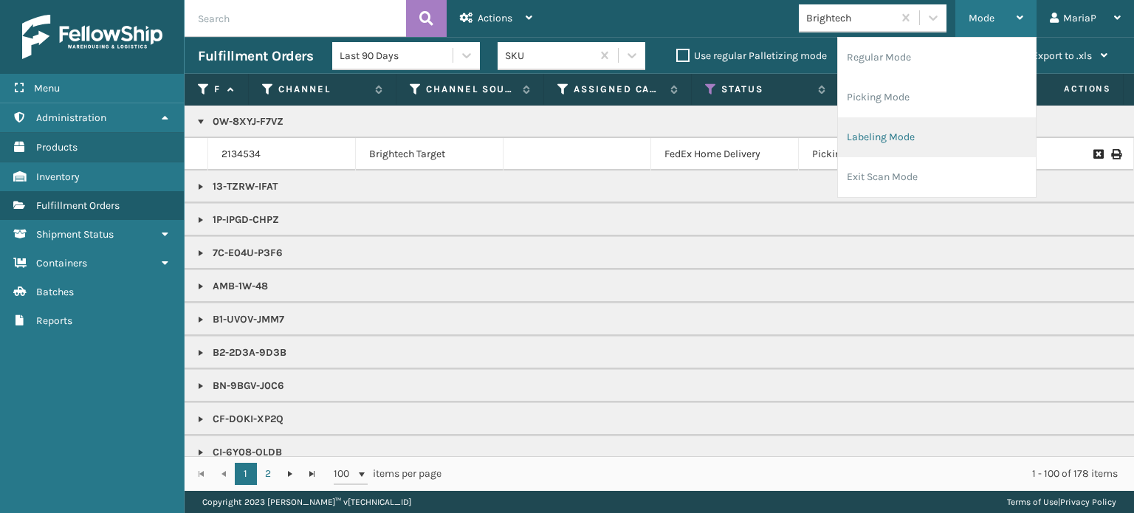
click at [933, 128] on li "Labeling Mode" at bounding box center [937, 137] width 198 height 40
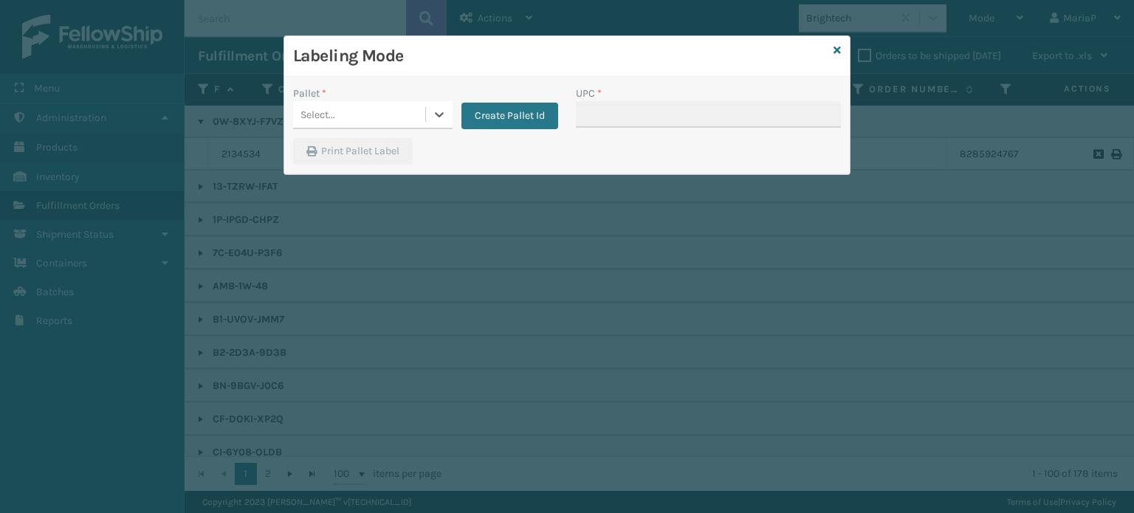
click at [375, 119] on div "Select..." at bounding box center [359, 115] width 132 height 24
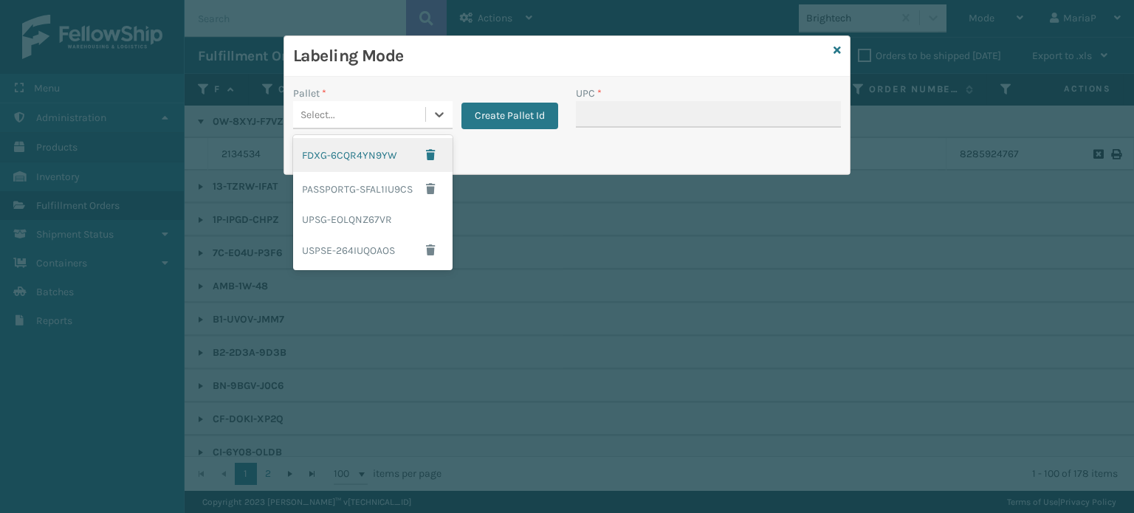
click at [362, 154] on div "FDXG-6CQR4YN9YW" at bounding box center [372, 155] width 159 height 34
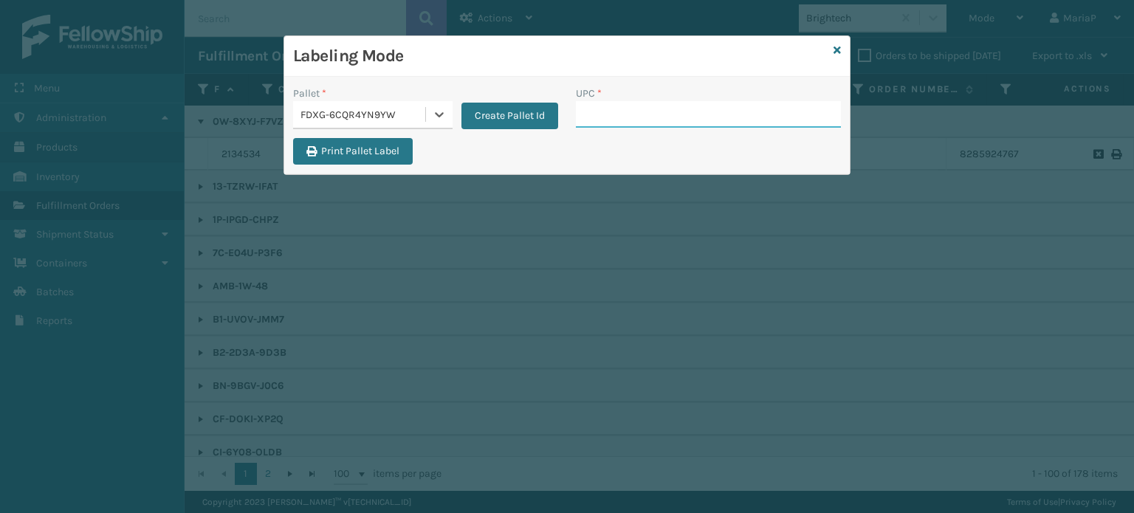
click at [640, 114] on input "UPC *" at bounding box center [708, 114] width 265 height 27
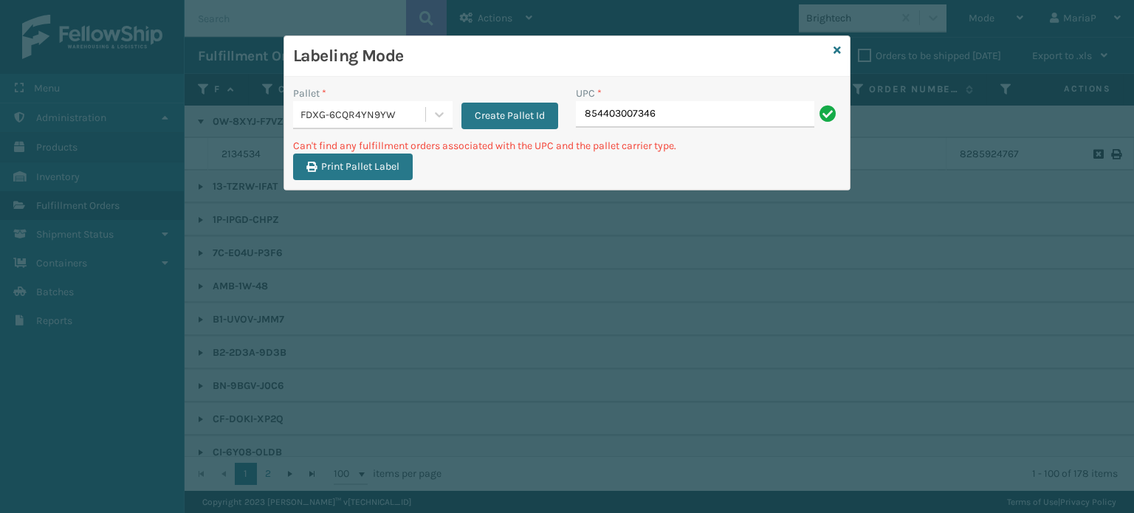
click at [704, 109] on input "854403007346" at bounding box center [695, 114] width 238 height 27
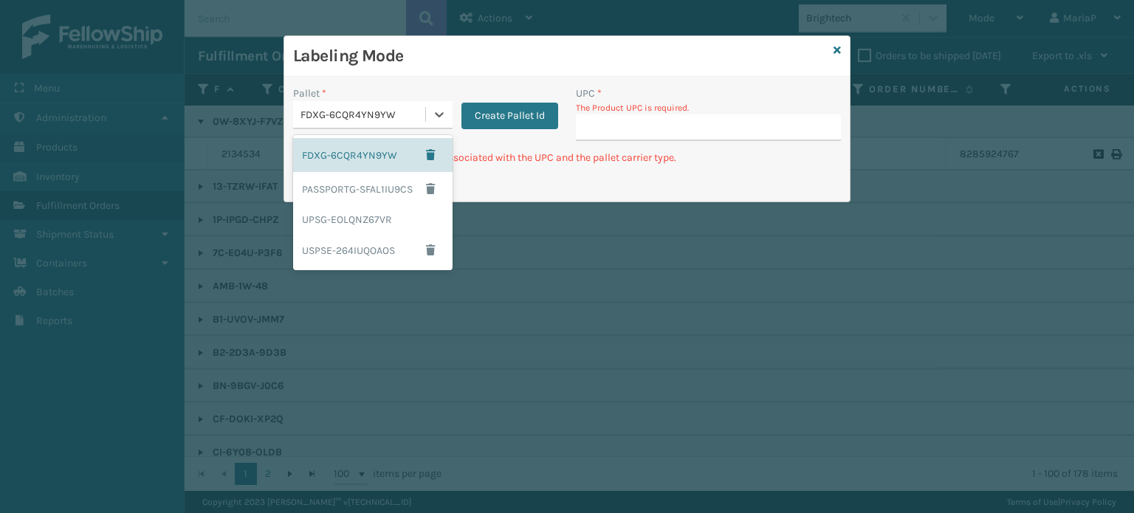
click at [396, 121] on div "FDXG-6CQR4YN9YW" at bounding box center [363, 115] width 126 height 16
click at [538, 103] on button "Create Pallet Id" at bounding box center [509, 116] width 97 height 27
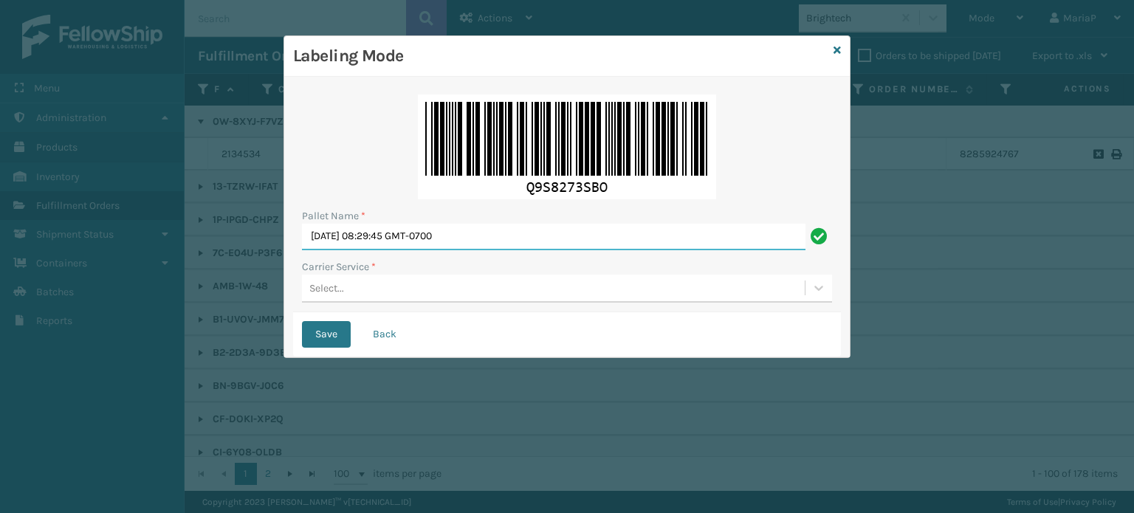
click at [532, 247] on input "[DATE] 08:29:45 GMT-0700" at bounding box center [553, 237] width 503 height 27
type input "BOX TRUCK"
click at [396, 286] on div "Select..." at bounding box center [553, 288] width 503 height 24
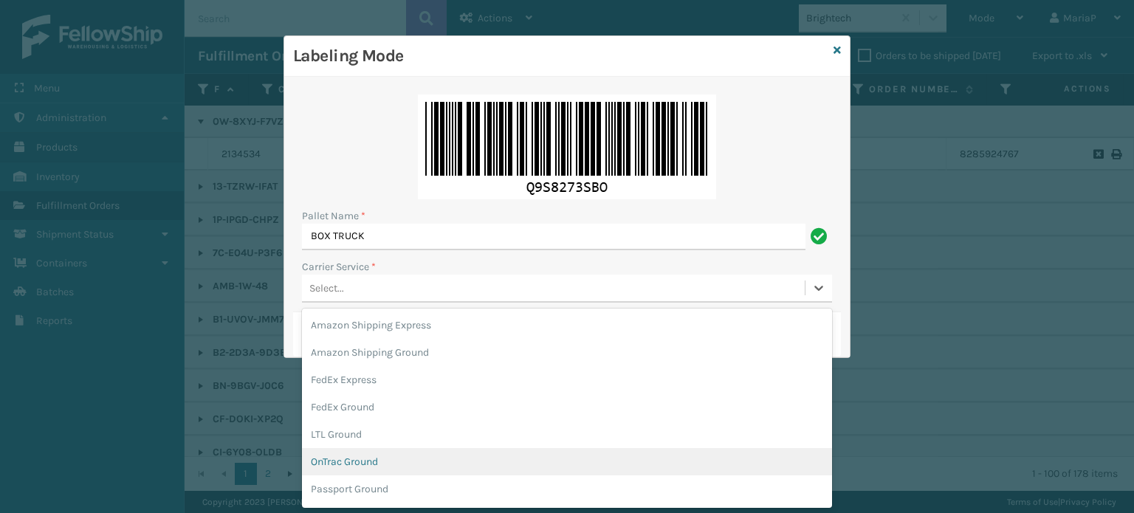
scroll to position [74, 0]
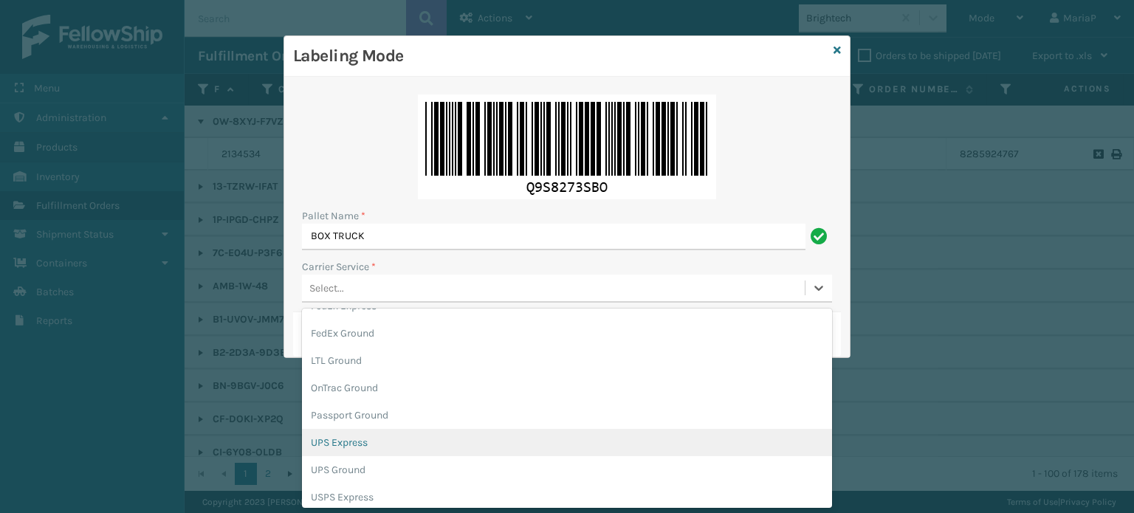
click at [352, 441] on div "UPS Express" at bounding box center [567, 442] width 530 height 27
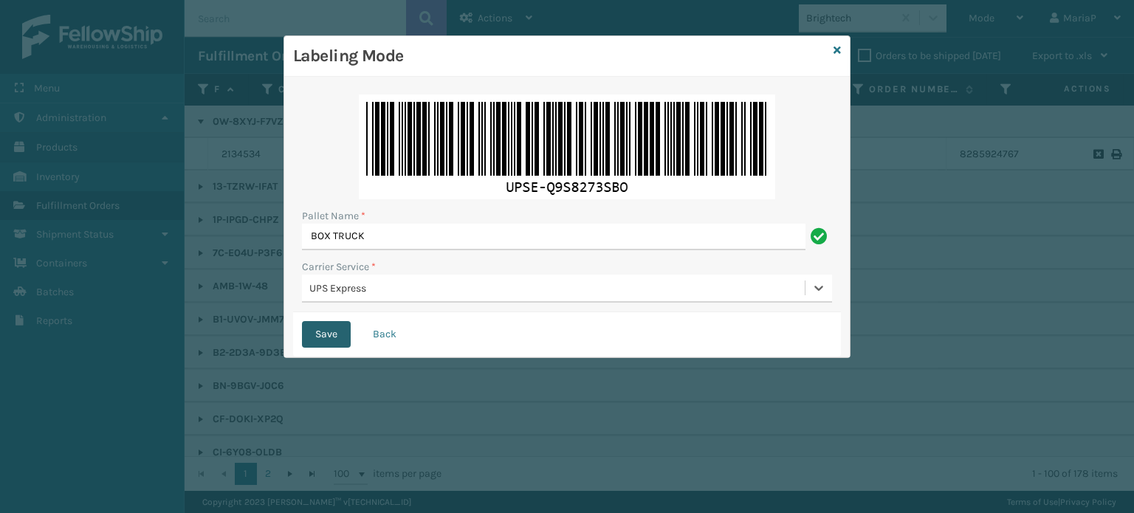
click at [325, 337] on button "Save" at bounding box center [326, 334] width 49 height 27
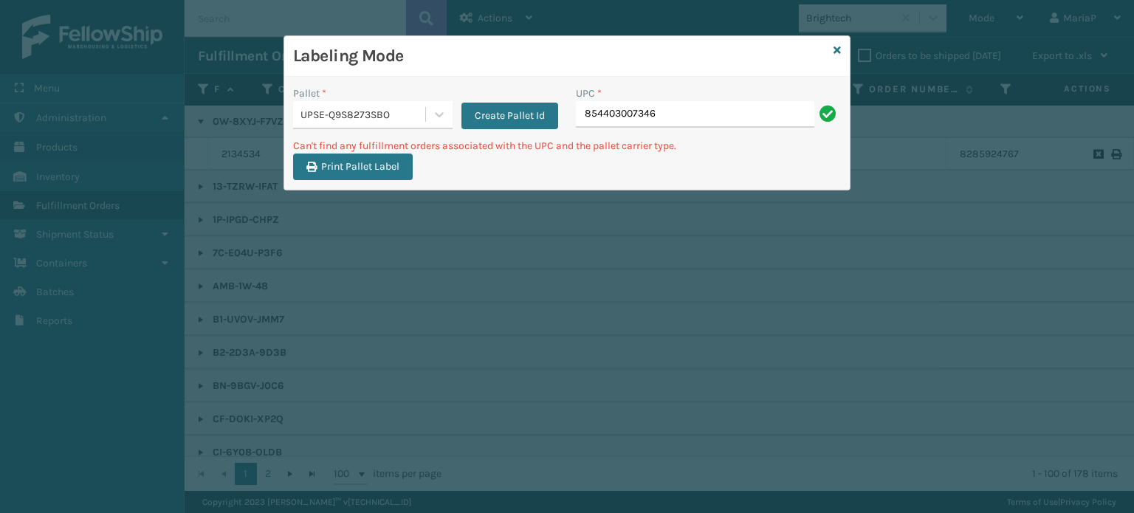
click at [678, 109] on input "854403007346" at bounding box center [695, 114] width 238 height 27
click at [839, 47] on icon at bounding box center [836, 50] width 7 height 10
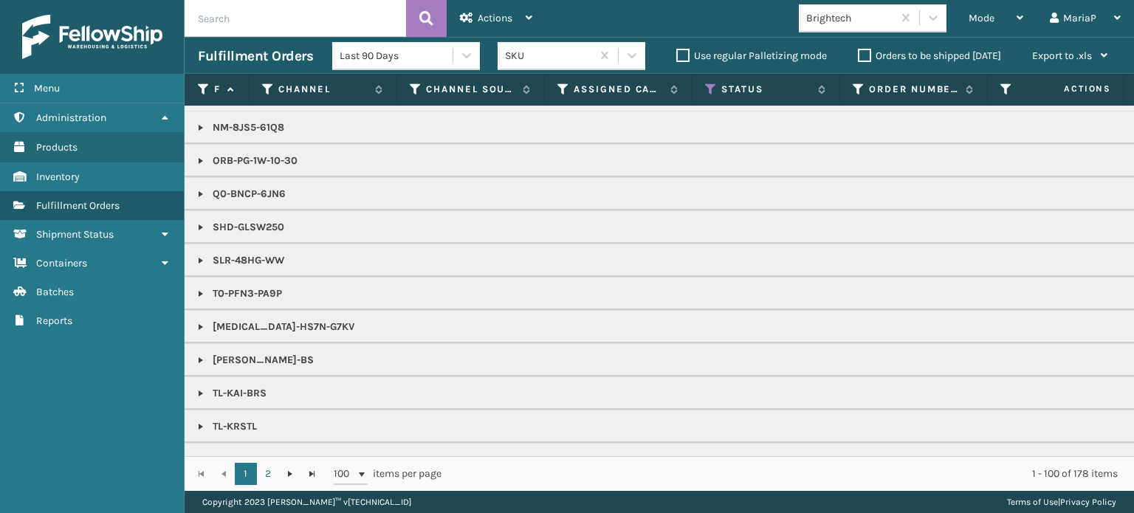
scroll to position [1314, 0]
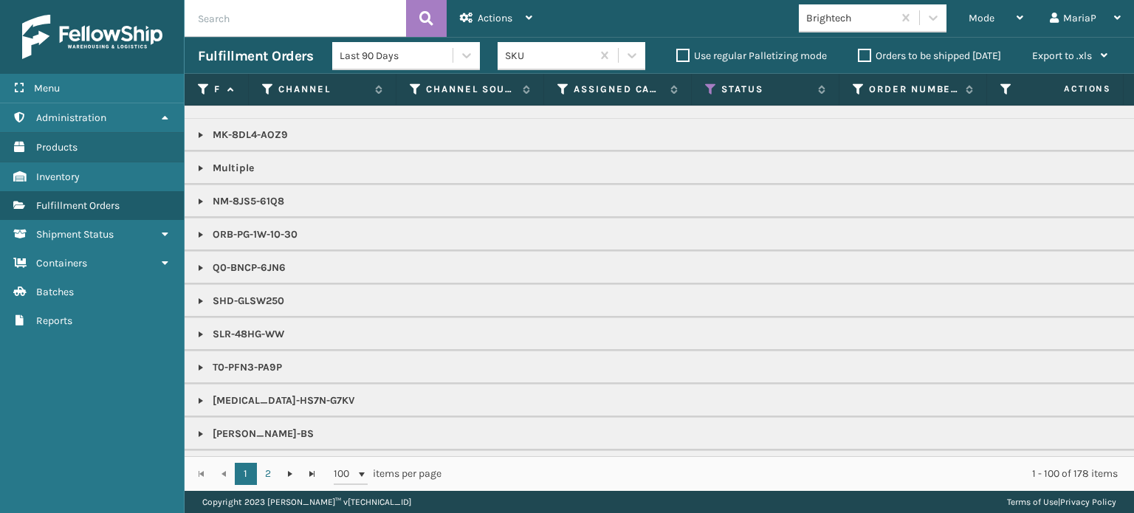
click at [199, 162] on link at bounding box center [201, 168] width 12 height 12
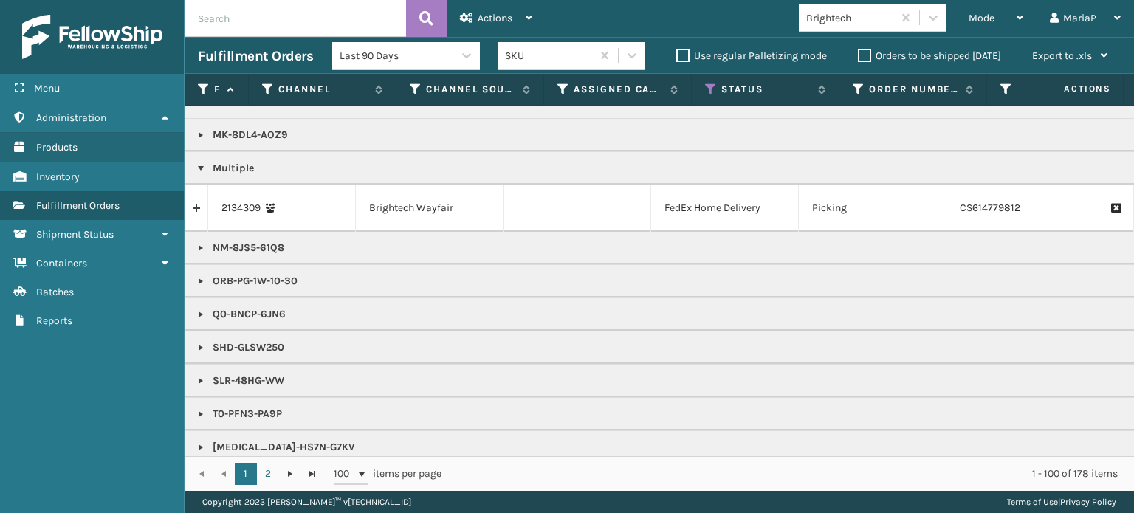
click at [193, 201] on link at bounding box center [196, 208] width 23 height 24
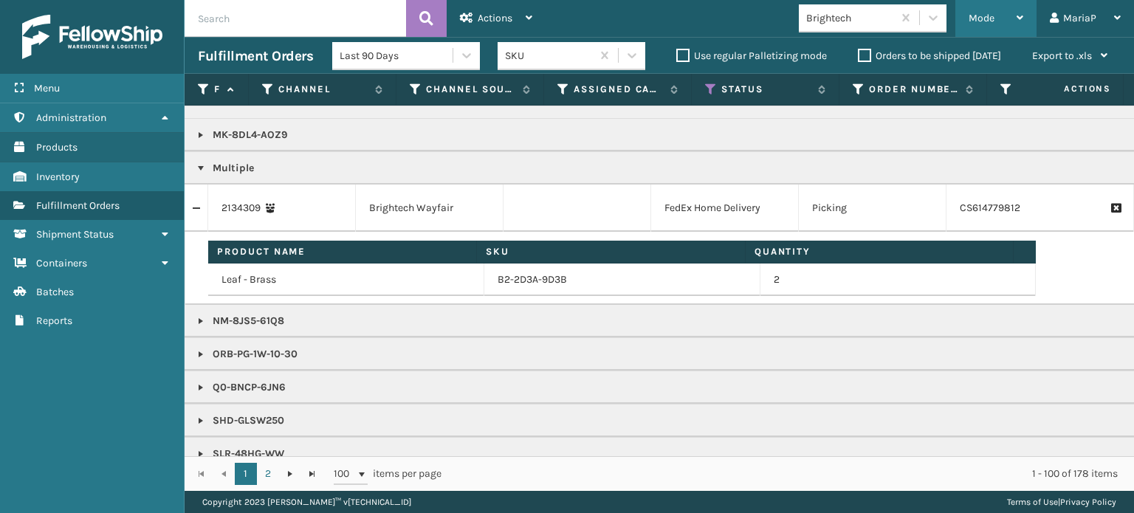
click at [1003, 9] on div "Mode" at bounding box center [996, 18] width 55 height 37
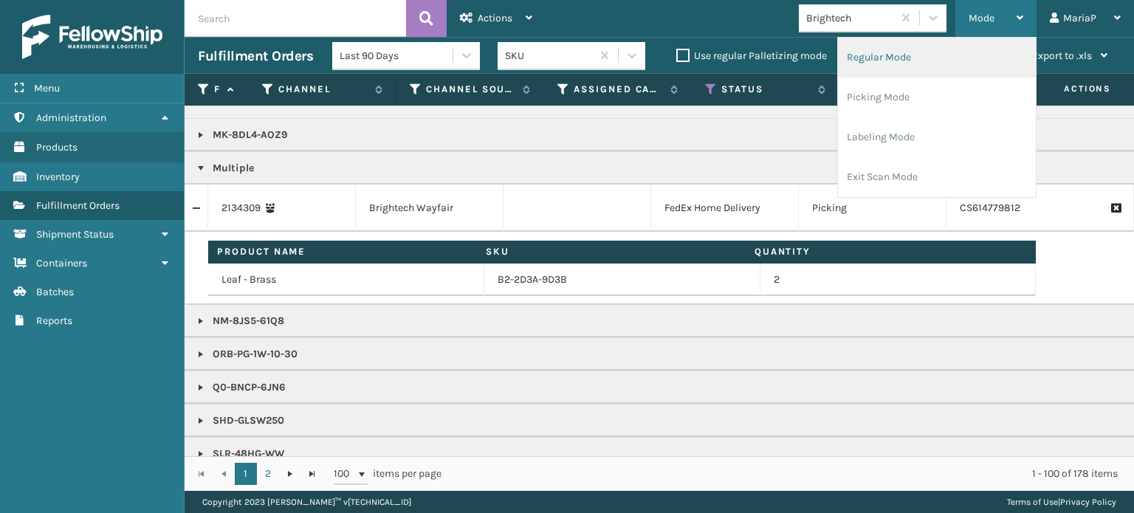
drag, startPoint x: 996, startPoint y: 40, endPoint x: 985, endPoint y: 48, distance: 13.7
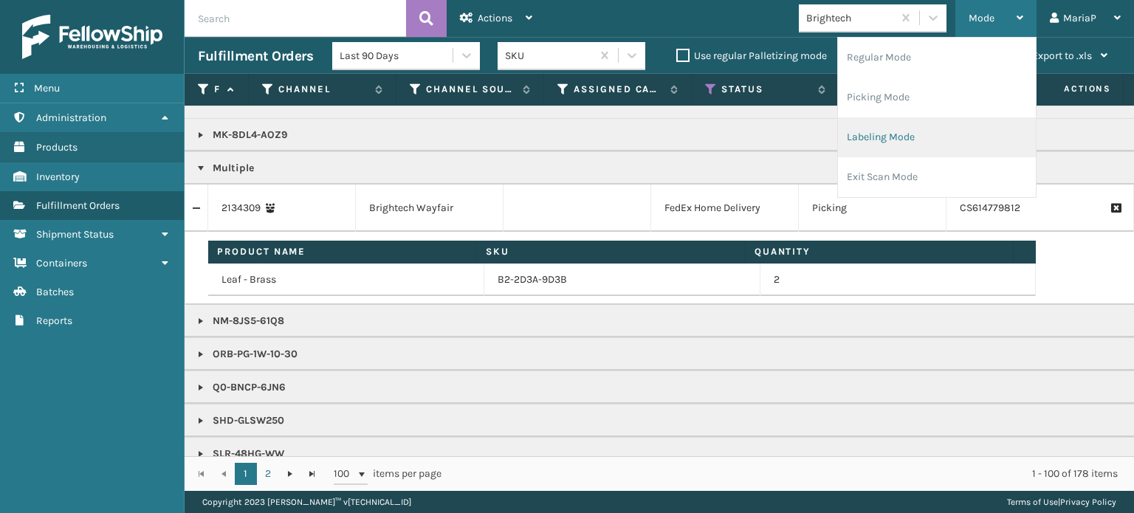
drag, startPoint x: 985, startPoint y: 48, endPoint x: 1011, endPoint y: 123, distance: 79.2
click at [1011, 123] on li "Labeling Mode" at bounding box center [937, 137] width 198 height 40
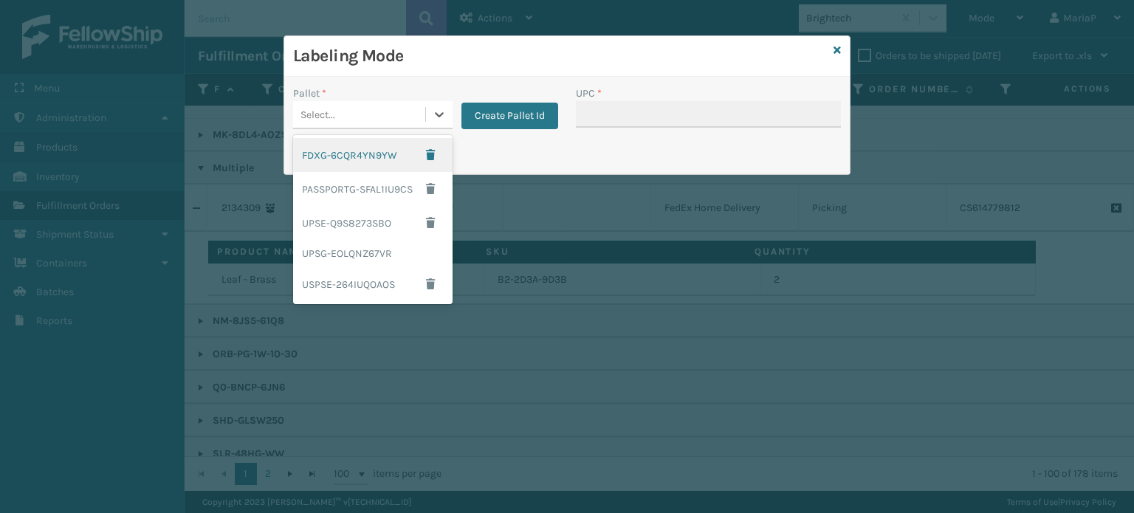
click at [396, 107] on div "Select..." at bounding box center [359, 115] width 132 height 24
click at [366, 245] on div "UPSG-EOLQNZ67VR" at bounding box center [372, 253] width 159 height 27
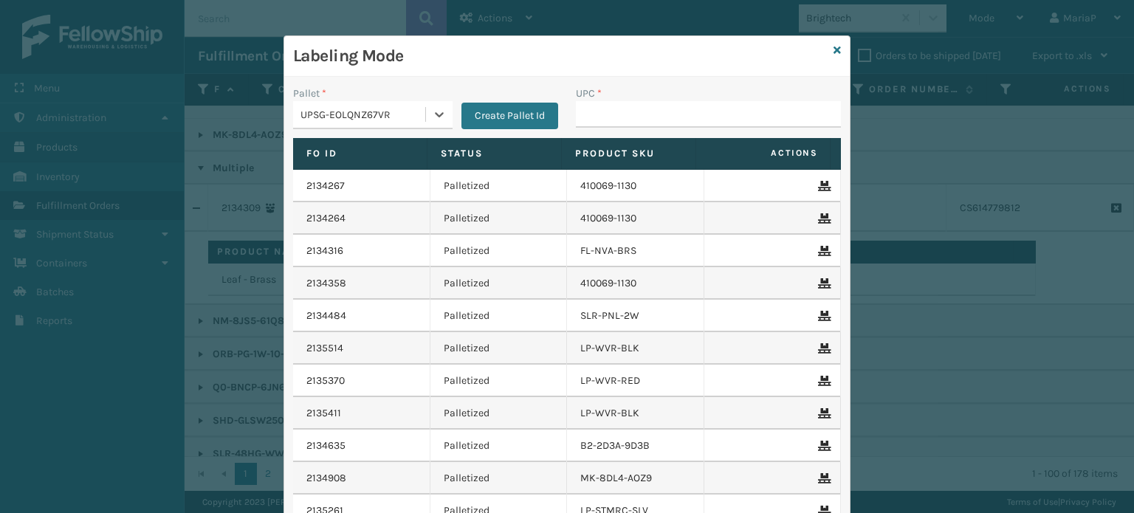
click at [627, 96] on div "UPC *" at bounding box center [708, 94] width 265 height 16
click at [625, 109] on input "UPC *" at bounding box center [708, 114] width 265 height 27
type input "8500124"
type input "850004456200"
type input "8500044"
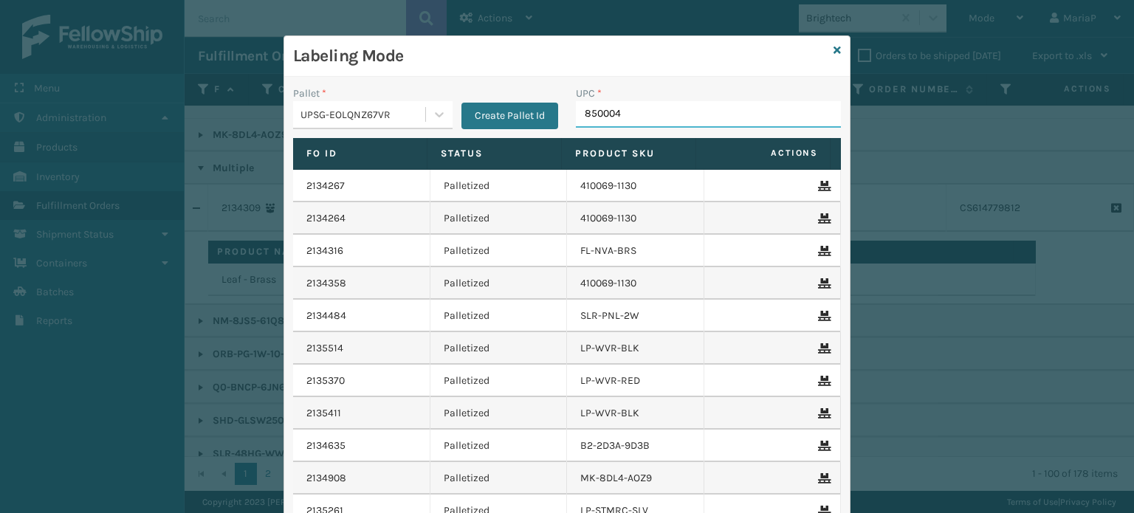
type input "8500044"
type input "850004456248"
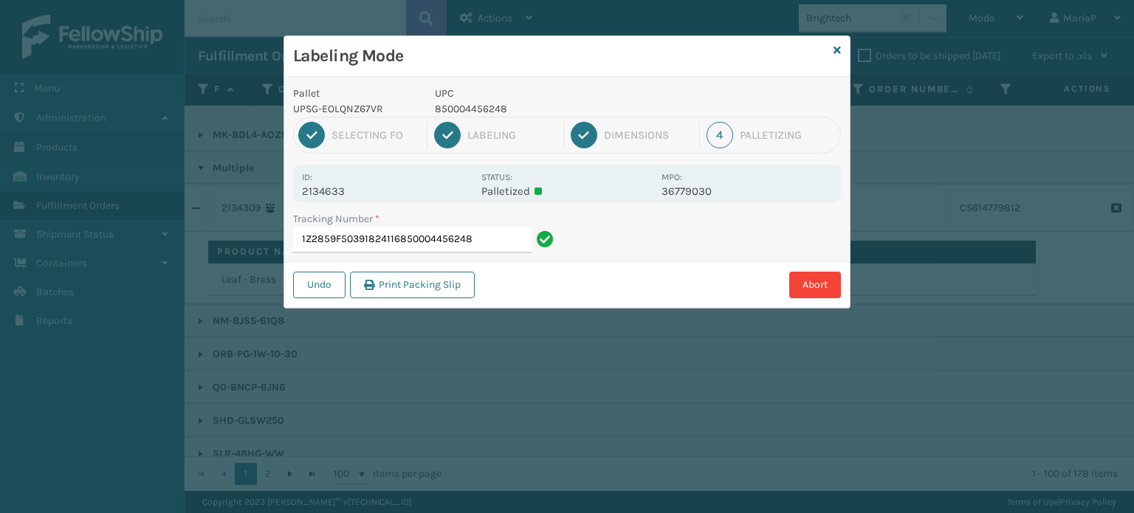
type input "1Z2859F50391824116850004456248"
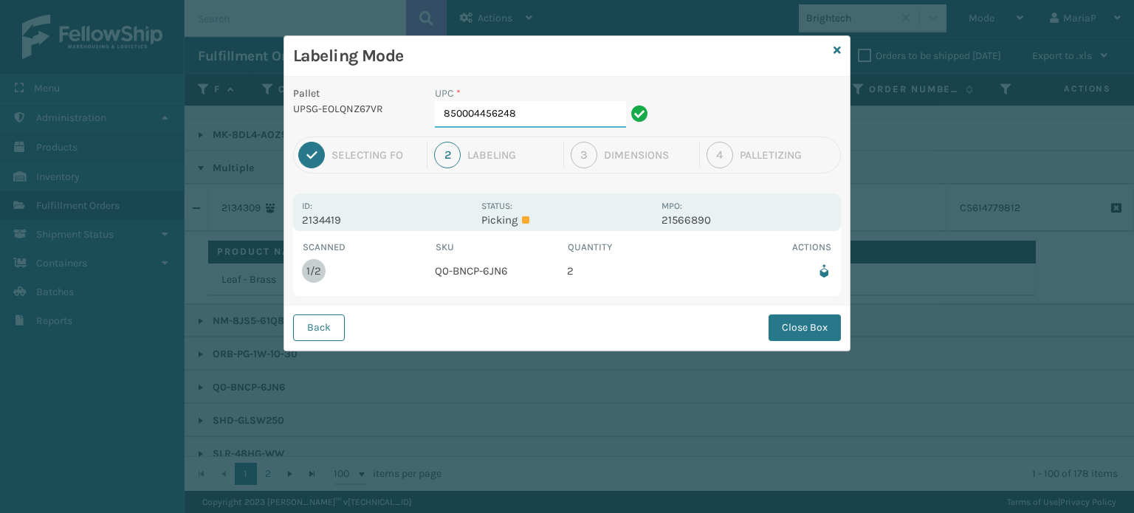
click at [540, 109] on input "850004456248" at bounding box center [530, 114] width 191 height 27
click at [830, 322] on button "Close Box" at bounding box center [804, 327] width 72 height 27
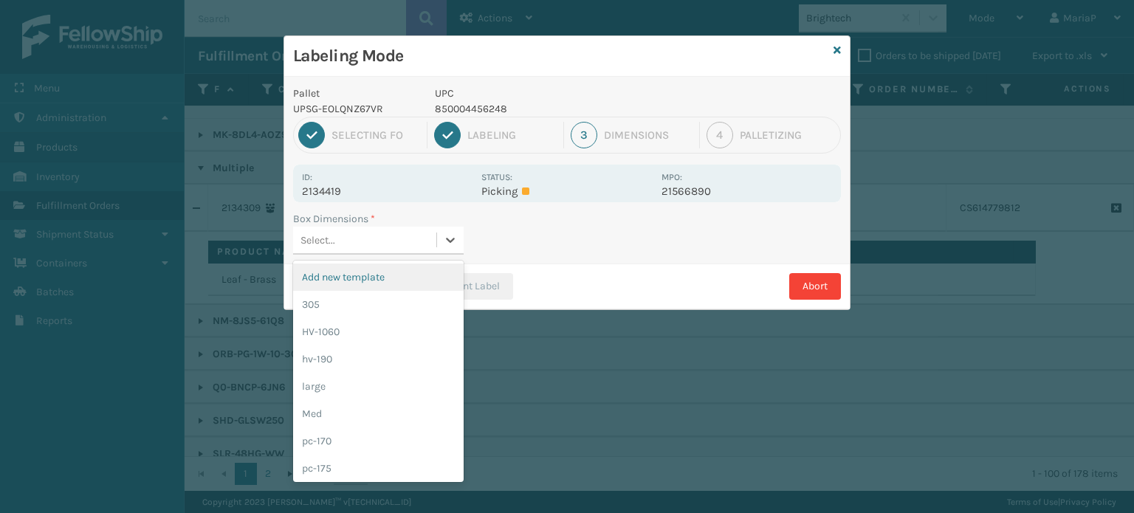
click at [362, 238] on div "Select..." at bounding box center [364, 240] width 143 height 24
type input "med"
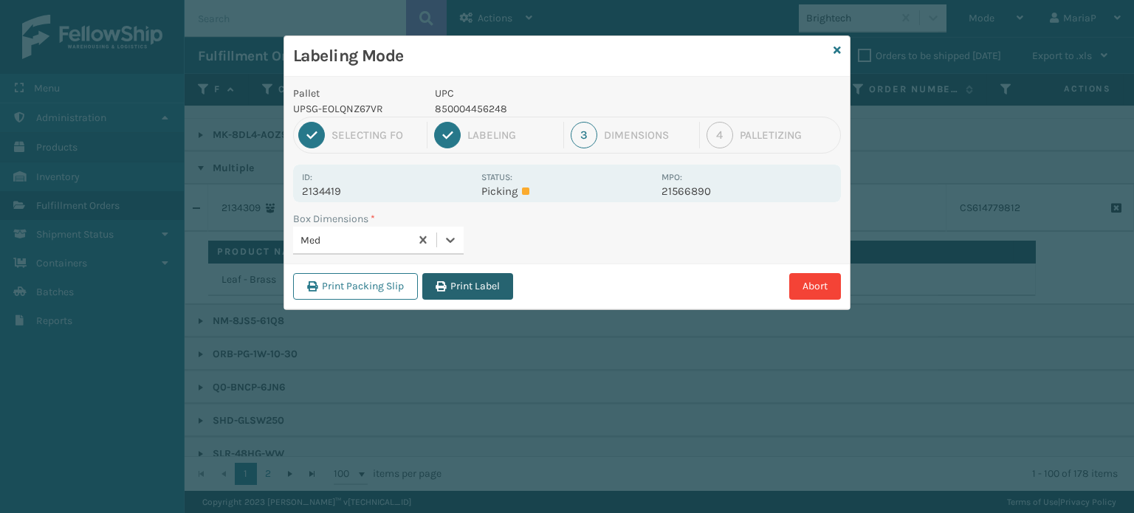
click at [467, 282] on button "Print Label" at bounding box center [467, 286] width 91 height 27
click at [467, 282] on div "Labeling Mode Pallet UPSG-EOLQNZ67VR UPC 850004456248 1 Selecting FO 2 Labeling…" at bounding box center [567, 256] width 1134 height 513
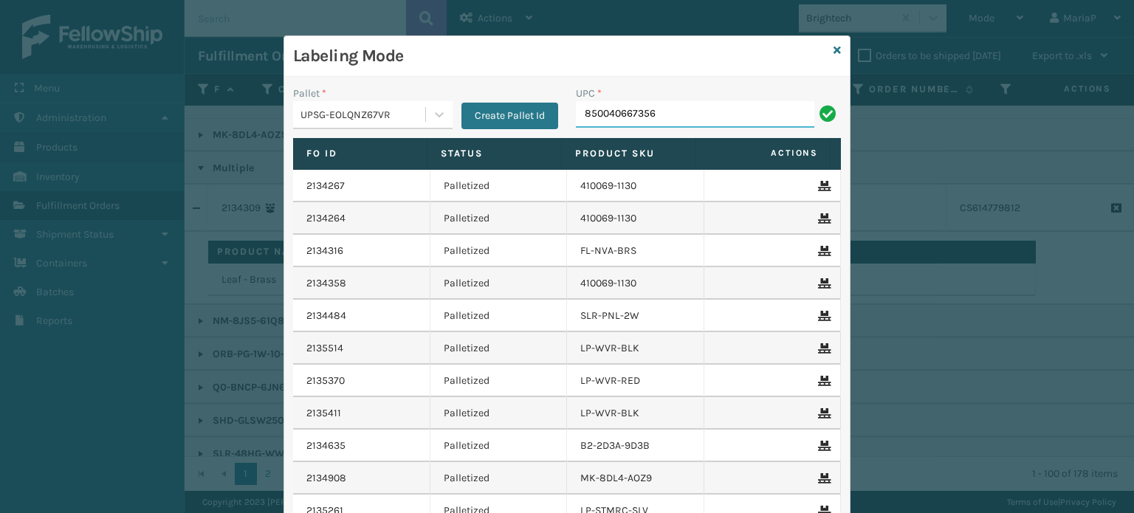
type input "850040667356"
click at [627, 112] on input "UPC *" at bounding box center [708, 114] width 265 height 27
type input "850012486763"
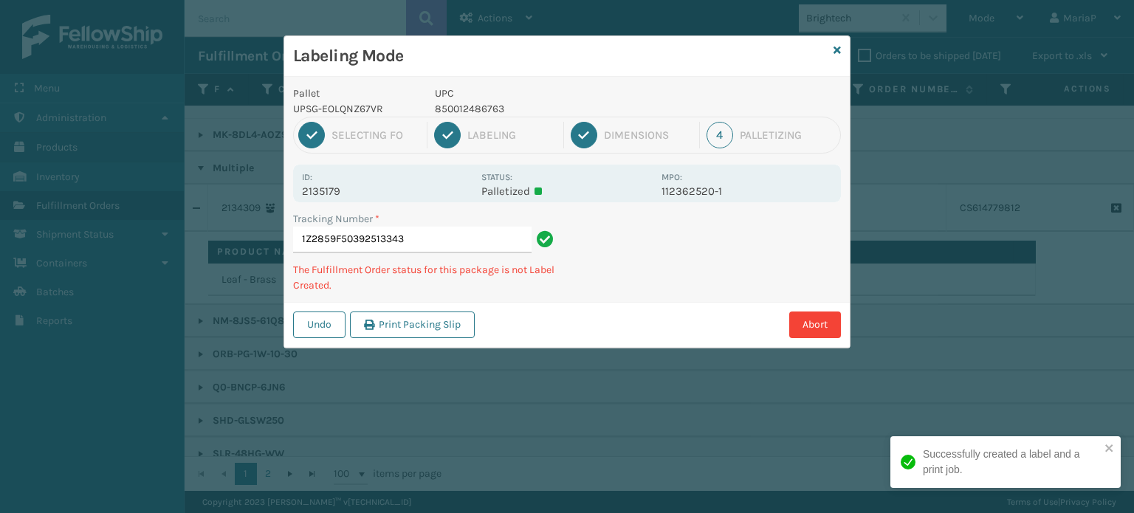
click at [467, 114] on p "850012486763" at bounding box center [544, 109] width 218 height 16
copy p "850012486763"
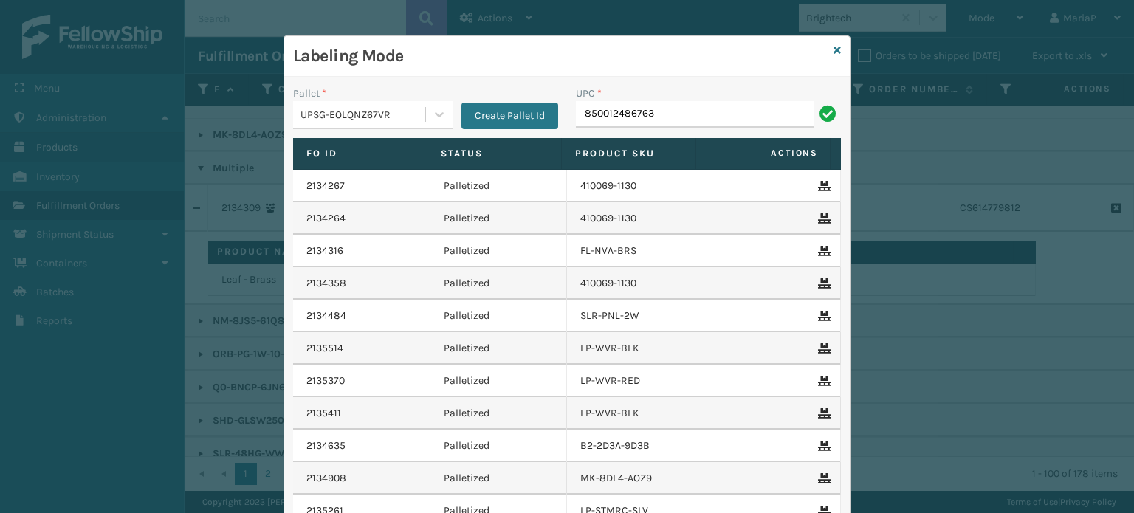
type input "850012486763"
type input "857899006879"
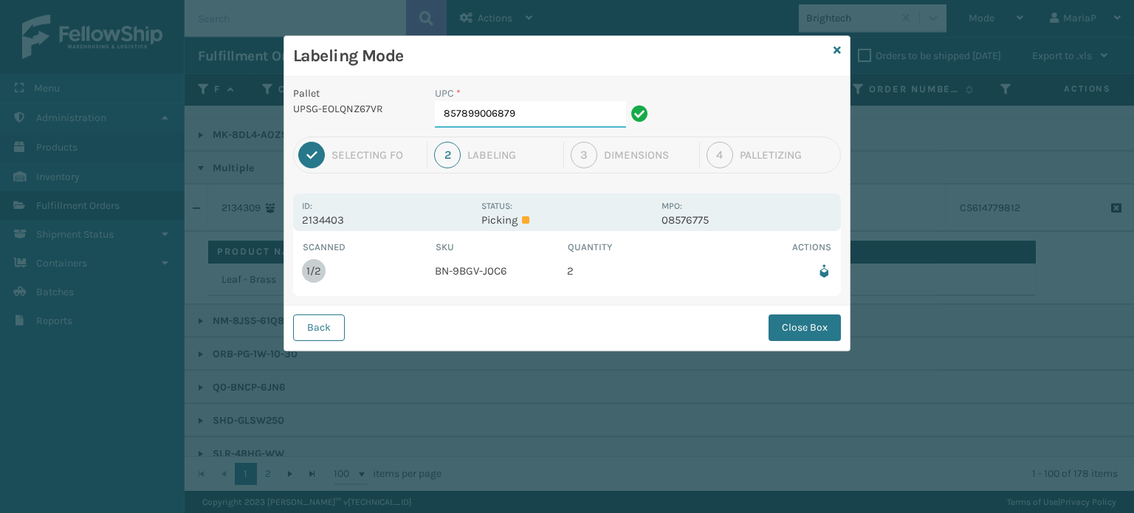
click at [595, 111] on input "857899006879" at bounding box center [530, 114] width 191 height 27
click at [827, 332] on button "Close Box" at bounding box center [804, 327] width 72 height 27
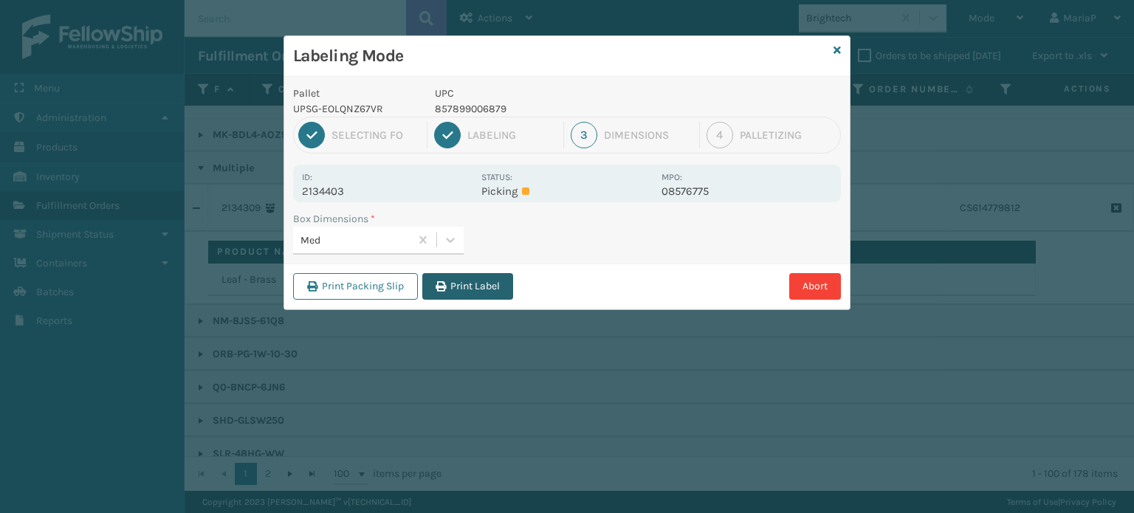
click at [448, 289] on button "Print Label" at bounding box center [467, 286] width 91 height 27
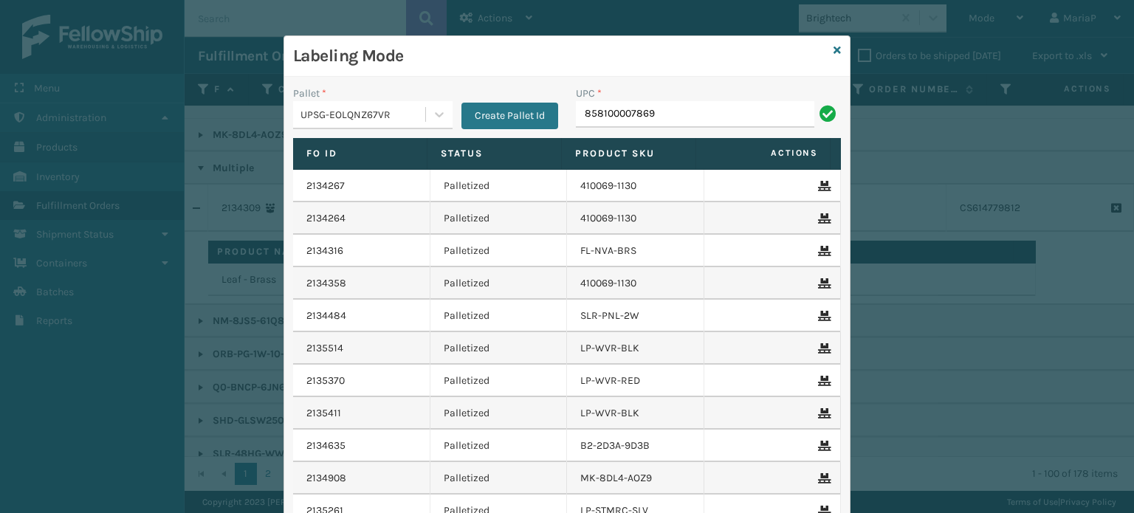
type input "858100007869"
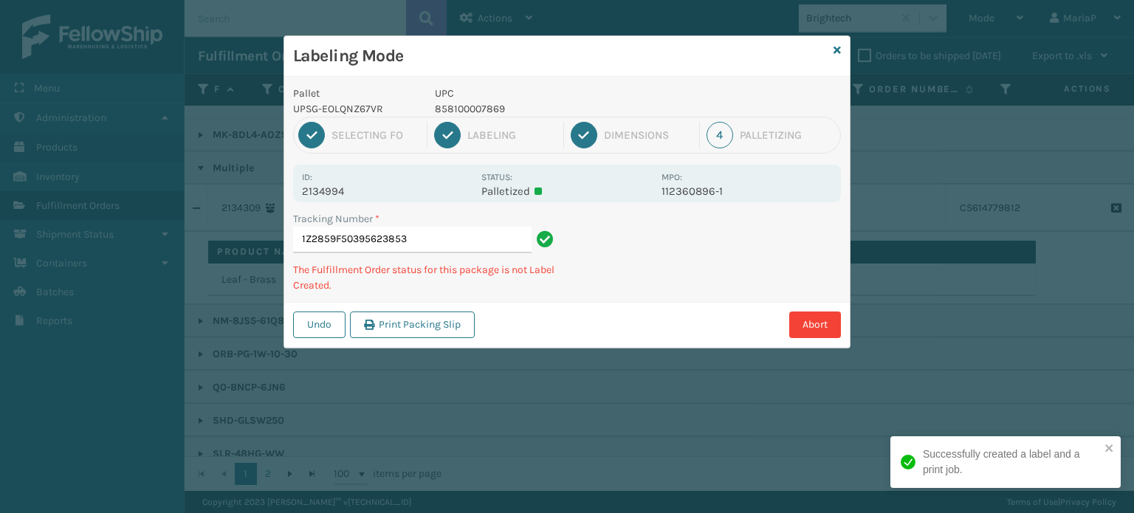
click at [481, 114] on p "858100007869" at bounding box center [544, 109] width 218 height 16
copy p "858100007869"
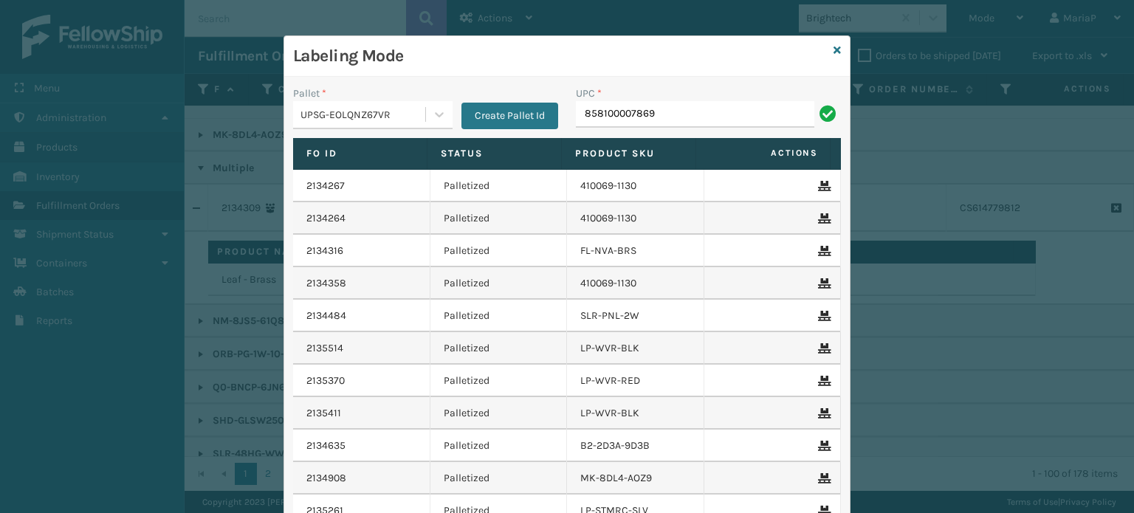
type input "858100007869"
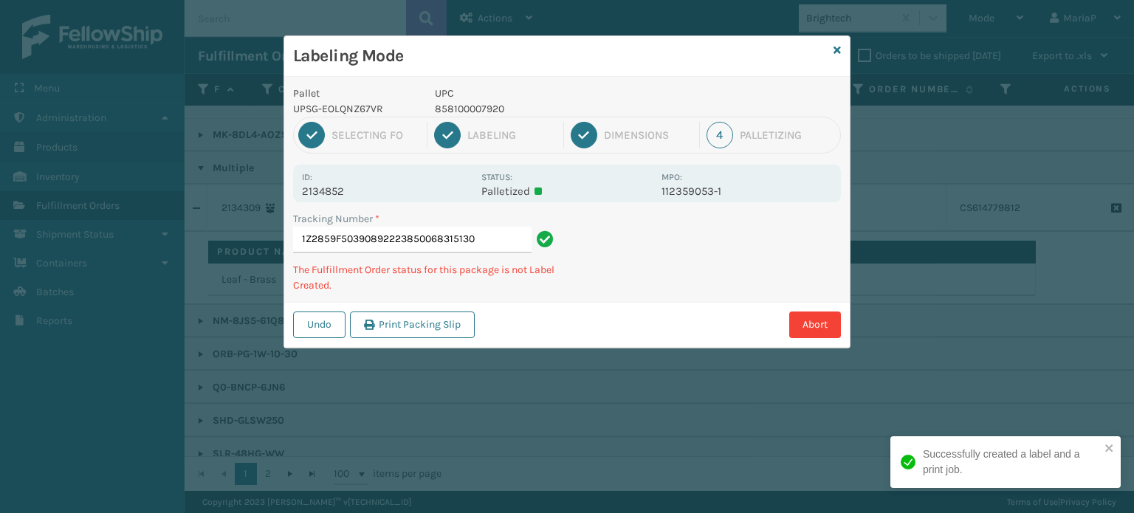
type input "1Z2859F50390892223850068315130"
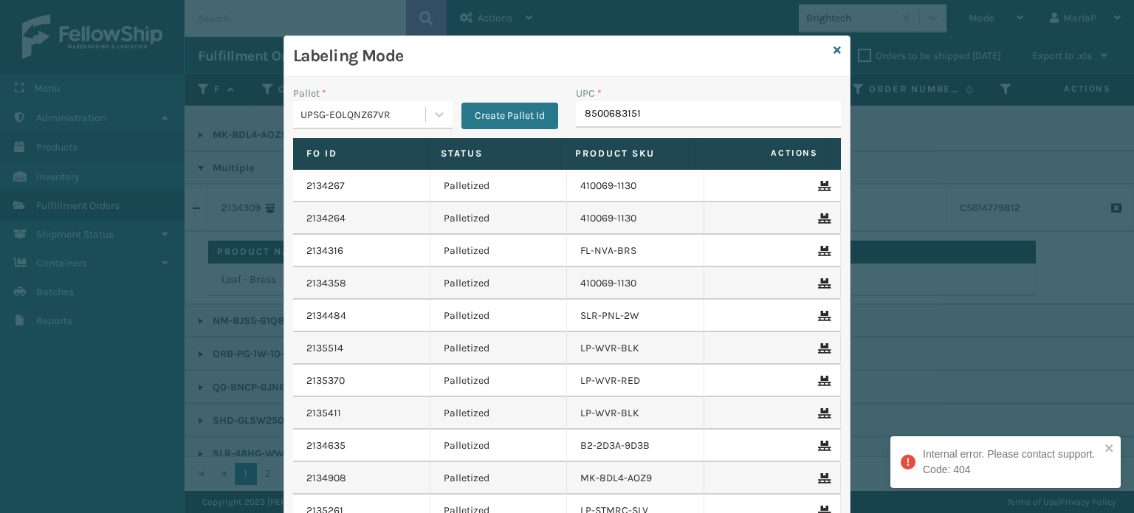
type input "85006831513"
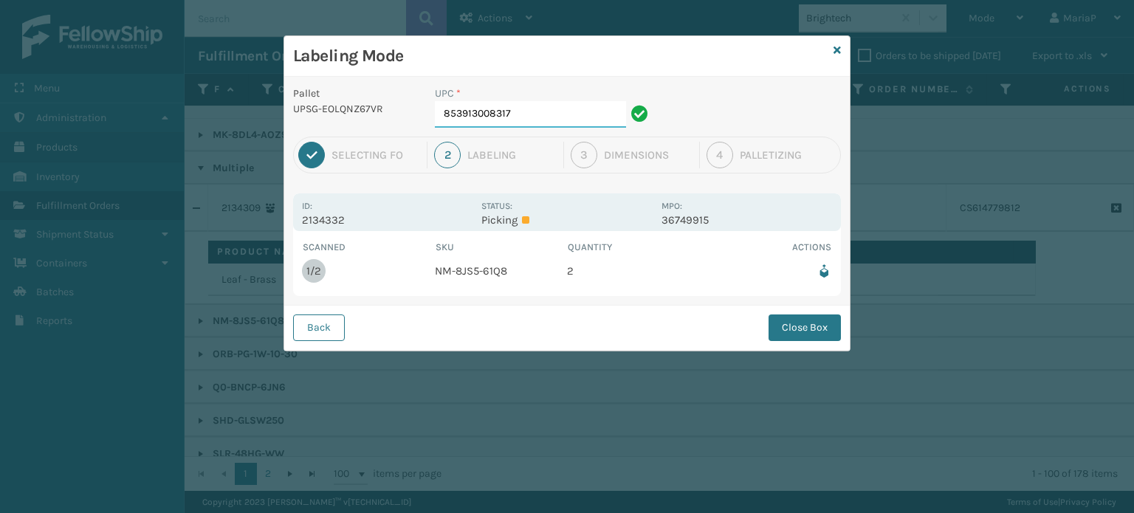
click at [517, 106] on input "853913008317" at bounding box center [530, 114] width 191 height 27
click at [800, 331] on button "Close Box" at bounding box center [804, 327] width 72 height 27
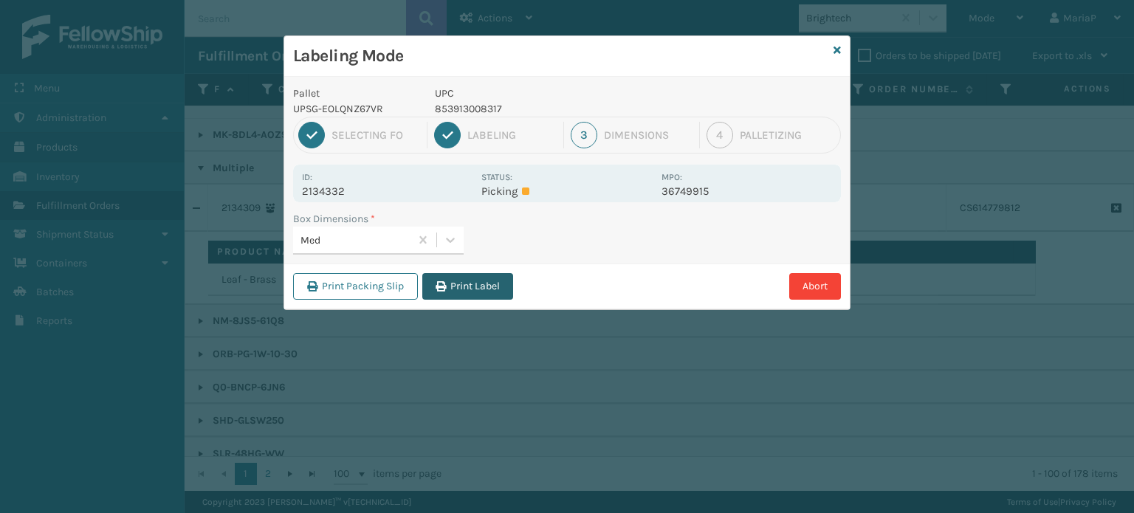
click at [498, 288] on button "Print Label" at bounding box center [467, 286] width 91 height 27
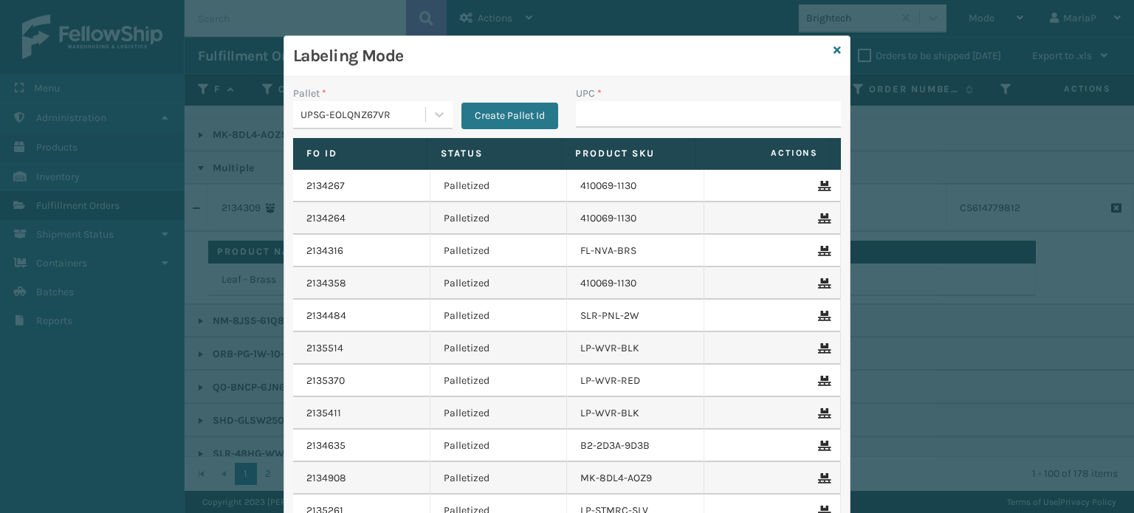
drag, startPoint x: 210, startPoint y: 11, endPoint x: 602, endPoint y: 111, distance: 403.9
click at [602, 111] on input "UPC *" at bounding box center [708, 114] width 265 height 27
type input "8500044"
type input "8539130"
type input "8428931"
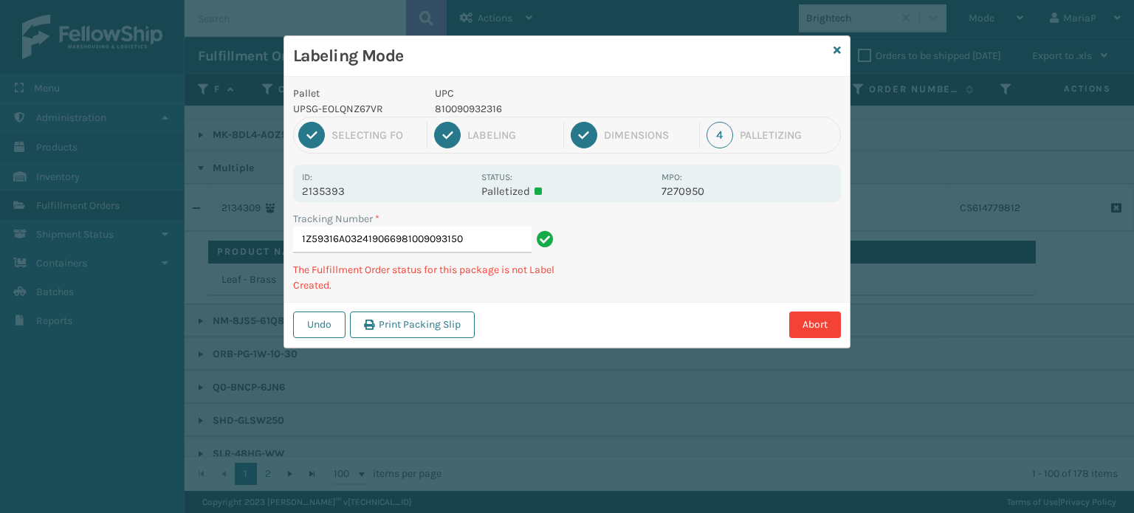
type input "1Z59316A0324190669810090931500"
